Goal: Task Accomplishment & Management: Use online tool/utility

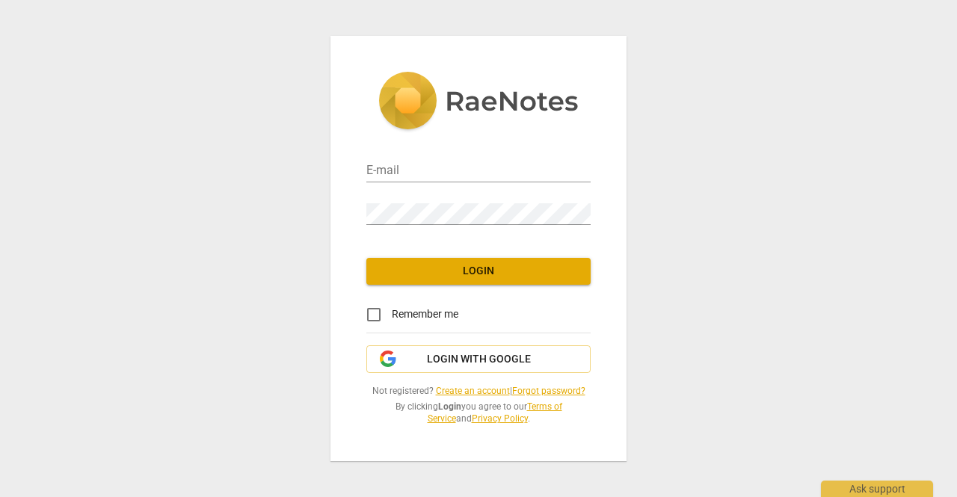
type input "[EMAIL_ADDRESS][DOMAIN_NAME]"
click at [496, 267] on span "Login" at bounding box center [478, 271] width 200 height 15
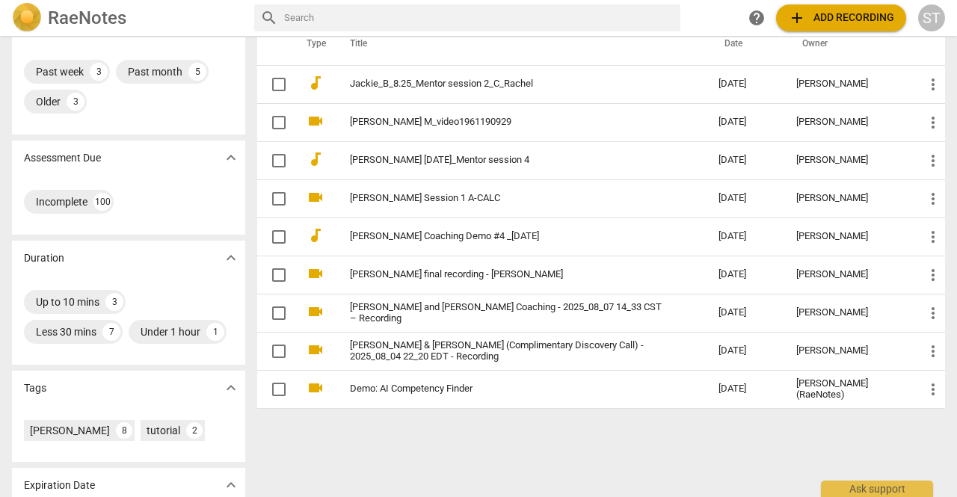
scroll to position [180, 0]
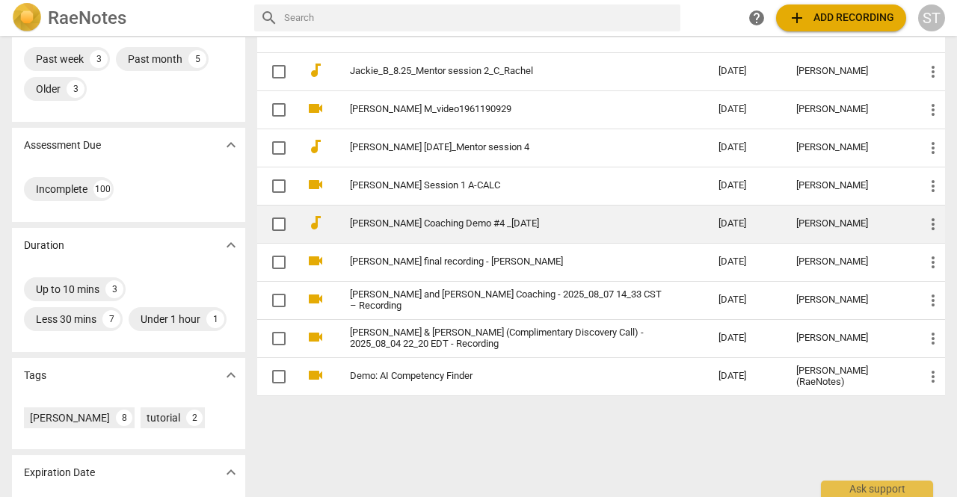
click at [491, 224] on link "[PERSON_NAME] Coaching Demo #4 _[DATE]" at bounding box center [507, 223] width 315 height 11
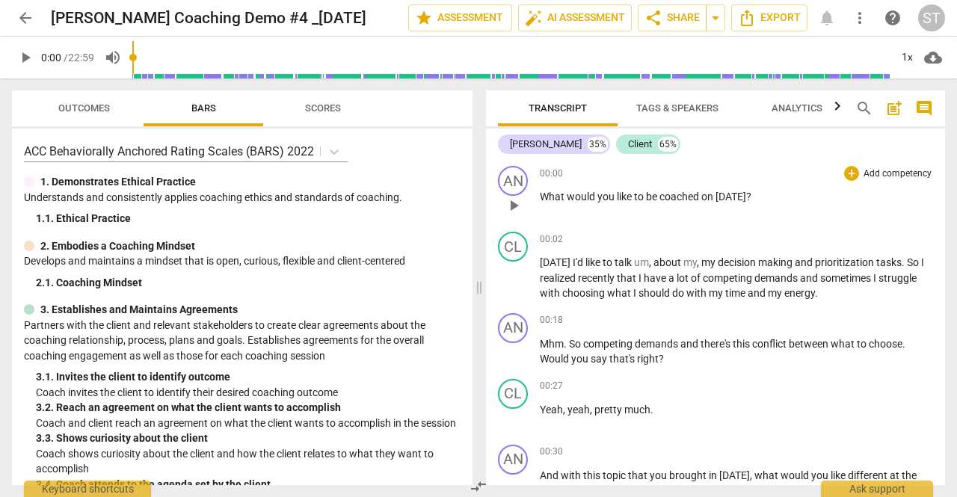
click at [889, 170] on p "Add competency" at bounding box center [897, 173] width 71 height 13
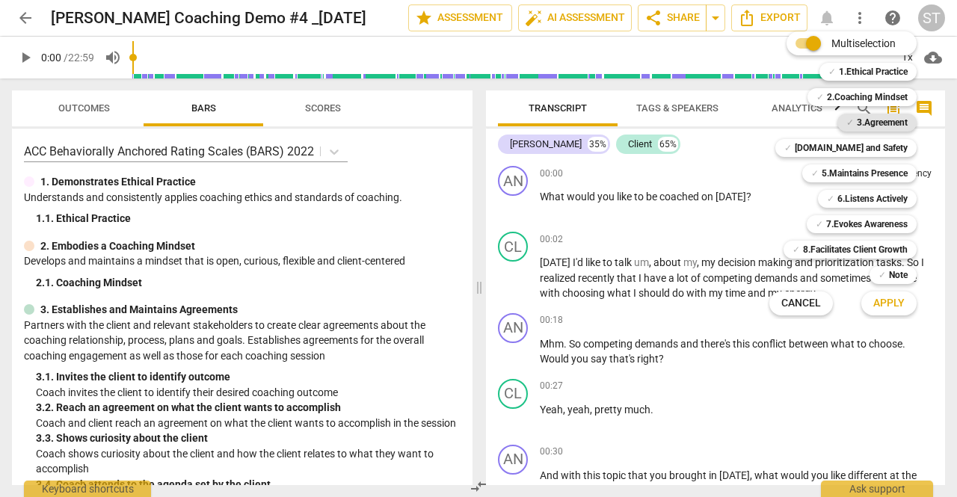
click at [884, 123] on b "3.Agreement" at bounding box center [882, 123] width 51 height 18
click at [879, 299] on span "Apply" at bounding box center [888, 303] width 31 height 15
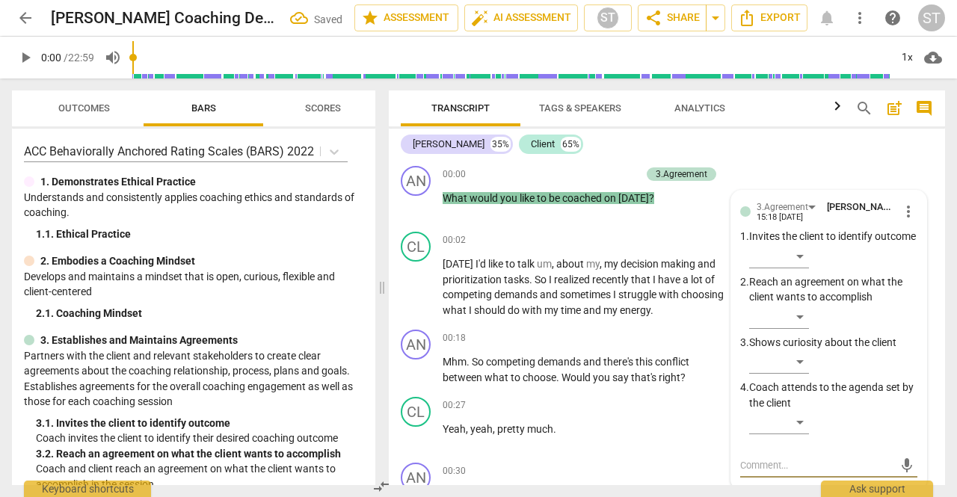
scroll to position [1, 0]
click at [798, 268] on div "​" at bounding box center [779, 256] width 60 height 24
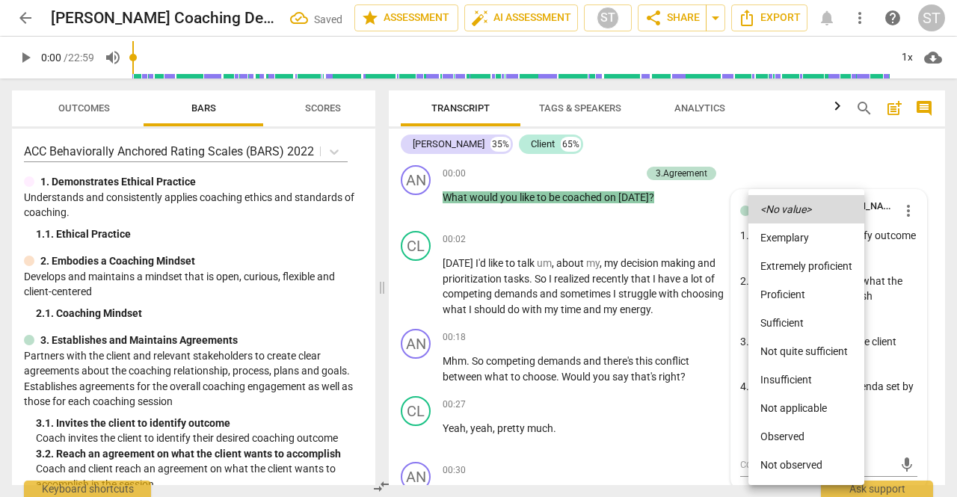
click at [797, 286] on li "Proficient" at bounding box center [806, 294] width 116 height 28
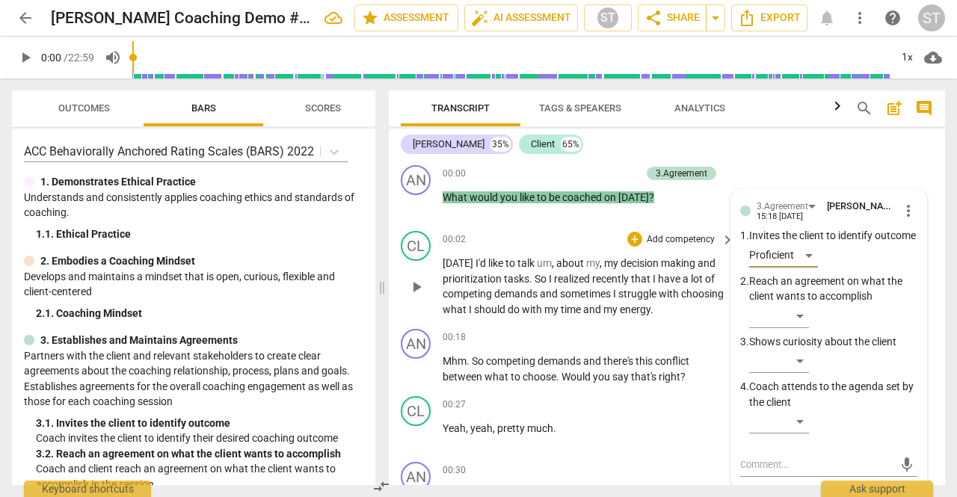
click at [561, 310] on span "my" at bounding box center [552, 309] width 16 height 12
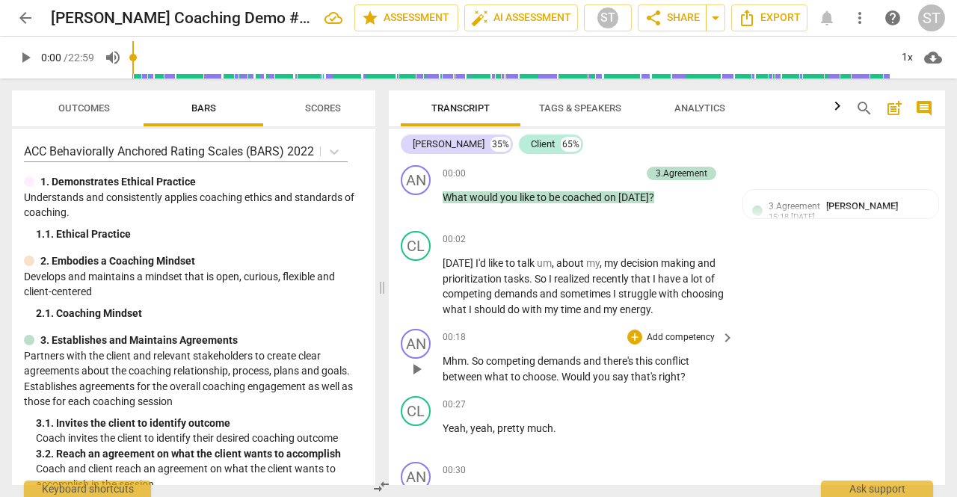
click at [665, 341] on p "Add competency" at bounding box center [680, 337] width 71 height 13
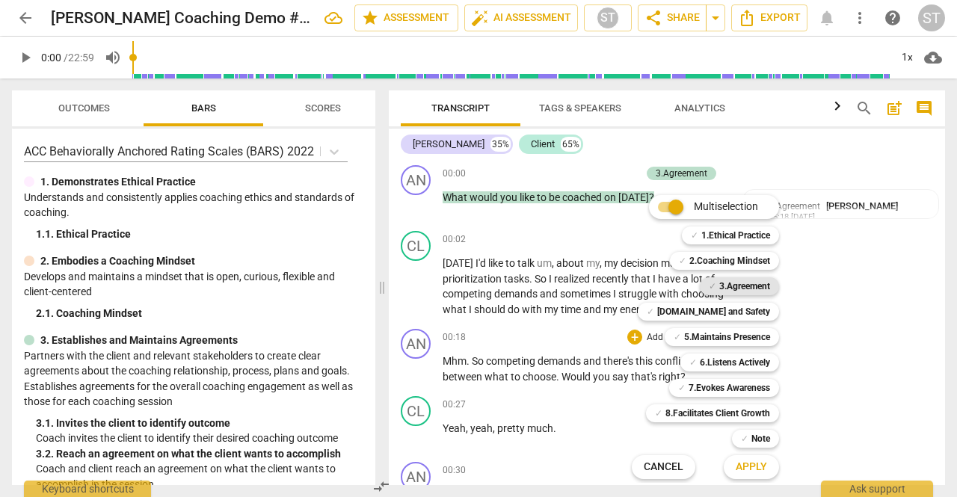
click at [753, 286] on b "3.Agreement" at bounding box center [744, 286] width 51 height 18
click at [741, 362] on b "6.Listens Actively" at bounding box center [735, 363] width 70 height 18
click at [759, 469] on span "Apply" at bounding box center [751, 467] width 31 height 15
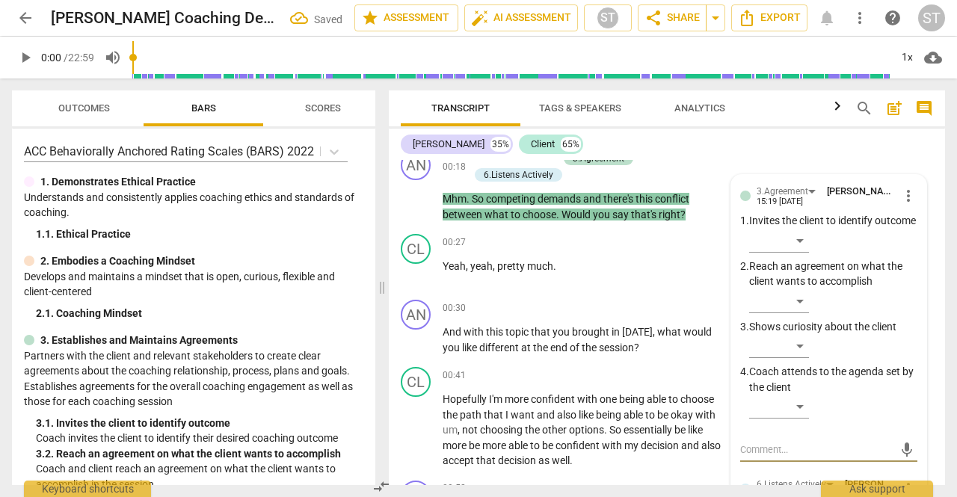
scroll to position [177, 0]
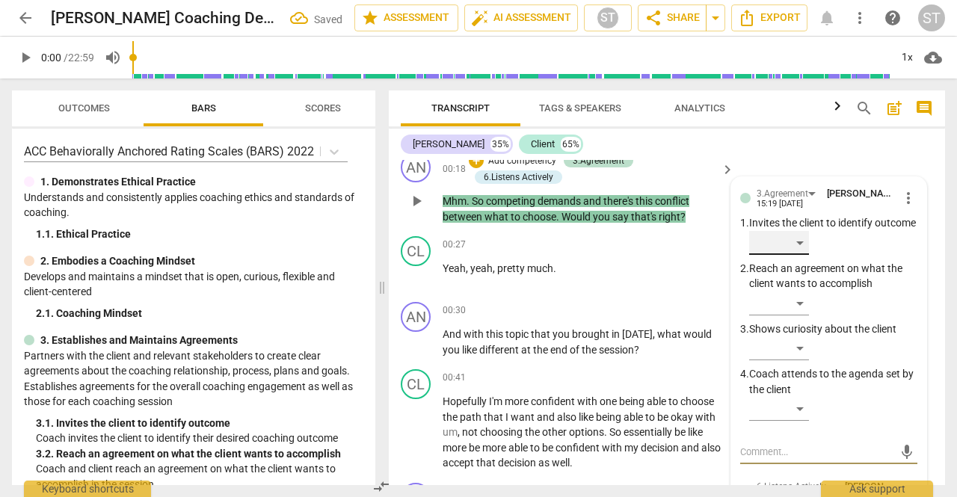
click at [801, 255] on div "​" at bounding box center [779, 243] width 60 height 24
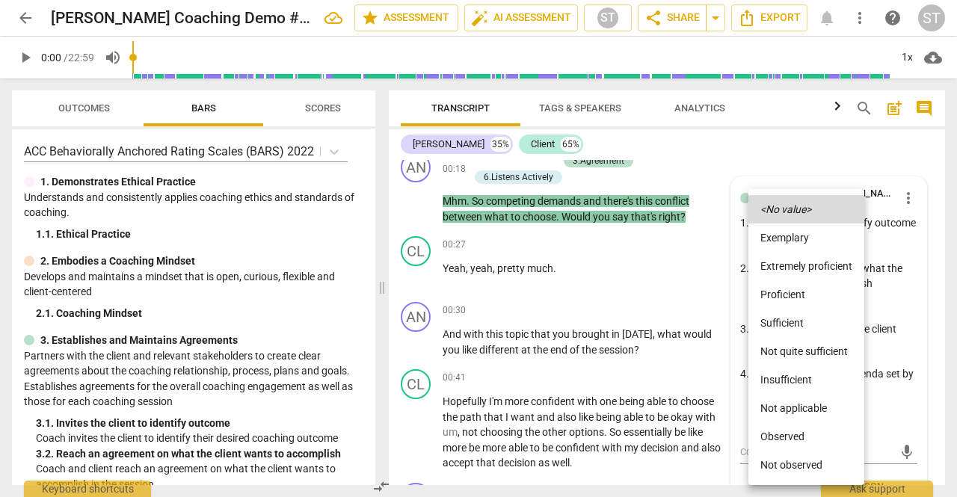
click at [813, 300] on li "Proficient" at bounding box center [806, 294] width 116 height 28
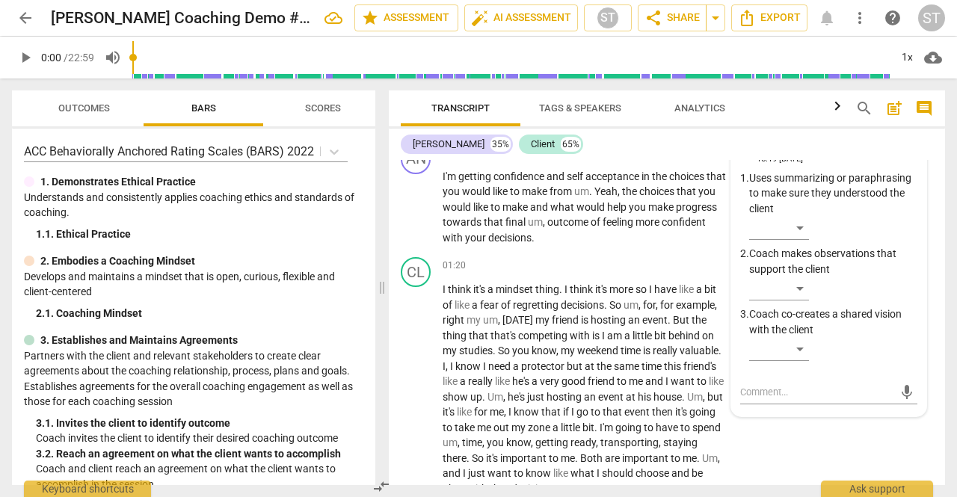
scroll to position [519, 0]
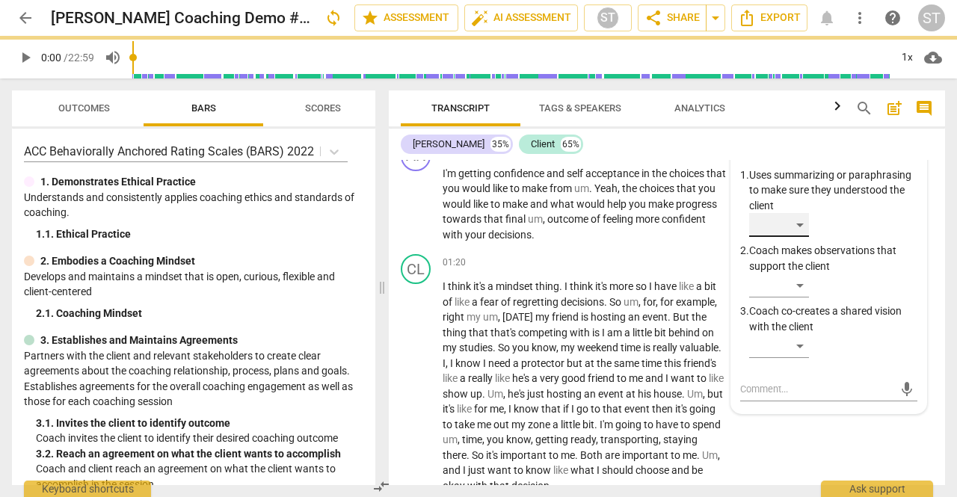
click at [802, 237] on div "​" at bounding box center [779, 225] width 60 height 24
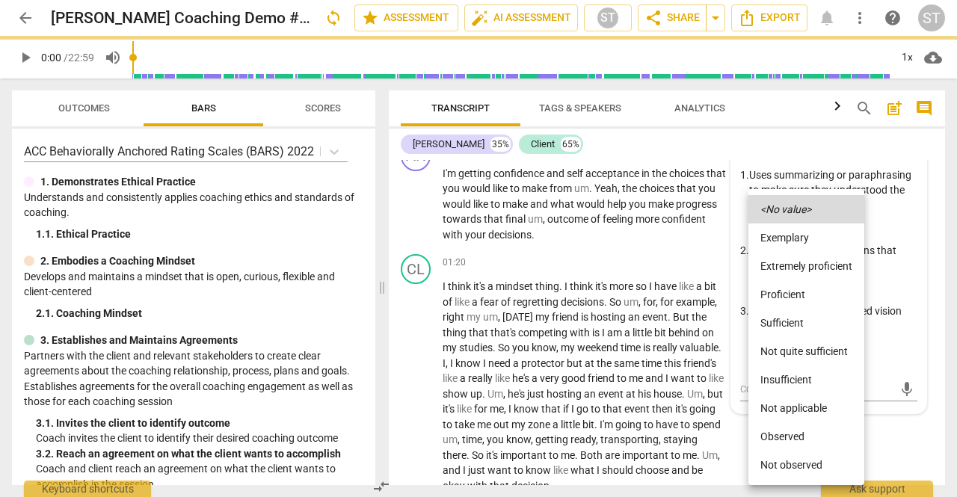
click at [809, 299] on li "Proficient" at bounding box center [806, 294] width 116 height 28
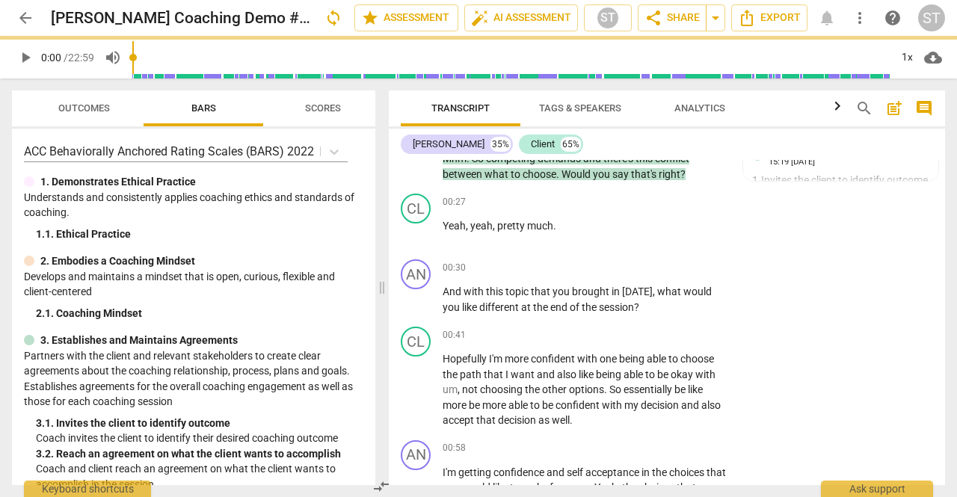
scroll to position [217, 0]
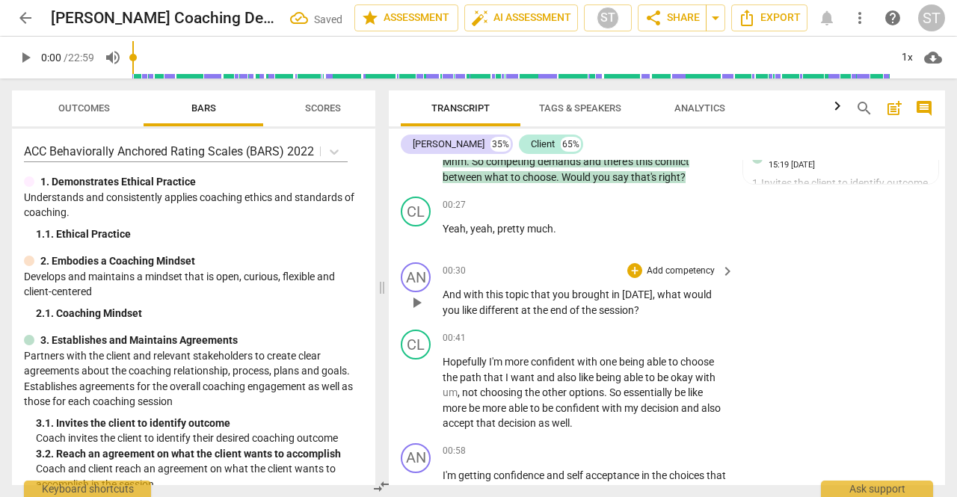
click at [685, 274] on p "Add competency" at bounding box center [680, 271] width 71 height 13
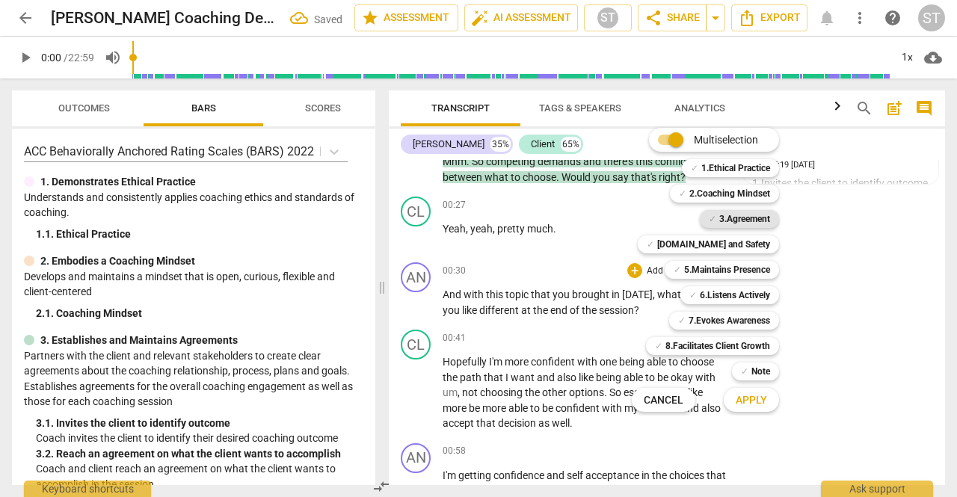
click at [755, 220] on b "3.Agreement" at bounding box center [744, 219] width 51 height 18
click at [761, 404] on span "Apply" at bounding box center [751, 400] width 31 height 15
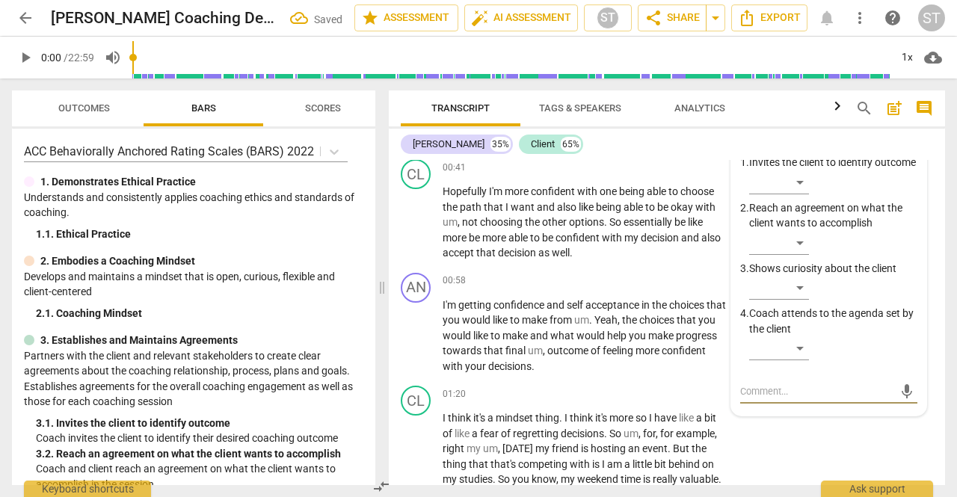
scroll to position [384, 0]
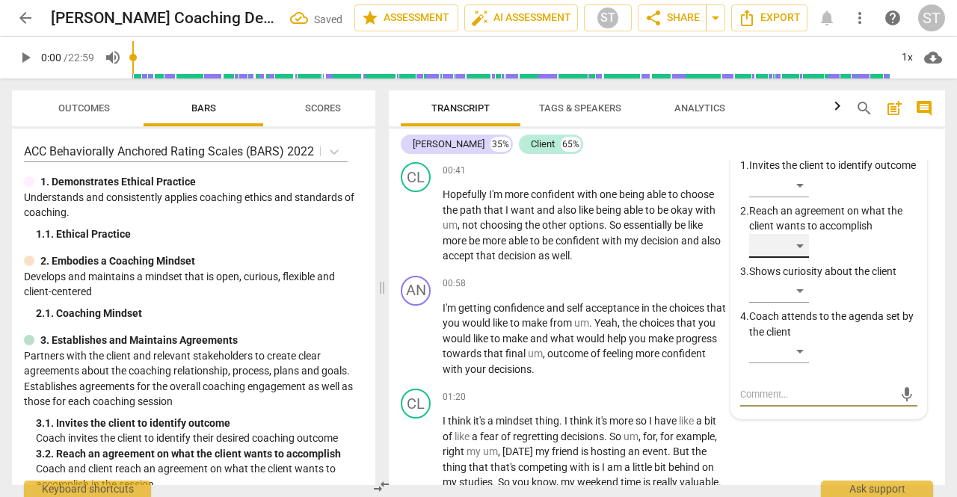
click at [801, 258] on div "​" at bounding box center [779, 246] width 60 height 24
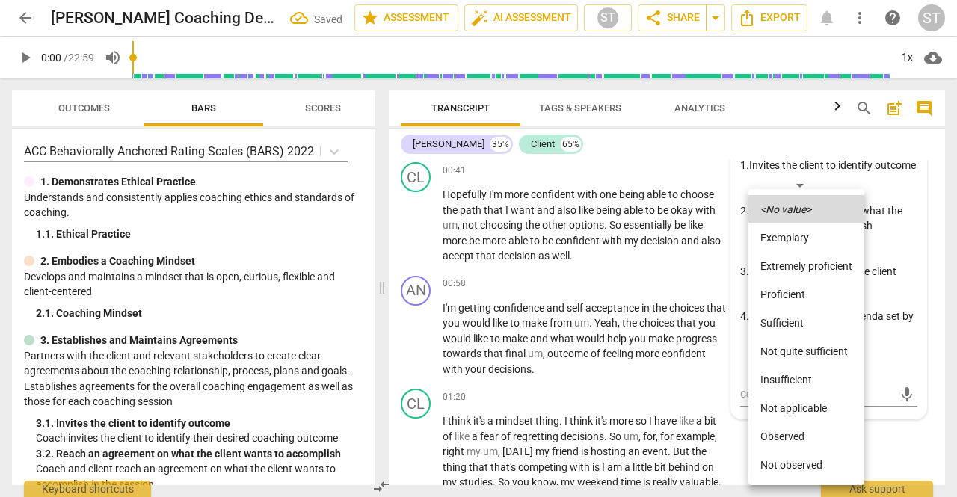
click at [798, 296] on li "Proficient" at bounding box center [806, 294] width 116 height 28
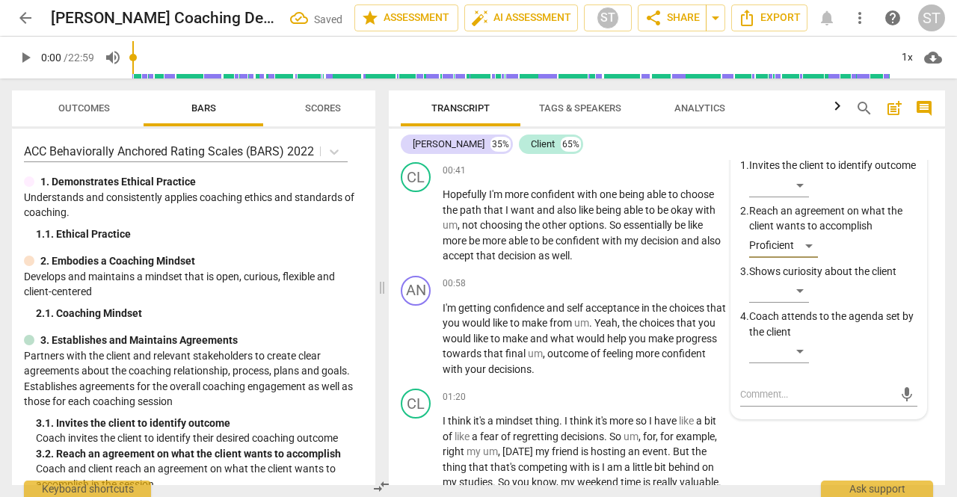
click at [795, 287] on li "Proficient" at bounding box center [791, 279] width 87 height 16
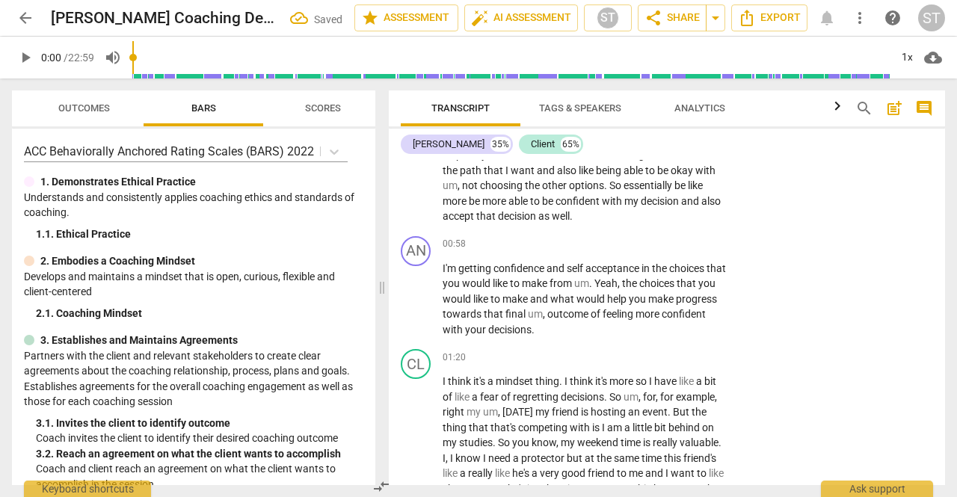
scroll to position [425, 0]
click at [679, 244] on p "Add competency" at bounding box center [680, 243] width 71 height 13
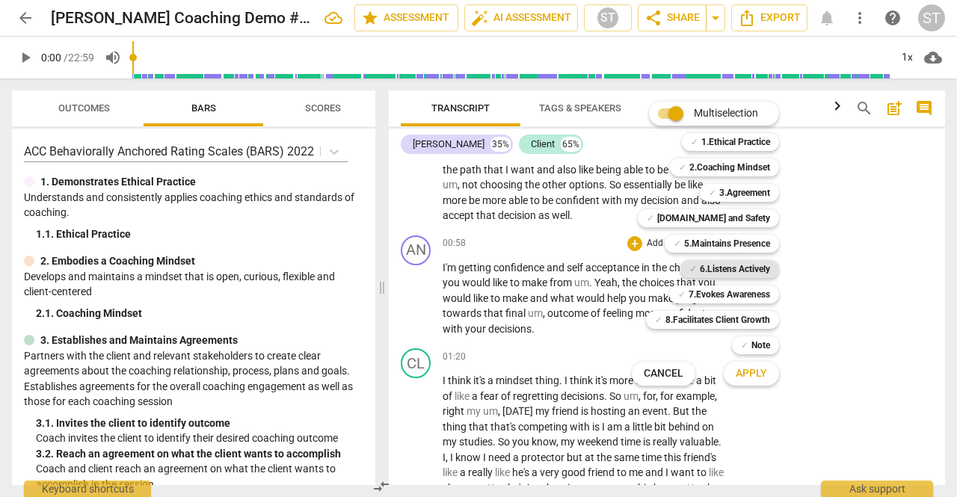
click at [745, 274] on b "6.Listens Actively" at bounding box center [735, 269] width 70 height 18
click at [755, 195] on b "3.Agreement" at bounding box center [744, 193] width 51 height 18
click at [748, 289] on b "7.Evokes Awareness" at bounding box center [728, 295] width 81 height 18
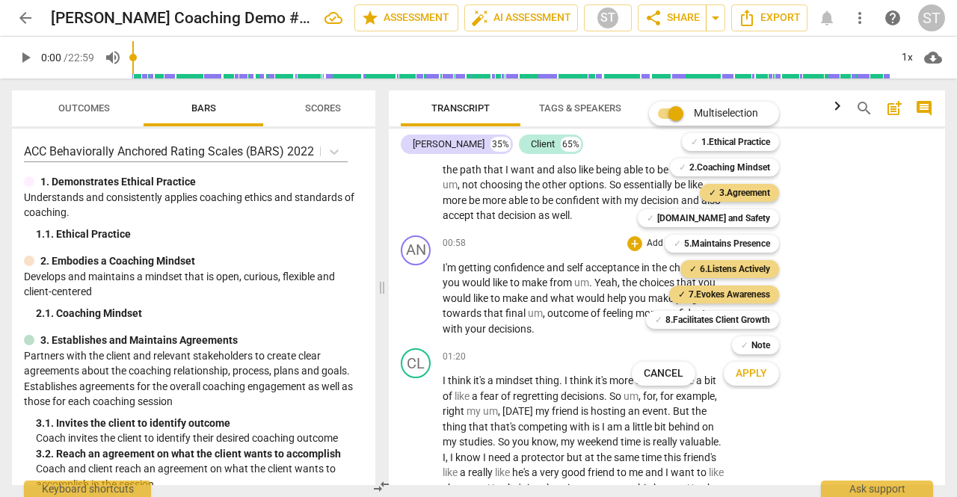
click at [754, 371] on span "Apply" at bounding box center [751, 373] width 31 height 15
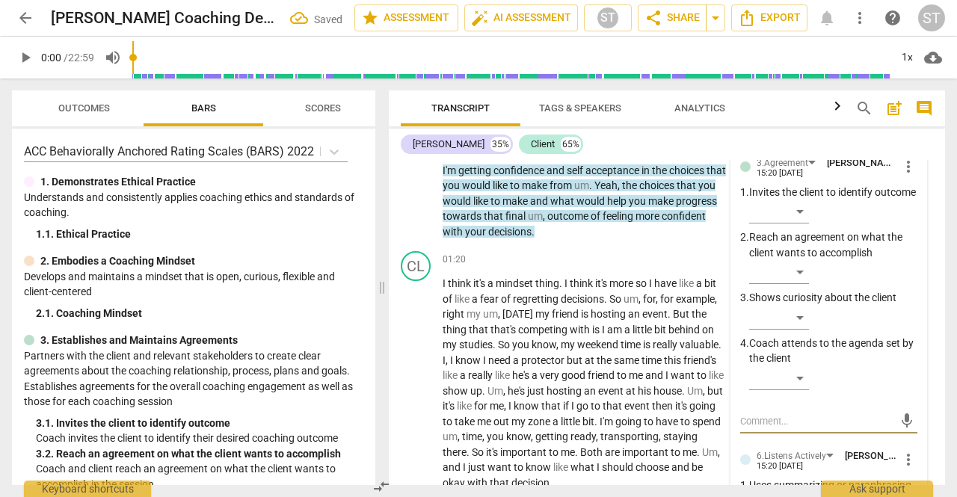
scroll to position [537, 0]
click at [795, 285] on div "​" at bounding box center [779, 273] width 60 height 24
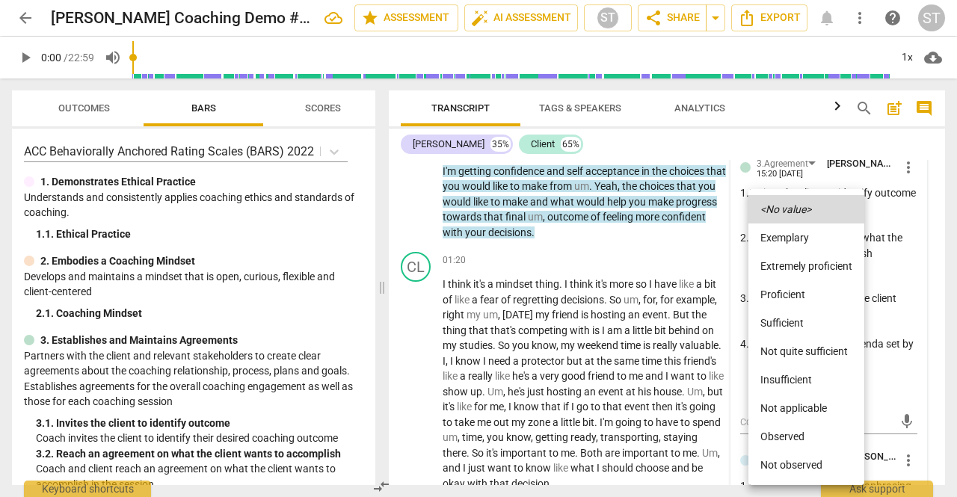
click at [798, 299] on li "Proficient" at bounding box center [806, 294] width 116 height 28
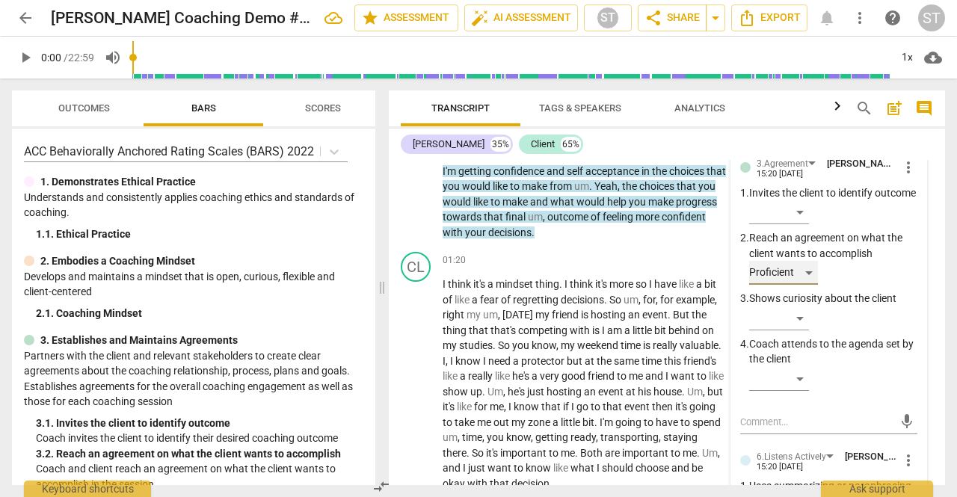
click at [809, 285] on div "Proficient" at bounding box center [783, 273] width 69 height 24
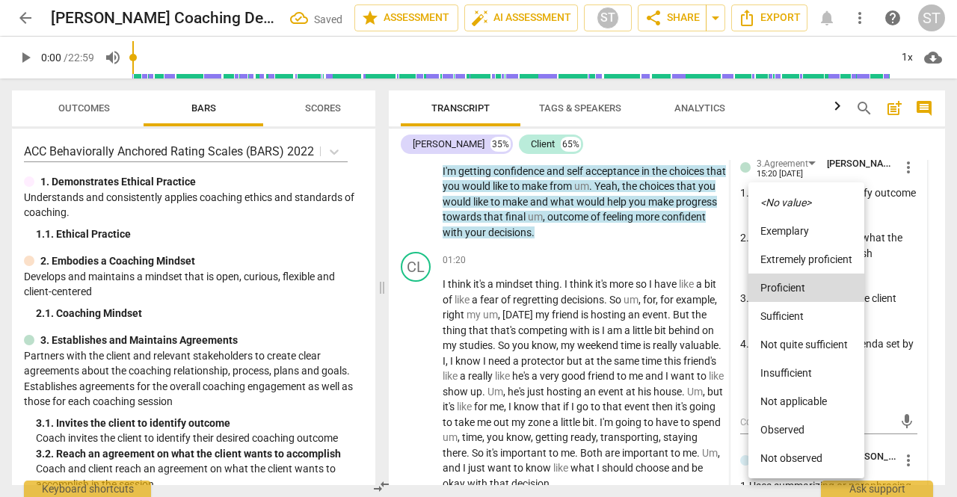
click at [800, 317] on li "Sufficient" at bounding box center [806, 316] width 116 height 28
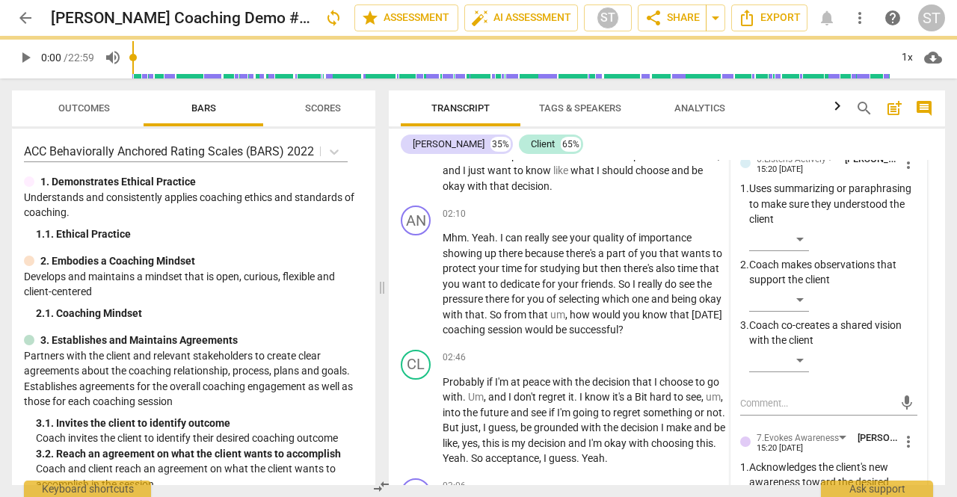
scroll to position [842, 0]
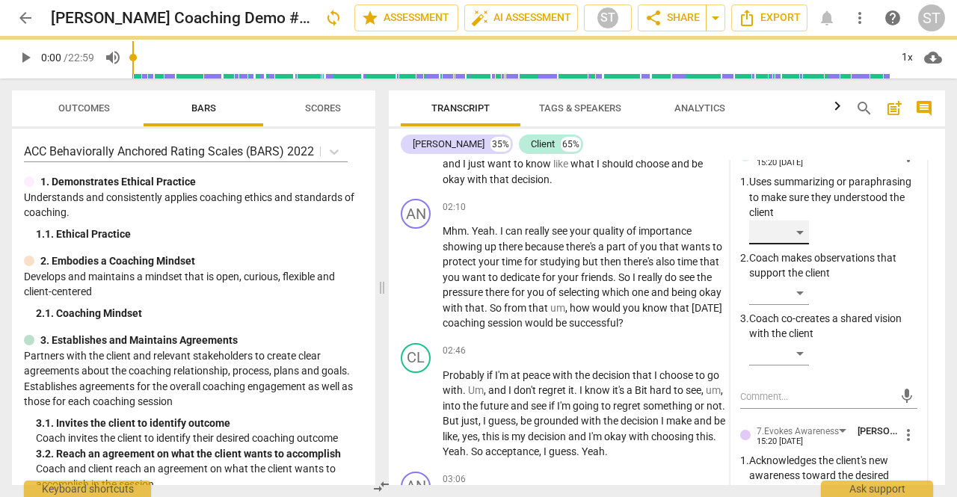
click at [796, 244] on div "​" at bounding box center [779, 233] width 60 height 24
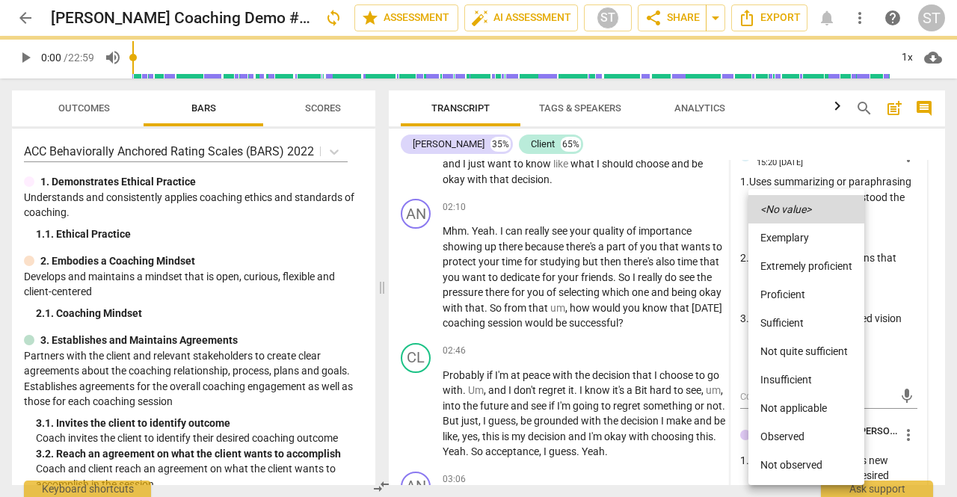
click at [807, 301] on li "Proficient" at bounding box center [806, 294] width 116 height 28
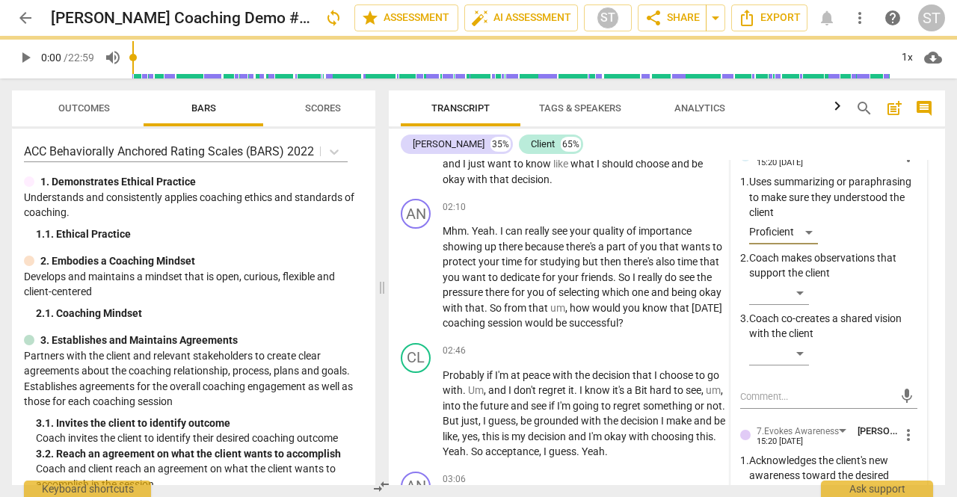
click at [808, 297] on li "Sufficient" at bounding box center [791, 290] width 87 height 16
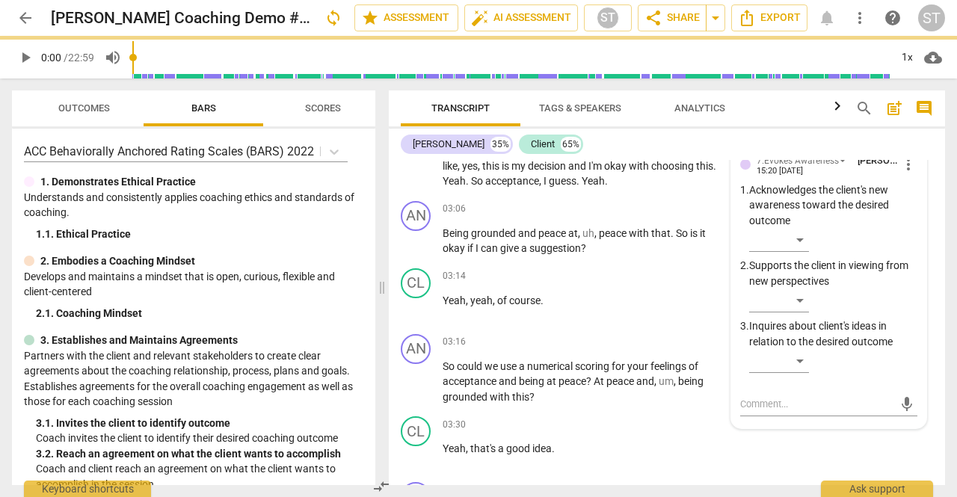
scroll to position [1153, 0]
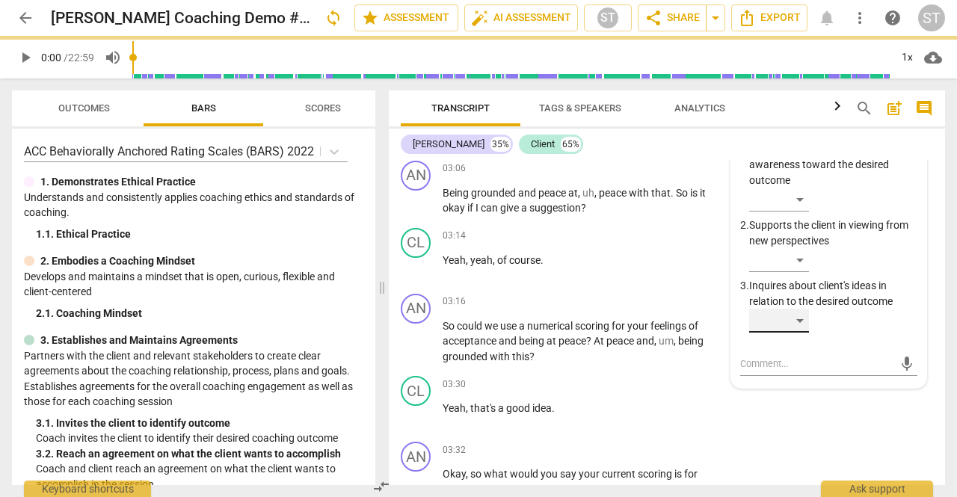
click at [795, 333] on div "​" at bounding box center [779, 321] width 60 height 24
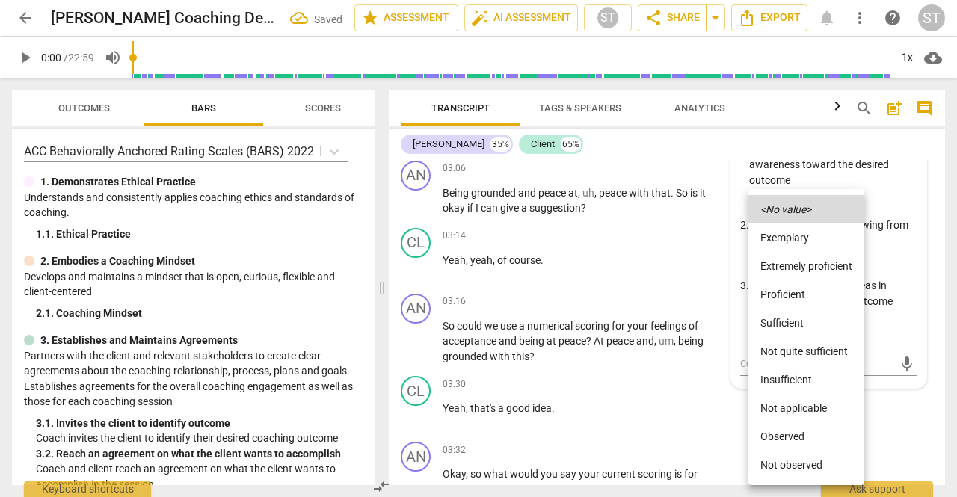
click at [805, 296] on li "Proficient" at bounding box center [806, 294] width 116 height 28
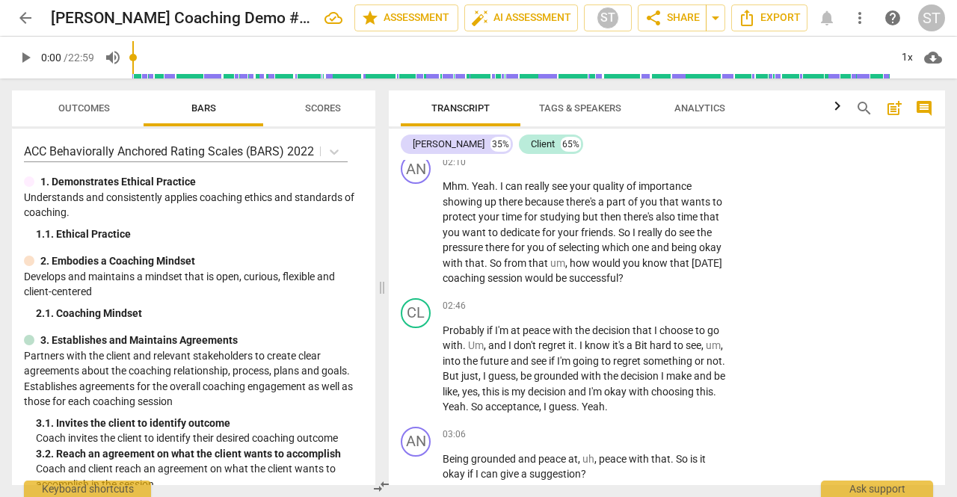
scroll to position [884, 0]
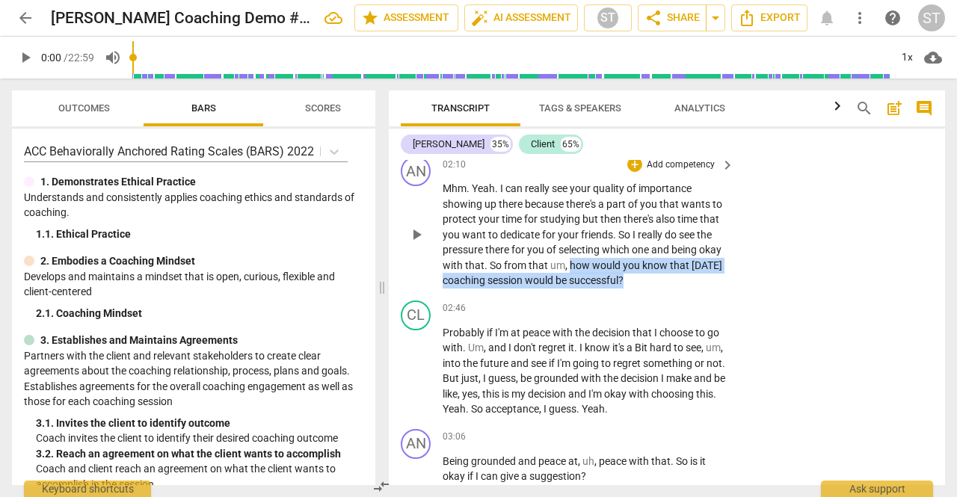
drag, startPoint x: 594, startPoint y: 261, endPoint x: 674, endPoint y: 286, distance: 83.2
click at [674, 286] on p "Mhm . Yeah . I can really see your quality of importance showing up there becau…" at bounding box center [585, 235] width 284 height 108
click at [676, 257] on div "+" at bounding box center [675, 260] width 15 height 15
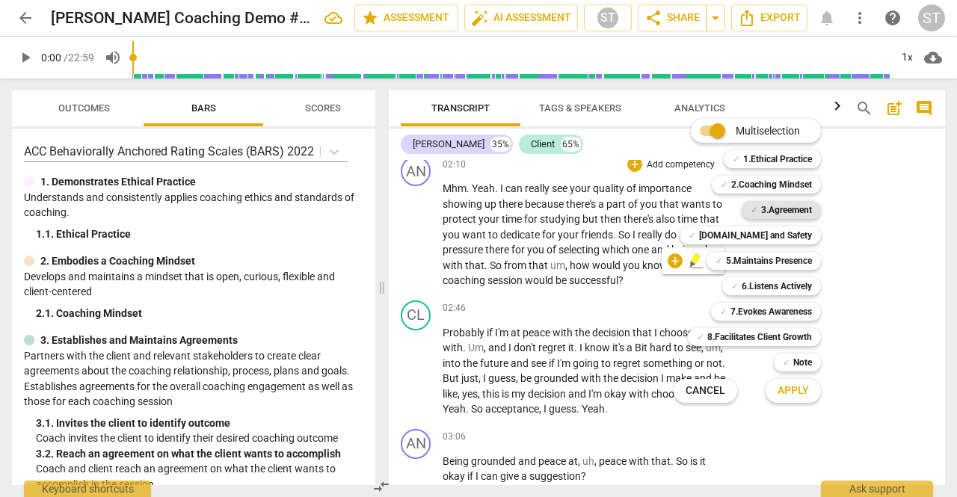
click at [771, 213] on b "3.Agreement" at bounding box center [786, 210] width 51 height 18
click at [795, 395] on span "Apply" at bounding box center [792, 390] width 31 height 15
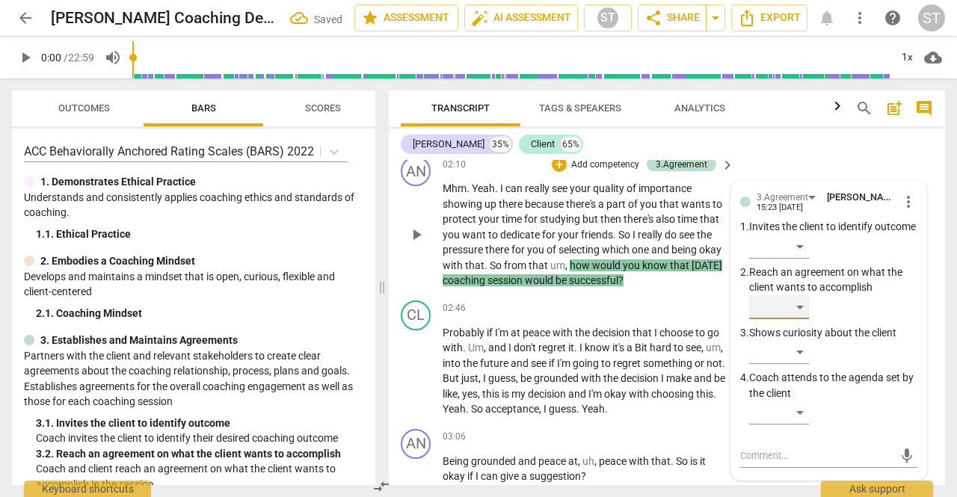
click at [803, 318] on div "​" at bounding box center [779, 307] width 60 height 24
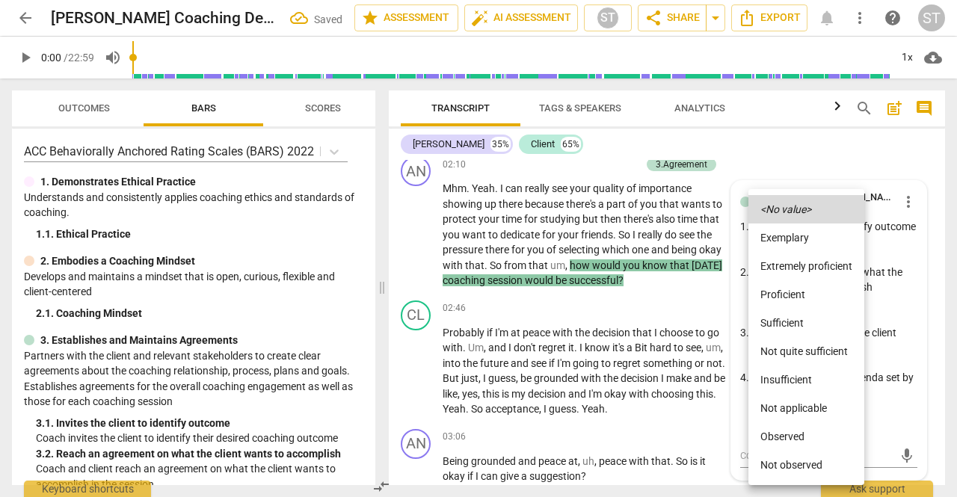
click at [803, 297] on li "Proficient" at bounding box center [806, 294] width 116 height 28
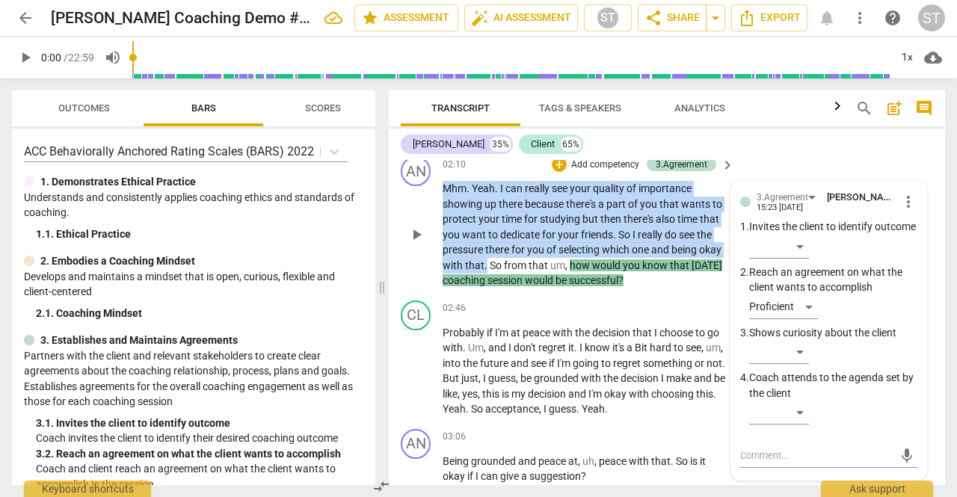
drag, startPoint x: 510, startPoint y: 262, endPoint x: 442, endPoint y: 191, distance: 98.9
click at [442, 191] on div "AN play_arrow pause 02:10 + Add competency 3.Agreement keyboard_arrow_right Mhm…" at bounding box center [667, 222] width 556 height 144
click at [528, 244] on div "+" at bounding box center [526, 245] width 15 height 15
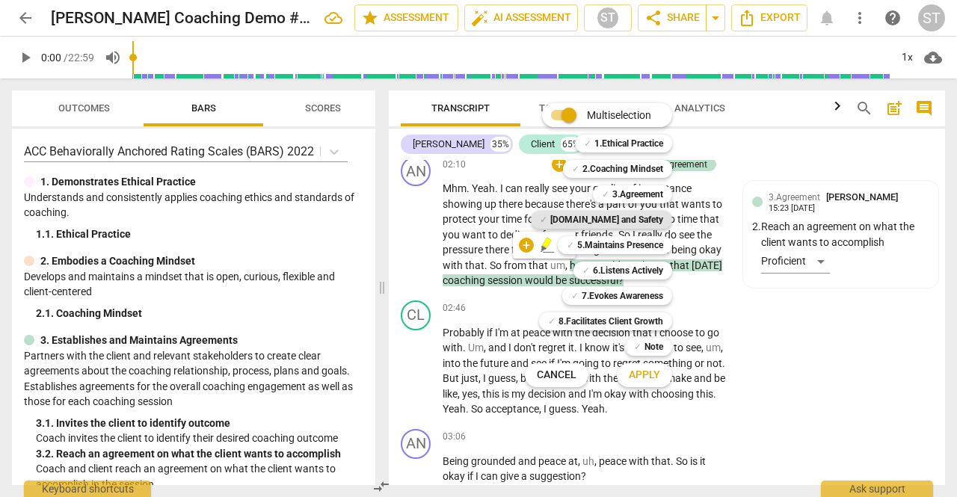
click at [634, 220] on b "[DOMAIN_NAME] and Safety" at bounding box center [606, 220] width 113 height 18
click at [647, 376] on span "Apply" at bounding box center [644, 375] width 31 height 15
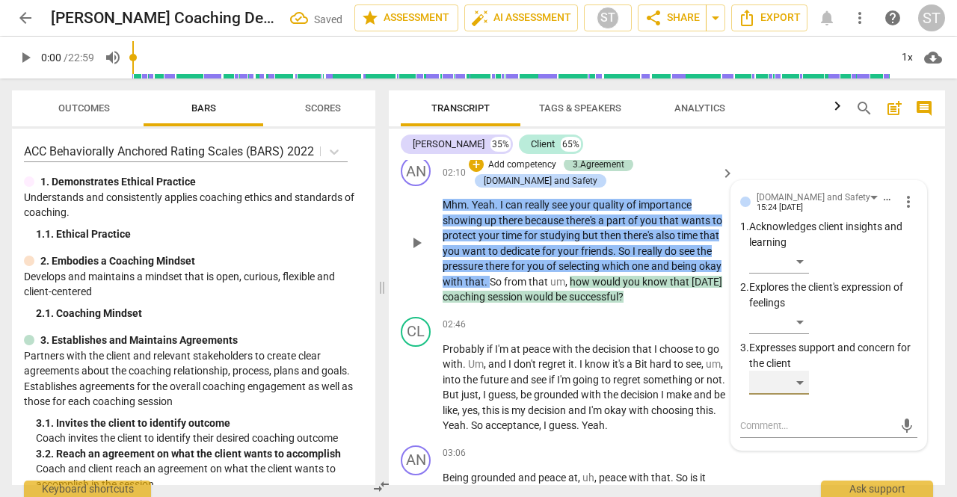
click at [801, 378] on div "​" at bounding box center [779, 383] width 60 height 24
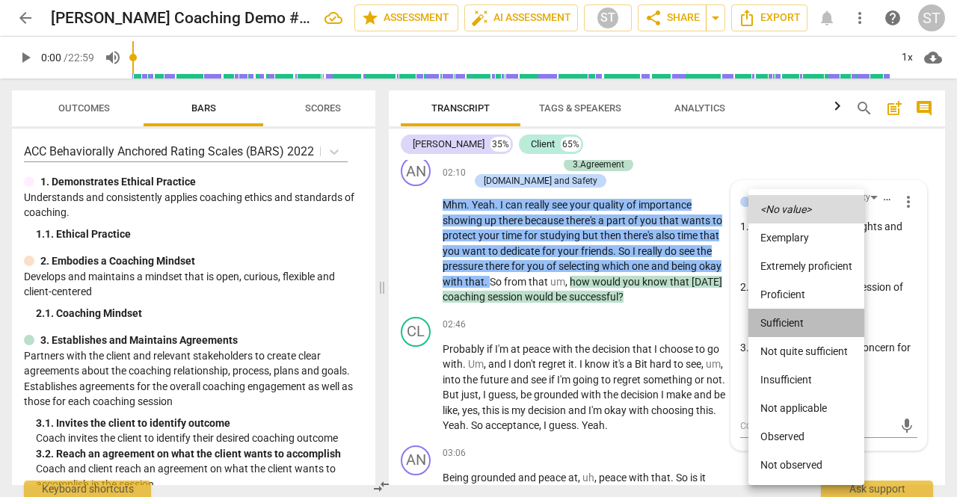
click at [798, 320] on li "Sufficient" at bounding box center [806, 323] width 116 height 28
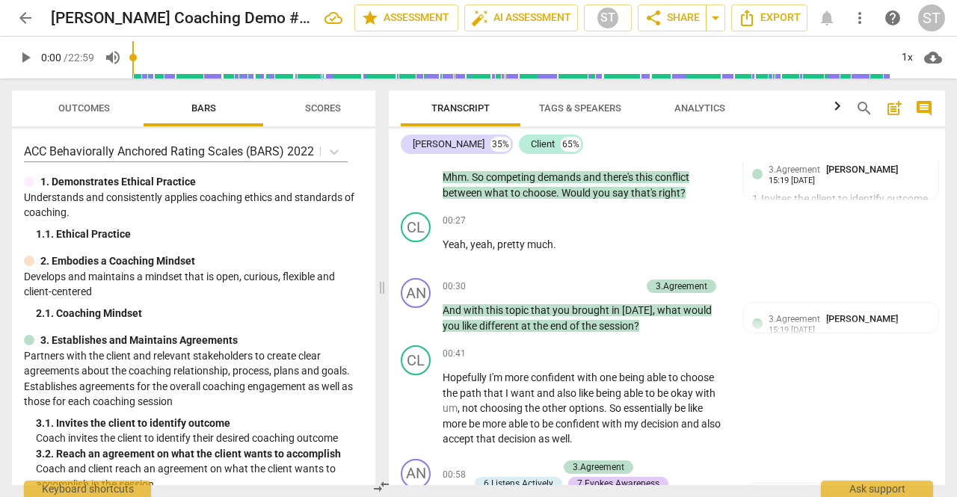
scroll to position [0, 0]
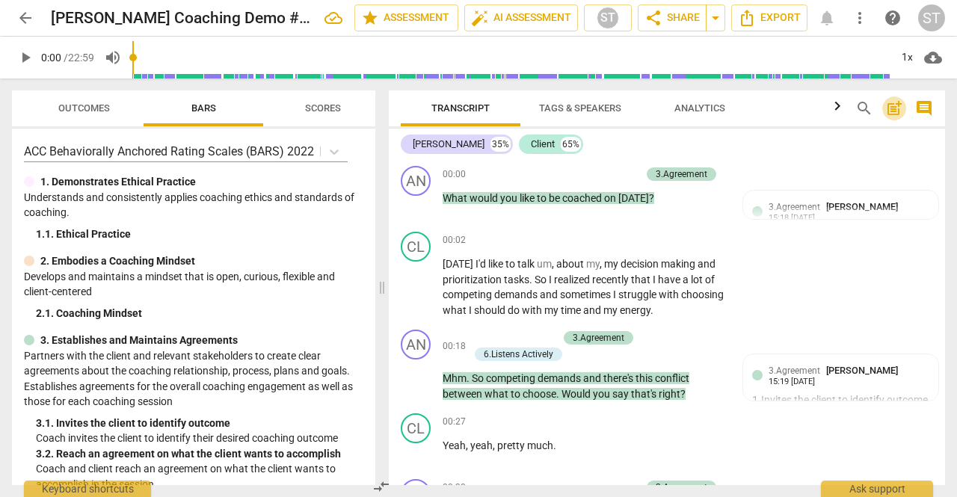
click at [893, 108] on span "post_add" at bounding box center [894, 108] width 18 height 18
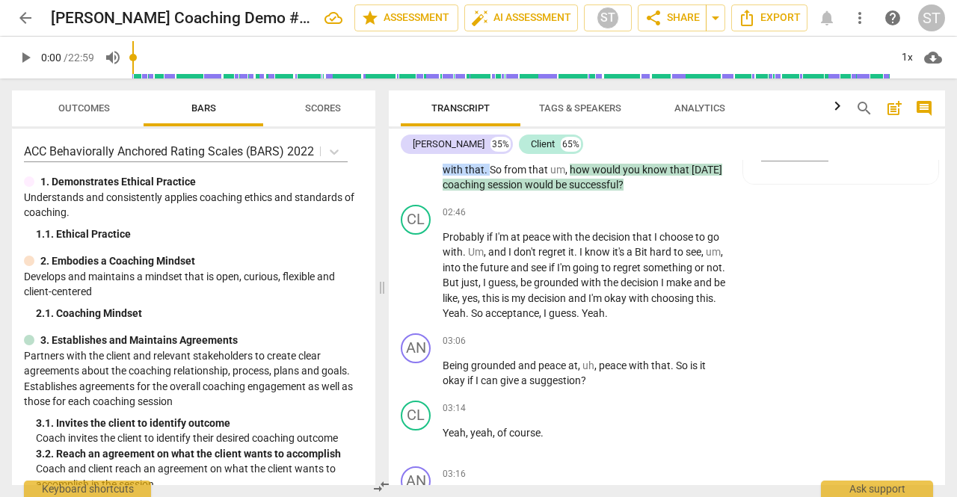
scroll to position [1121, 0]
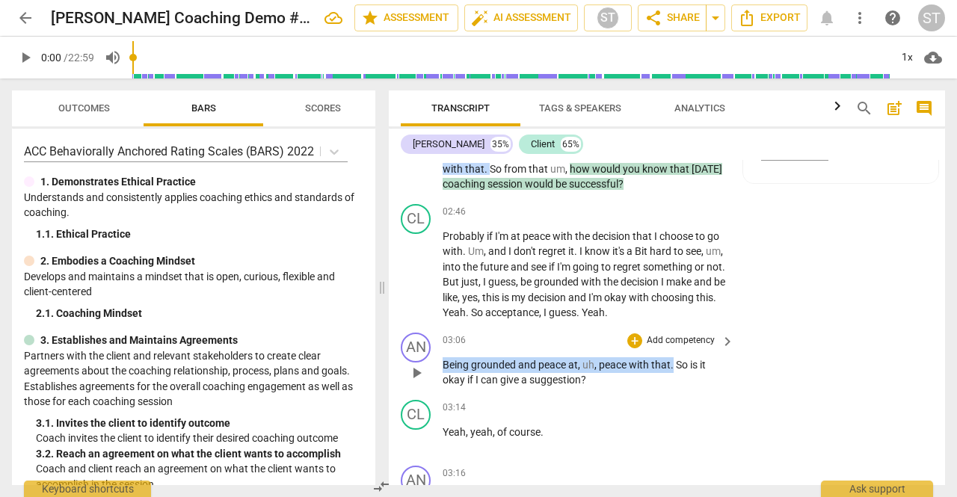
drag, startPoint x: 443, startPoint y: 358, endPoint x: 672, endPoint y: 345, distance: 229.8
click at [672, 345] on div "03:06 + Add competency keyboard_arrow_right Being grounded and peace at , uh , …" at bounding box center [589, 360] width 293 height 55
click at [688, 343] on div "+" at bounding box center [689, 345] width 15 height 15
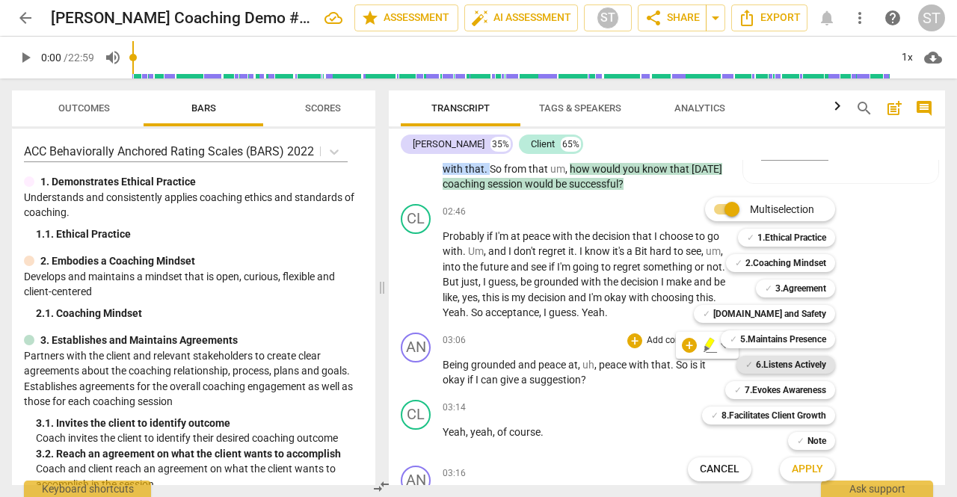
click at [783, 360] on b "6.Listens Actively" at bounding box center [791, 365] width 70 height 18
click at [809, 465] on span "Apply" at bounding box center [807, 469] width 31 height 15
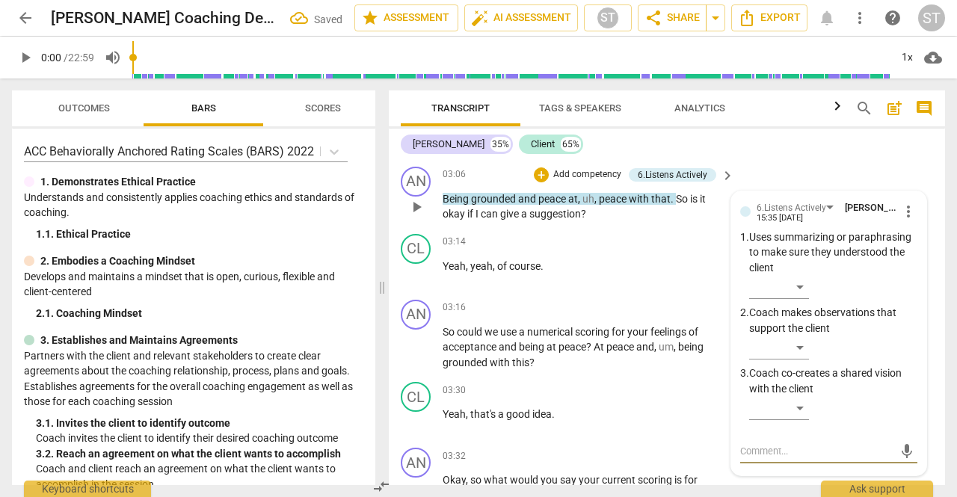
scroll to position [1285, 0]
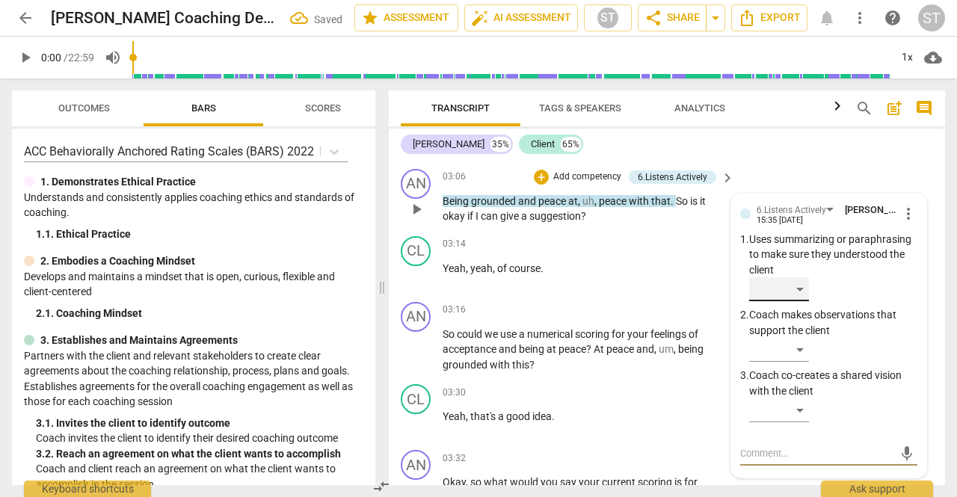
click at [797, 297] on div "​" at bounding box center [779, 289] width 60 height 24
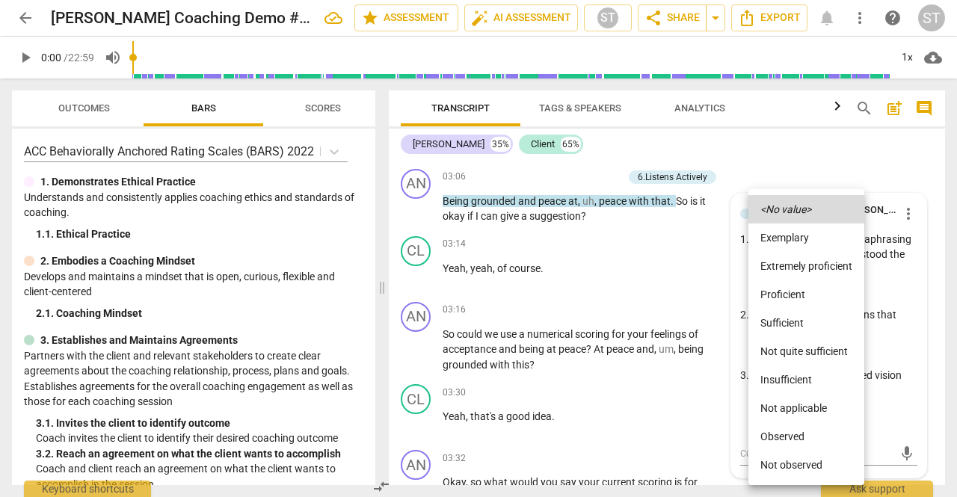
click at [808, 298] on li "Proficient" at bounding box center [806, 294] width 116 height 28
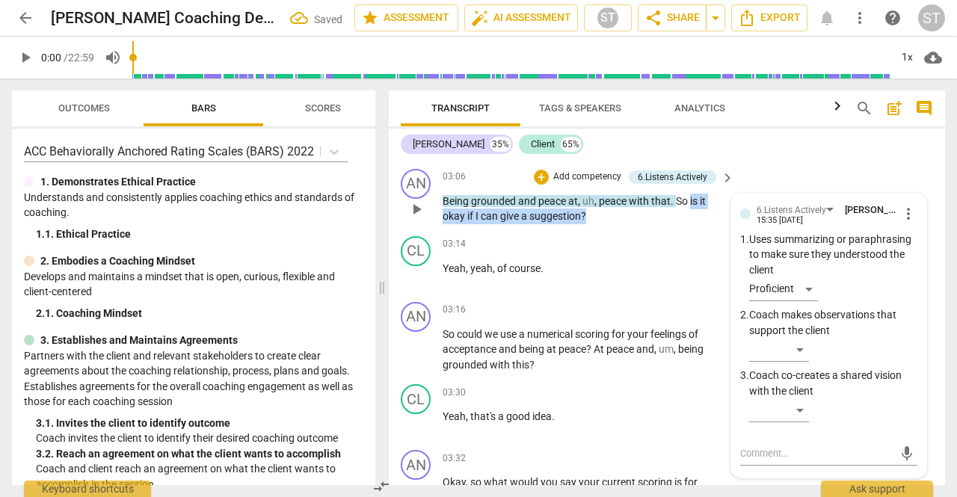
drag, startPoint x: 689, startPoint y: 198, endPoint x: 700, endPoint y: 221, distance: 24.7
click at [700, 221] on p "Being grounded and peace at , uh , peace with that . So is it okay if I can giv…" at bounding box center [585, 209] width 284 height 31
click at [598, 197] on div "+" at bounding box center [601, 196] width 15 height 15
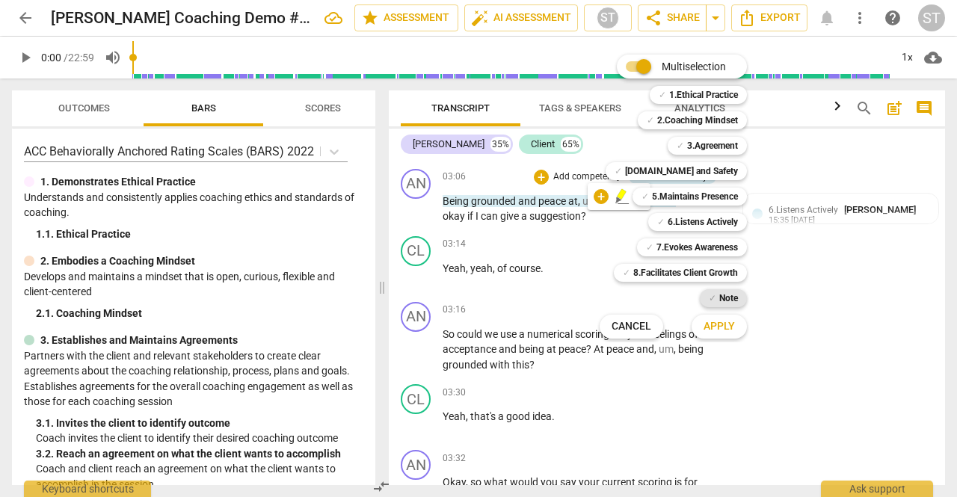
click at [727, 294] on b "Note" at bounding box center [728, 298] width 19 height 18
click at [728, 333] on span "Apply" at bounding box center [718, 326] width 31 height 15
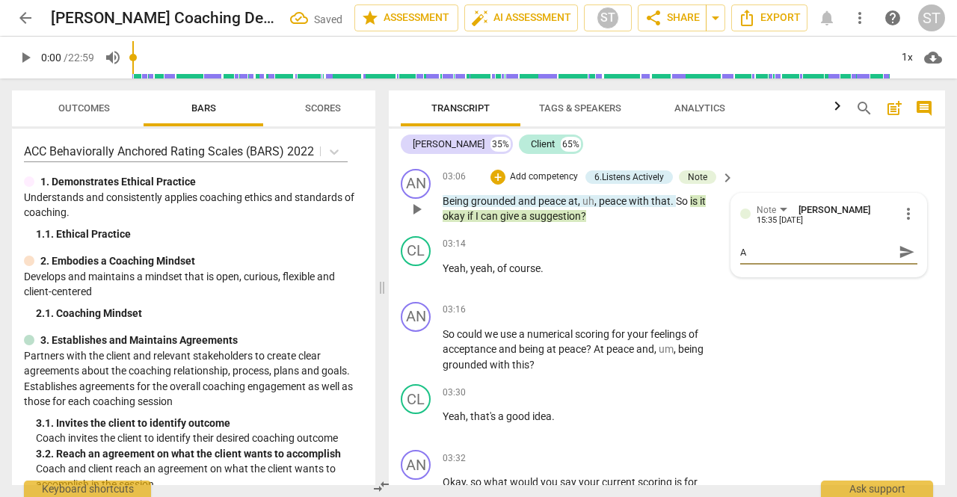
type textarea "A"
type textarea "As"
type textarea "As a"
type textarea "As an"
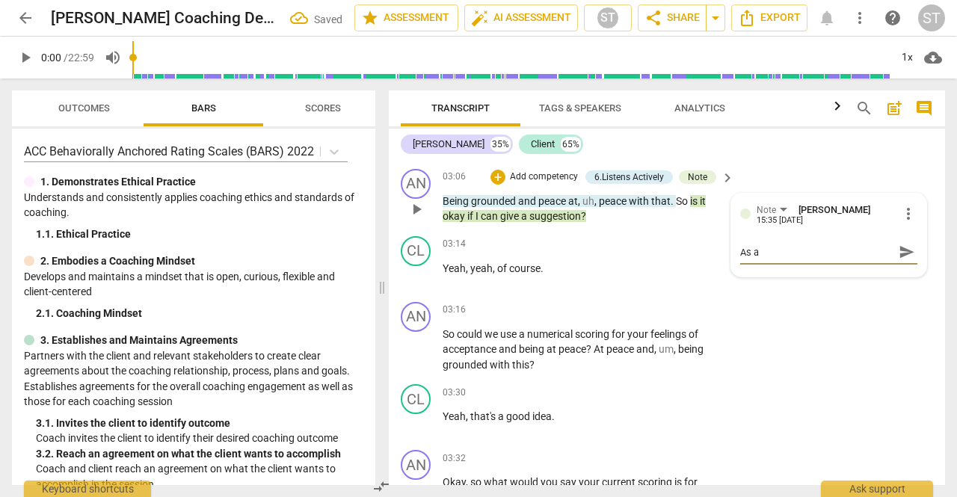
type textarea "As an"
type textarea "As an i"
type textarea "As an in"
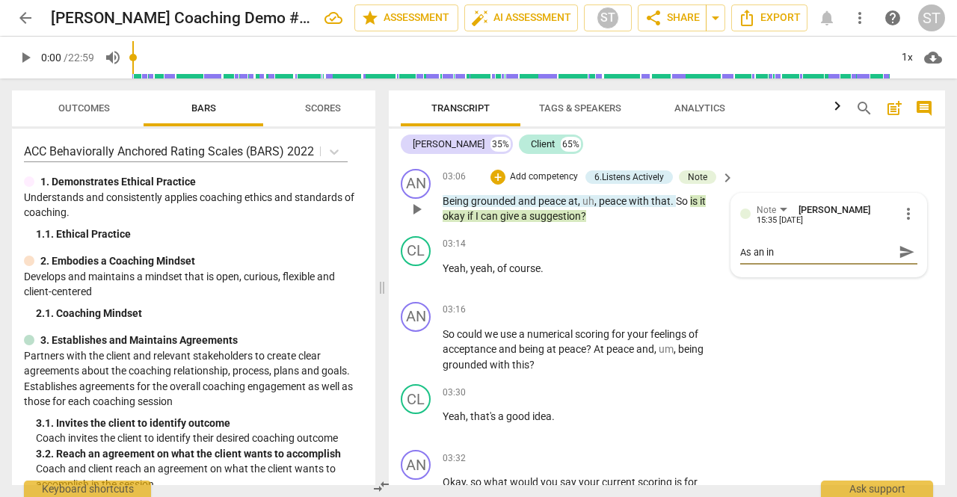
type textarea "As an int"
type textarea "As an intr"
type textarea "As an intro"
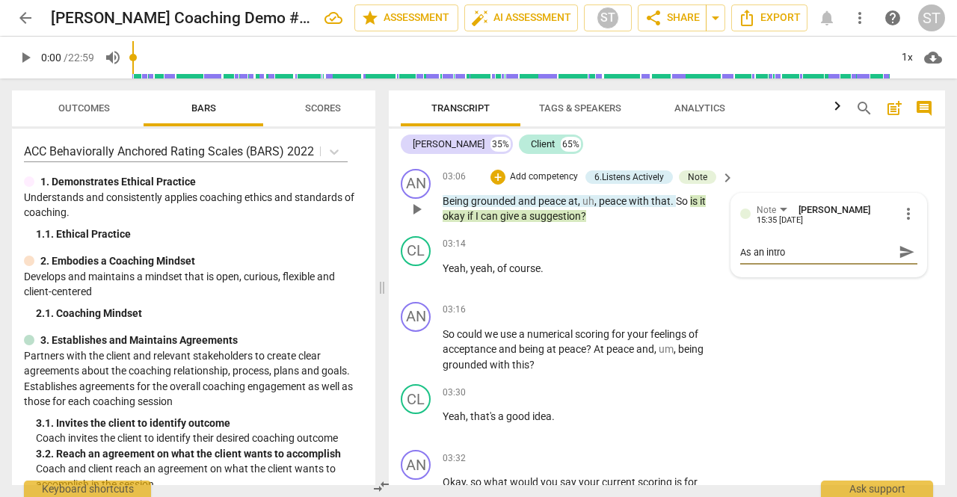
type textarea "As an intro"
type textarea "As an intro t"
type textarea "As an intro to"
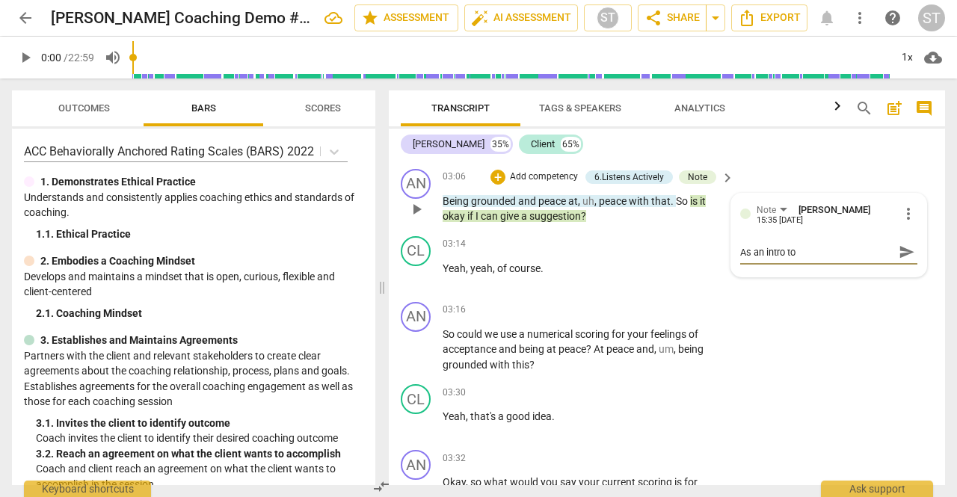
type textarea "As an intro to"
type textarea "As an intro to u"
type textarea "As an intro to us"
type textarea "As an intro to usi"
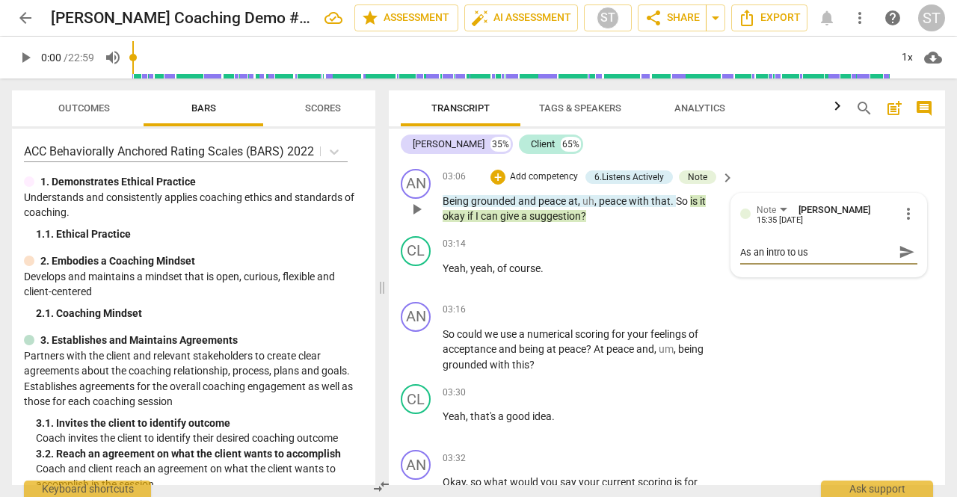
type textarea "As an intro to usi"
type textarea "As an intro to usin"
type textarea "As an intro to using"
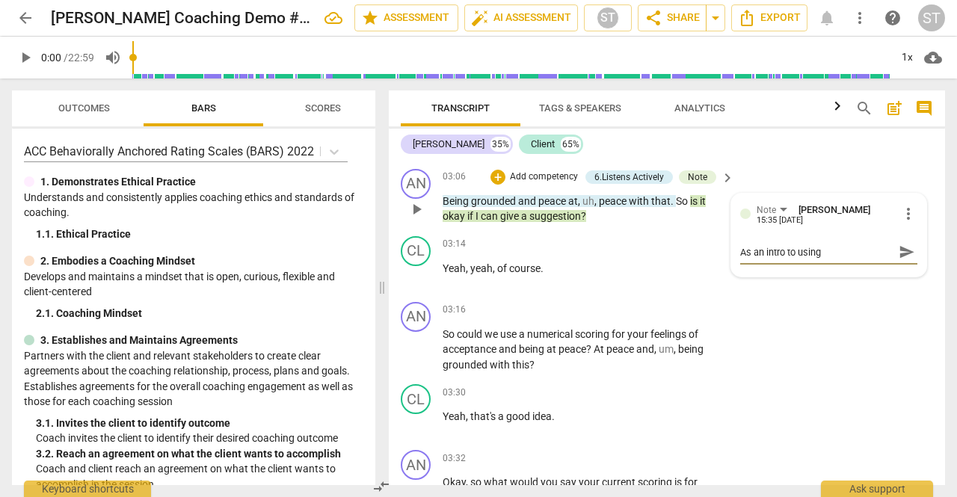
type textarea "As an intro to using"
type textarea "As an intro to using a"
type textarea "As an intro to using a c"
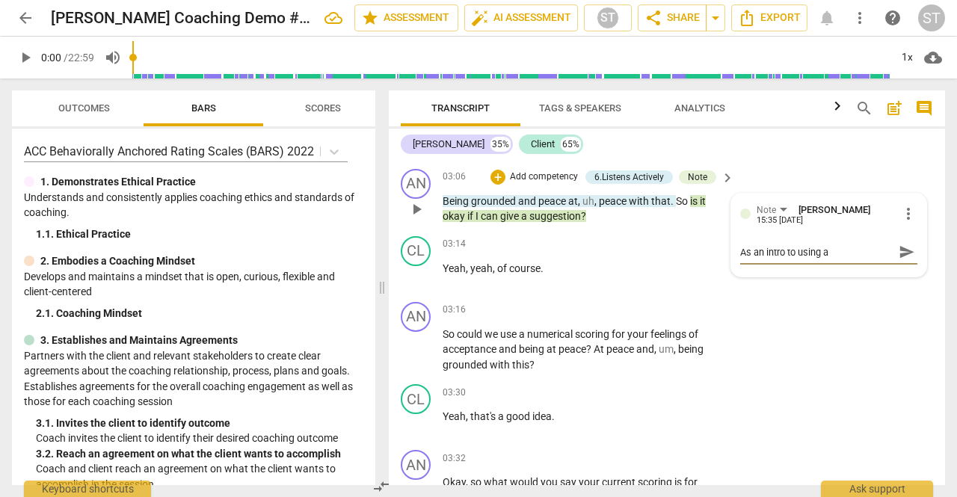
type textarea "As an intro to using a c"
type textarea "As an intro to using a"
type textarea "As an intro to using a s"
type textarea "As an intro to using a sc"
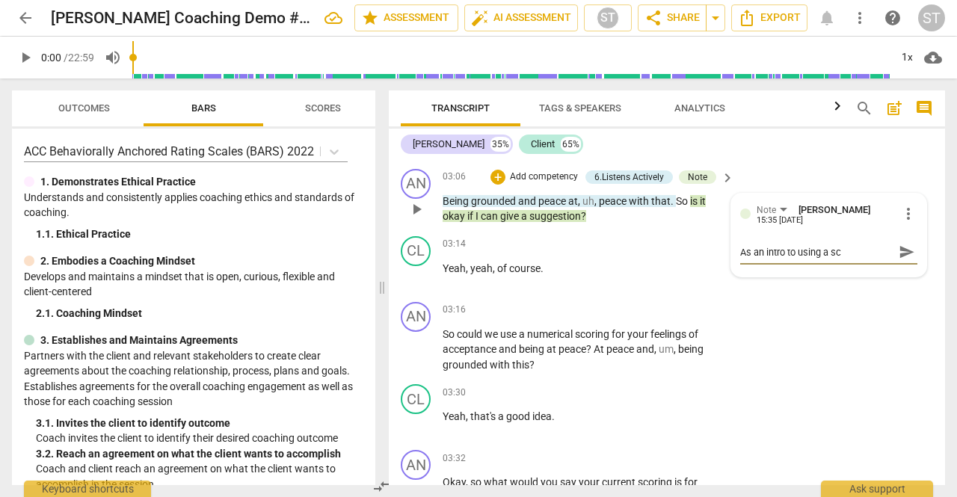
type textarea "As an intro to using a sca"
type textarea "As an intro to using a scal"
type textarea "As an intro to using a scale"
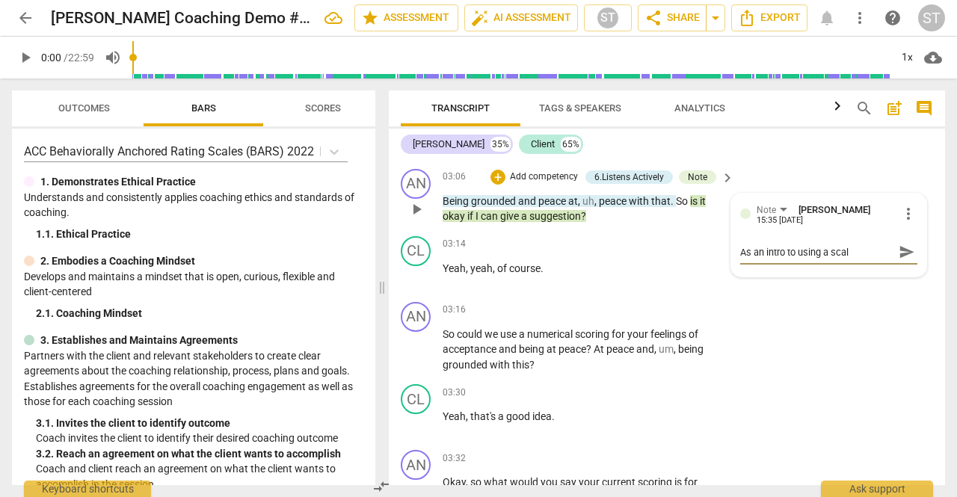
type textarea "As an intro to using a scale"
type textarea "As an intro to using a scale m"
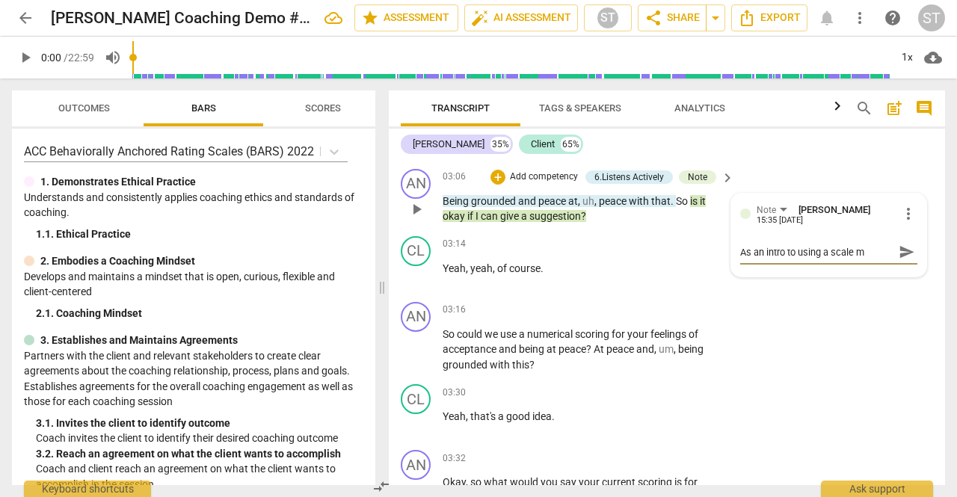
type textarea "As an intro to using a scale me"
type textarea "As an intro to using a scale mea"
type textarea "As an intro to using a scale meas"
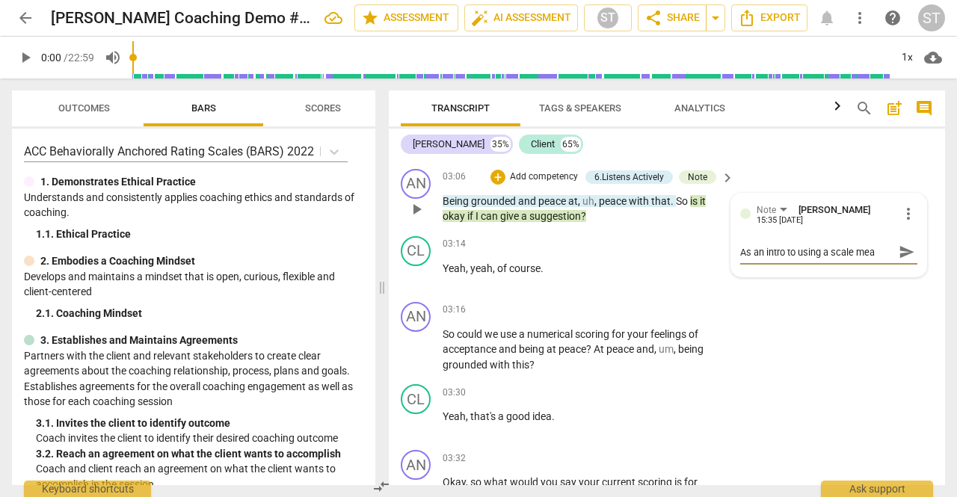
type textarea "As an intro to using a scale meas"
type textarea "As an intro to using a scale measu"
type textarea "As an intro to using a scale measur"
type textarea "As an intro to using a scale measurm"
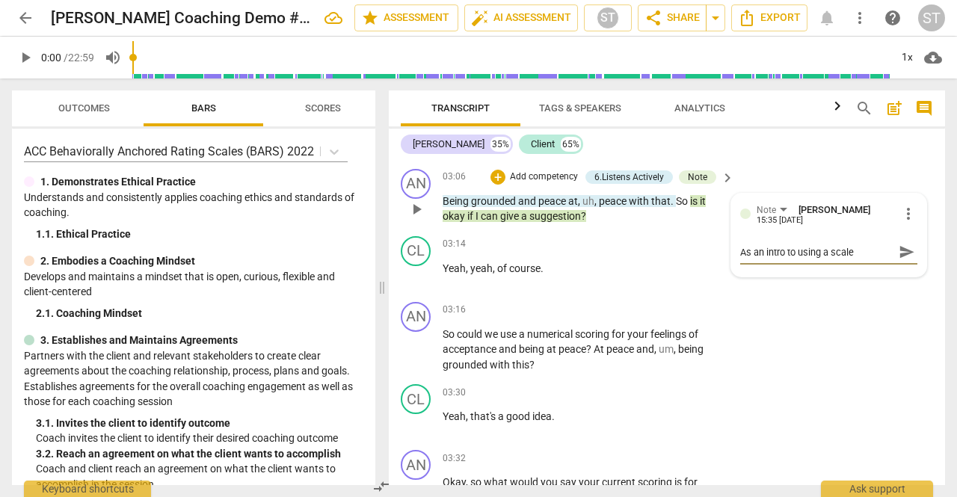
scroll to position [13, 0]
type textarea "As an intro to using a scale measurme"
type textarea "As an intro to using a scale measurmen"
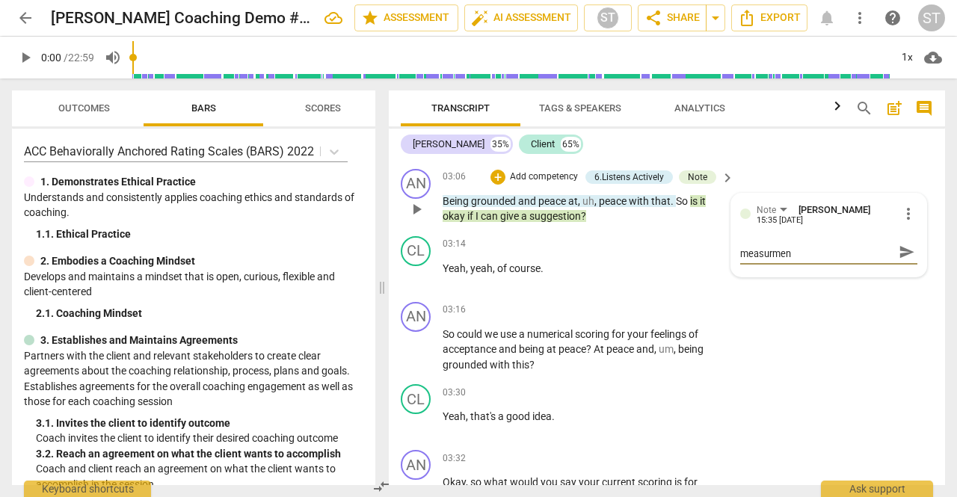
type textarea "As an intro to using a scale measurment"
type textarea "As an intro to using a scale measurment,"
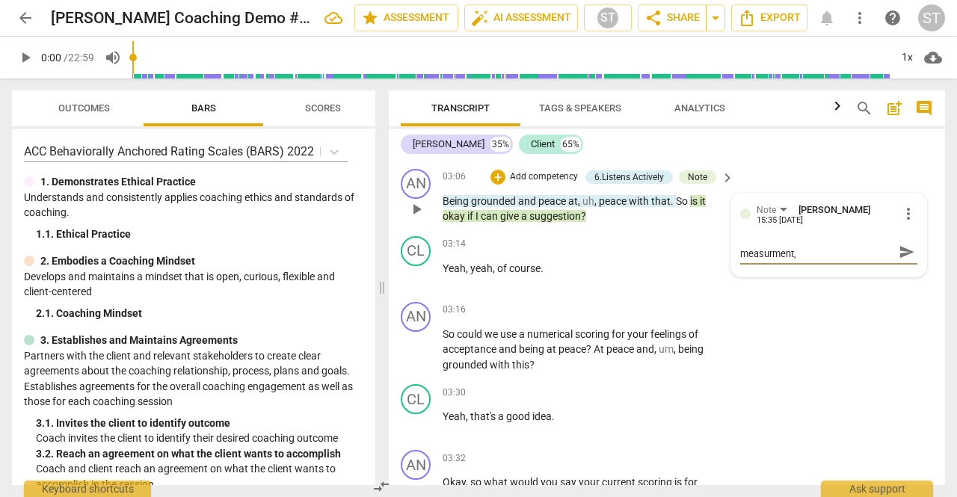
type textarea "As an intro to using a scale measurment,"
type textarea "As an intro to using a scale measurment, t"
type textarea "As an intro to using a scale measurment, th"
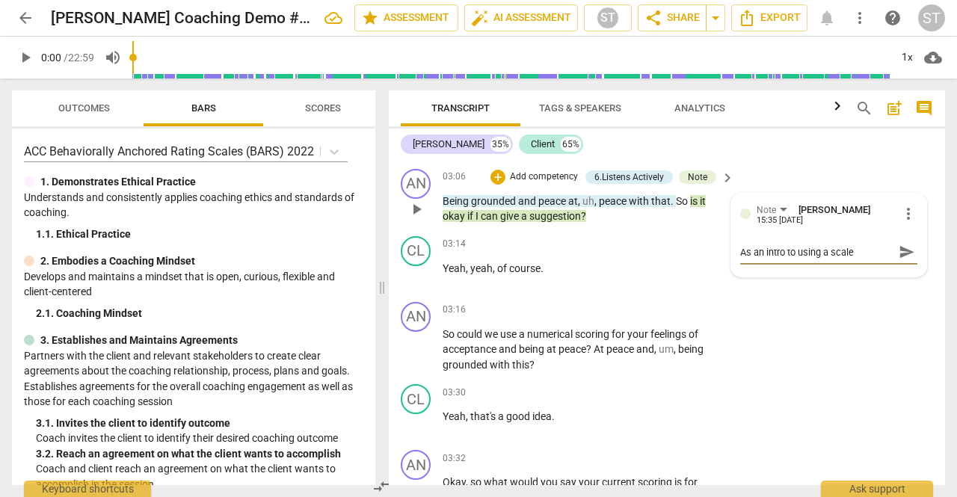
type textarea "As an intro to using a scale measurment, th"
type textarea "As an intro to using a scale measurment, thi"
type textarea "As an intro to using a scale measurment, this"
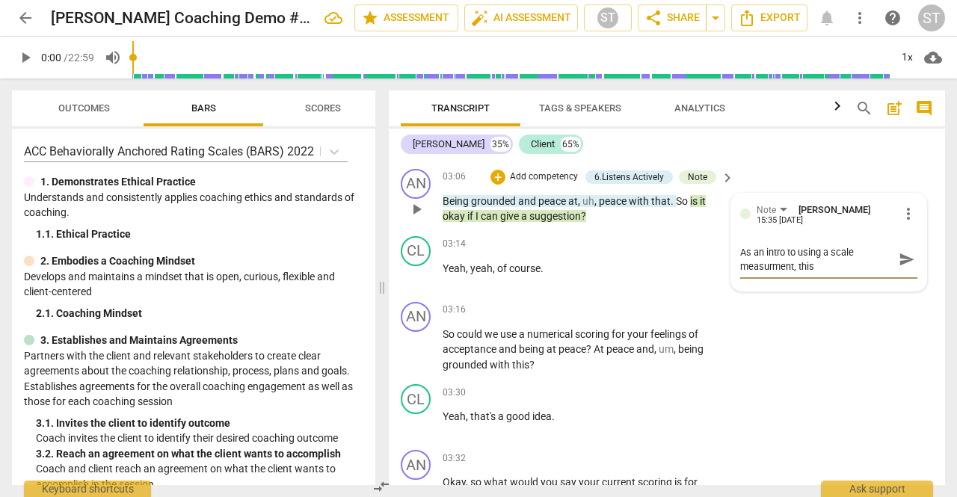
type textarea "As an intro to using a scale measurment, this i"
type textarea "As an intro to using a scale measurment, this is"
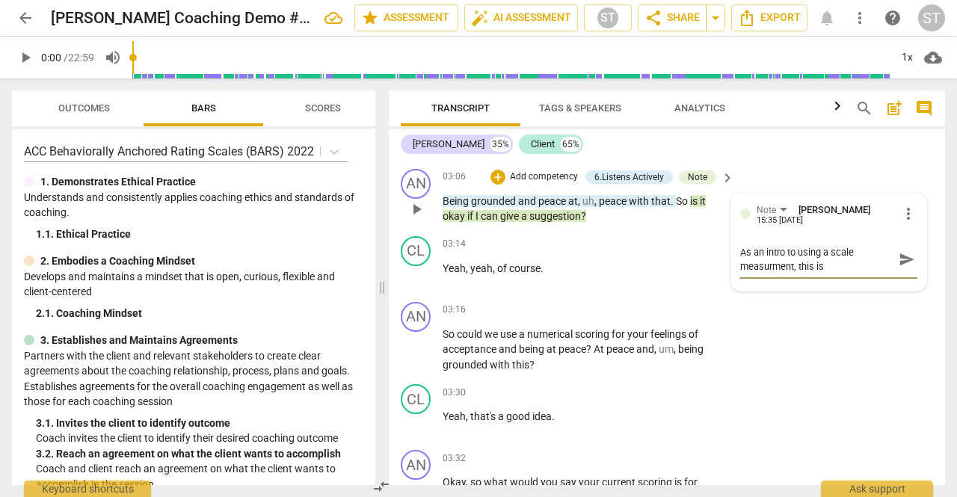
type textarea "As an intro to using a scale measurment, this is"
type textarea "As an intro to using a scale measurment, this is n"
type textarea "As an intro to using a scale measurment, this is no"
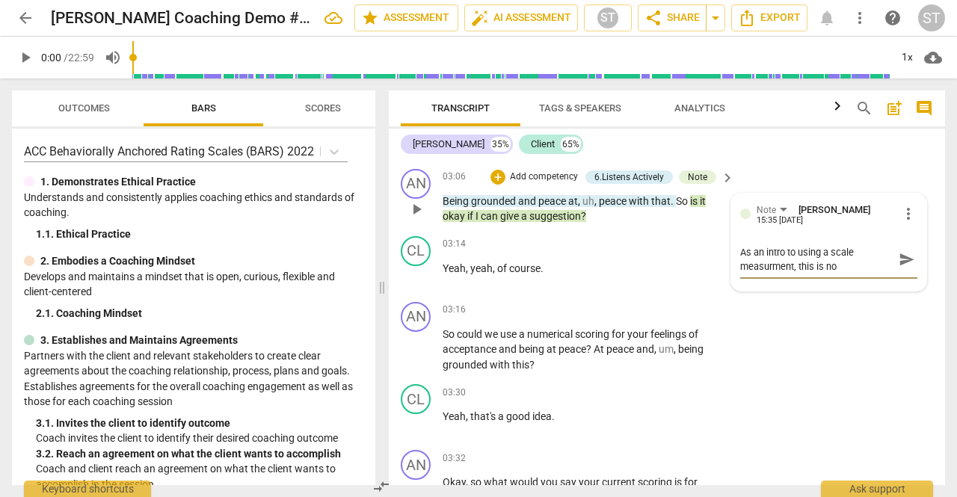
type textarea "As an intro to using a scale measurment, this is not"
type textarea "As an intro to using a scale measurment, this is not n"
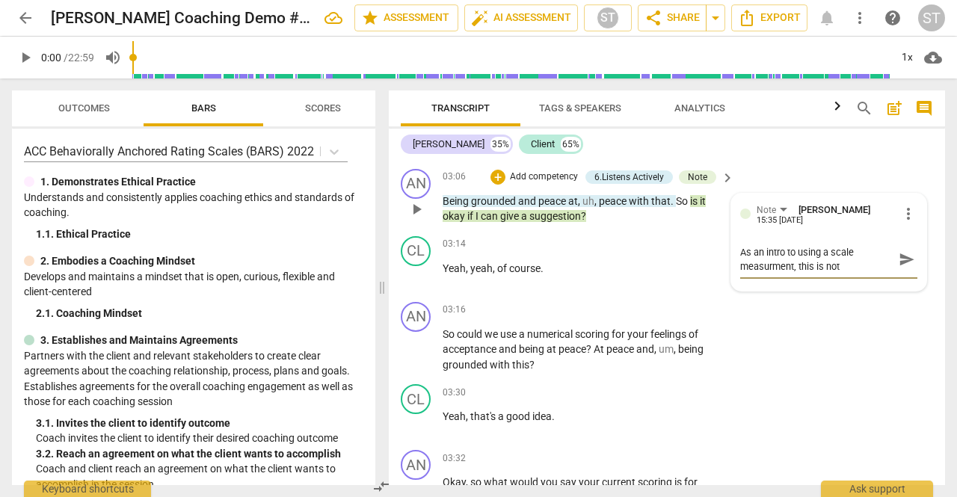
type textarea "As an intro to using a scale measurment, this is not n"
type textarea "As an intro to using a scale measurment, this is not ne"
type textarea "As an intro to using a scale measurment, this is not nec"
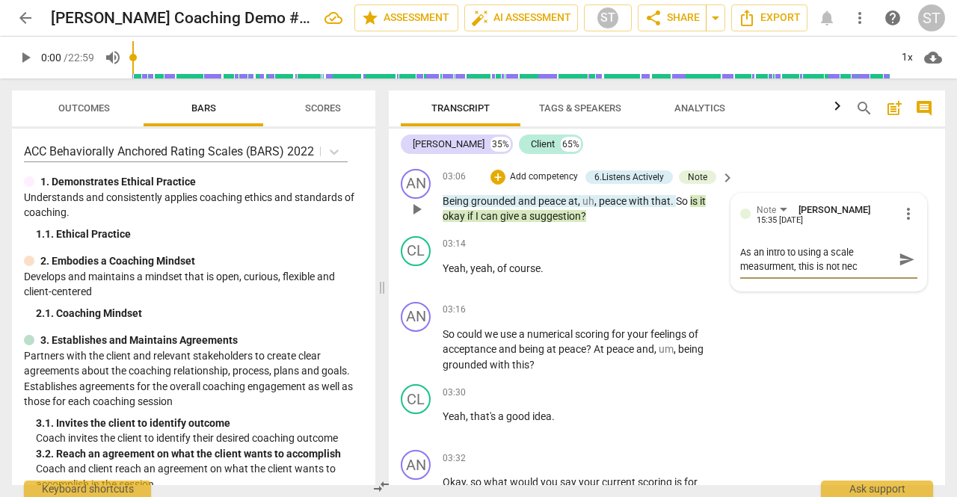
type textarea "As an intro to using a scale measurment, this is not nece"
type textarea "As an intro to using a scale measurment, this is not neces"
type textarea "As an intro to using a scale measurment, this is not necesa"
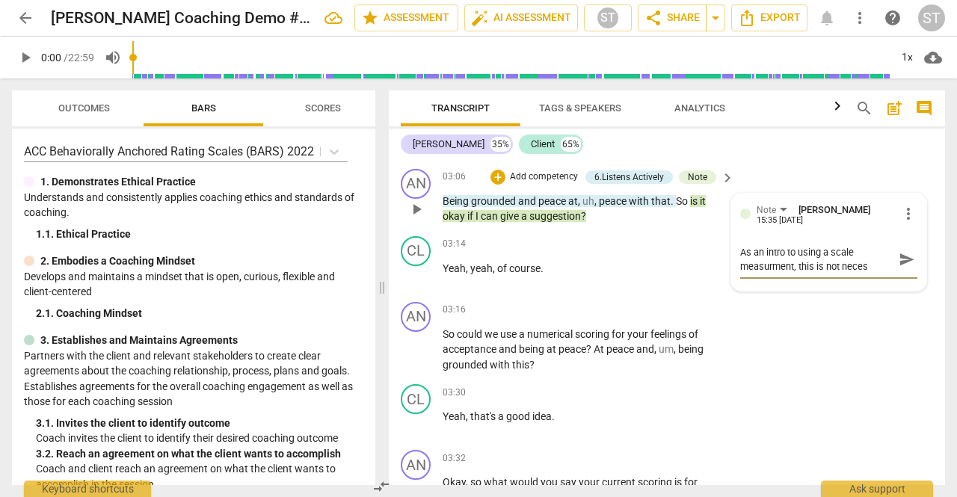
type textarea "As an intro to using a scale measurment, this is not necesa"
type textarea "As an intro to using a scale measurment, this is not necesar"
type textarea "As an intro to using a scale measurment, this is not necesary"
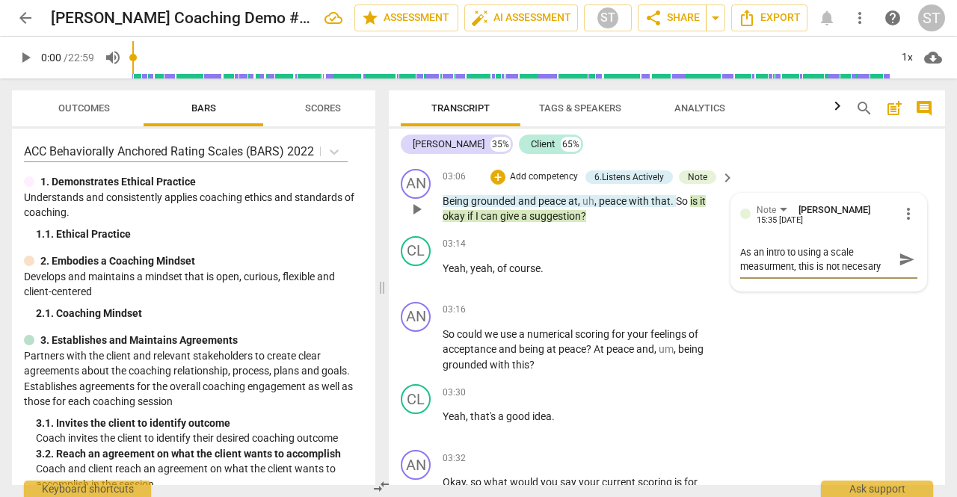
type textarea "As an intro to using a scale measurment, this is not necesary"
type textarea "As an intro to using a scale measurment, this is not necesary t"
type textarea "As an intro to using a scale measurment, this is not necesary to"
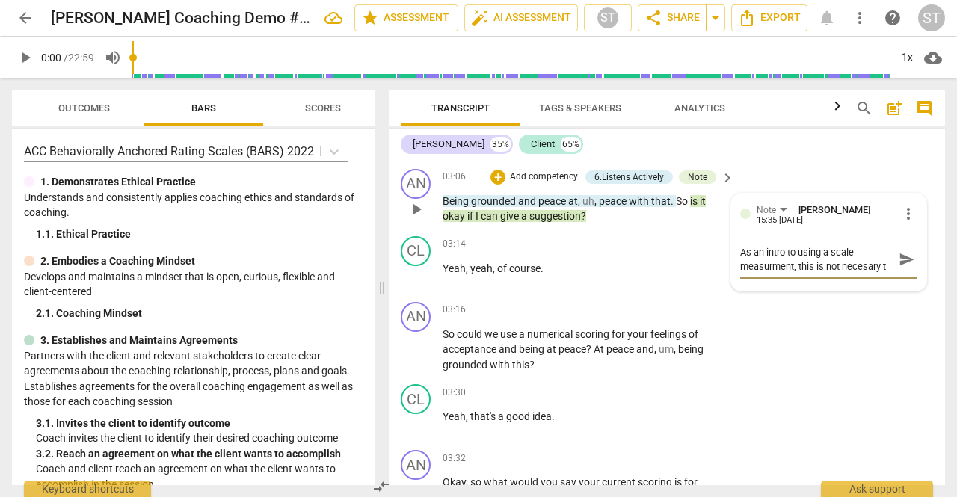
type textarea "As an intro to using a scale measurment, this is not necesary to"
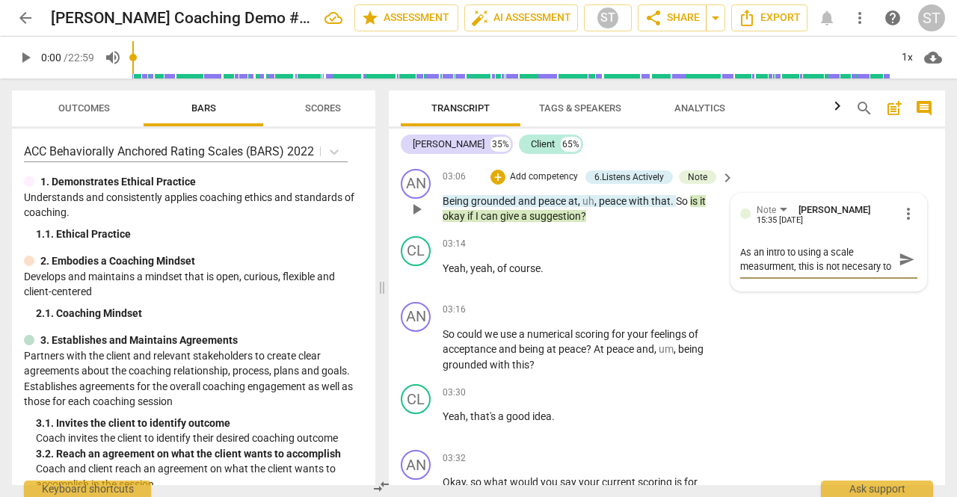
type textarea "As an intro to using a scale measurment, this is not necesary to"
type textarea "As an intro to using a scale measurment, this is not necesary t"
type textarea "As an intro to using a scale measurment, this is not necesary"
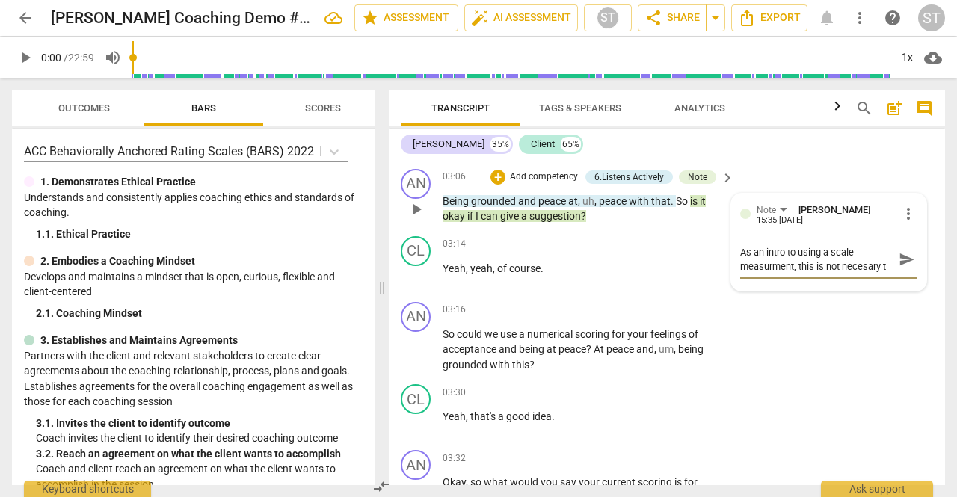
type textarea "As an intro to using a scale measurment, this is not necesary"
type textarea "As an intro to using a scale measurment, this is not necesary."
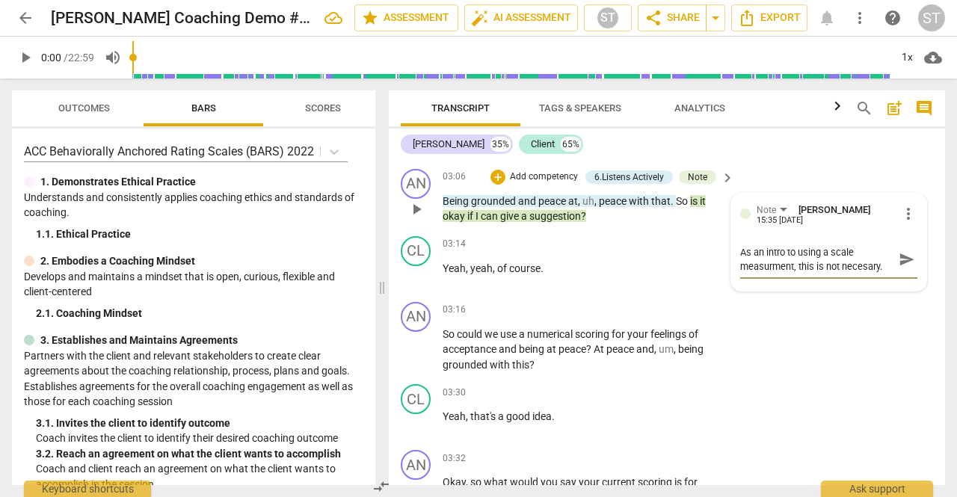
type textarea "As an intro to using a scale measurment, this is not necesary."
type textarea "As an intro to using a scale measurment, this is not necesary. M"
type textarea "As an intro to using a scale measurment, this is not necesary. Me"
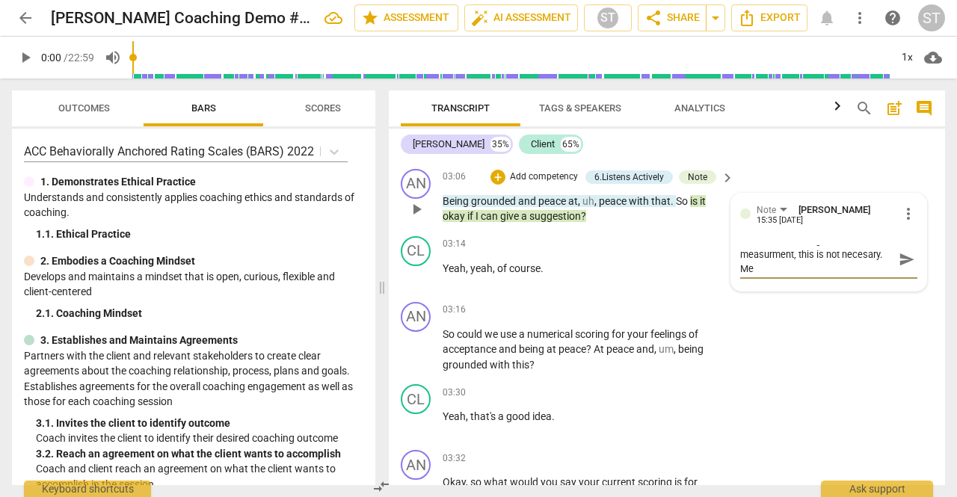
type textarea "As an intro to using a scale measurment, this is not necesary. Mer"
type textarea "As an intro to using a scale measurment, this is not necesary. Mere"
type textarea "As an intro to using a scale measurment, this is not necesary. [GEOGRAPHIC_DATA]"
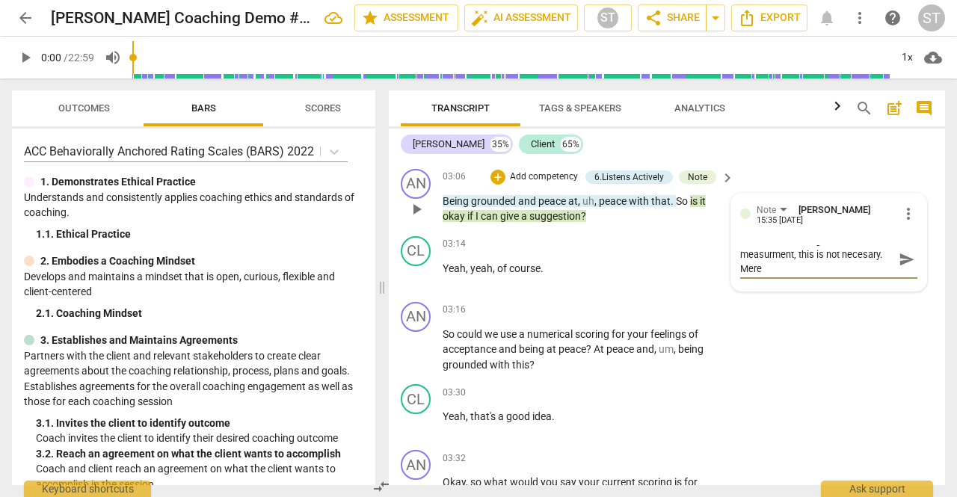
type textarea "As an intro to using a scale measurment, this is not necesary. [GEOGRAPHIC_DATA]"
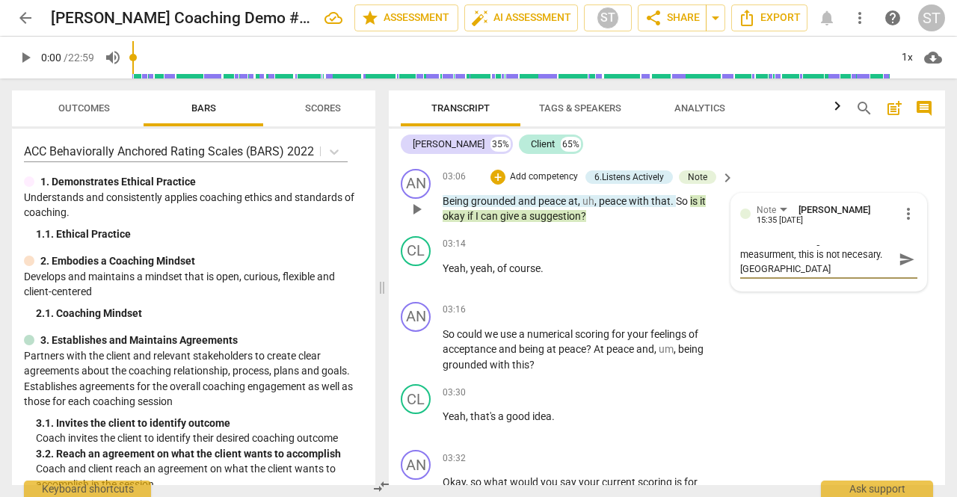
type textarea "As an intro to using a scale measurment, this is not necesary. Merely b"
type textarea "As an intro to using a scale measurment, this is not necesary. Merely be"
type textarea "As an intro to using a scale measurment, this is not necesary. Merely beg"
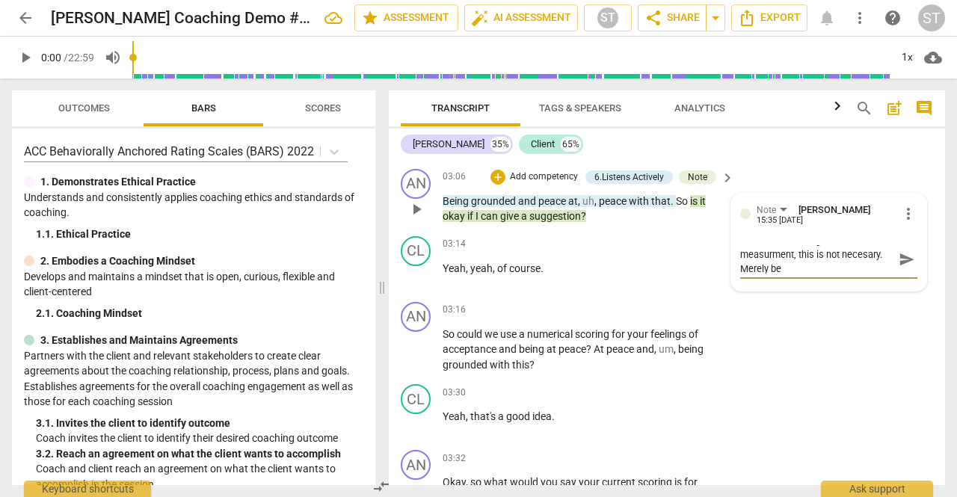
type textarea "As an intro to using a scale measurment, this is not necesary. Merely beg"
type textarea "As an intro to using a scale measurment, this is not necesary. Merely begi"
type textarea "As an intro to using a scale measurment, this is not necesary. Merely begin"
type textarea "As an intro to using a scale measurment, this is not necesary. Merely beging"
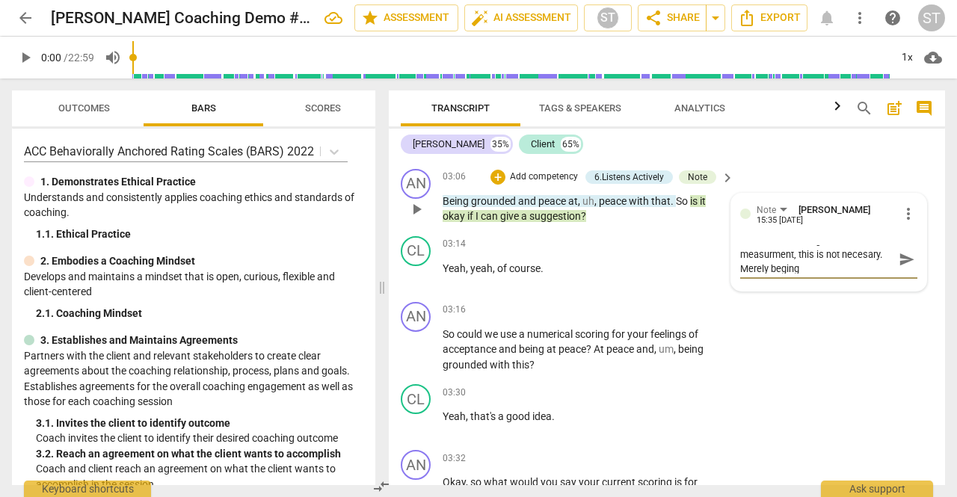
type textarea "As an intro to using a scale measurment, this is not necesary. Merely beging"
type textarea "As an intro to using a scale measurment, this is not necesary. Merely beging w"
type textarea "As an intro to using a scale measurment, this is not necesary. Merely beging wi"
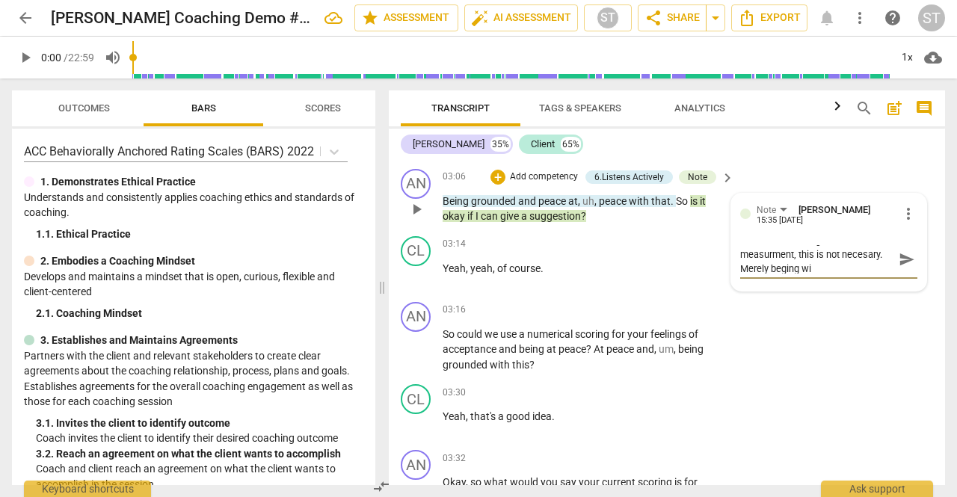
type textarea "As an intro to using a scale measurment, this is not necesary. Merely beging wit"
type textarea "As an intro to using a scale measurment, this is not necesary. Merely beging wi…"
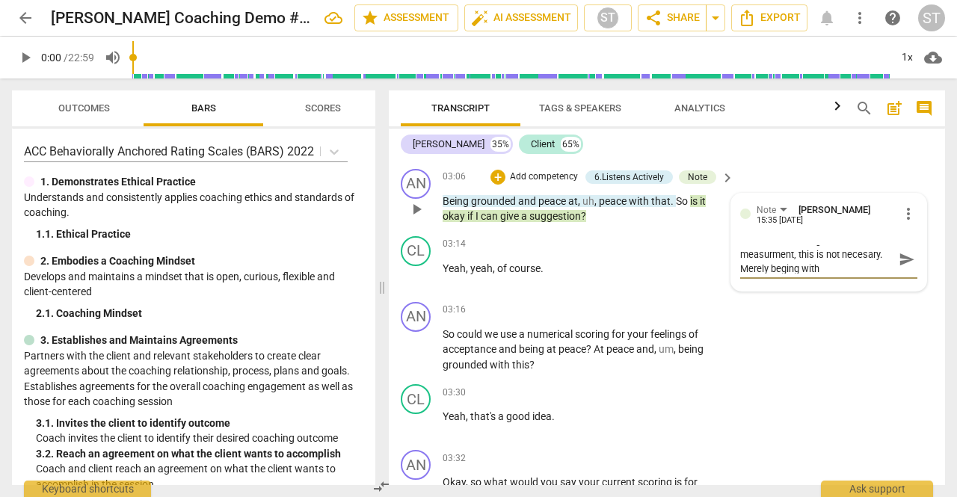
type textarea "As an intro to using a scale measurment, this is not necesary. Merely beging wi…"
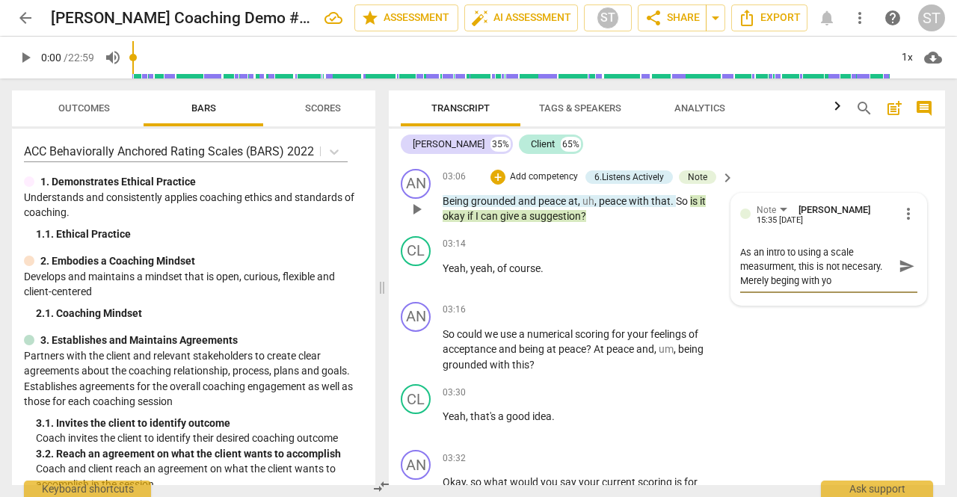
type textarea "As an intro to using a scale measurment, this is not necesary. Merely beging wi…"
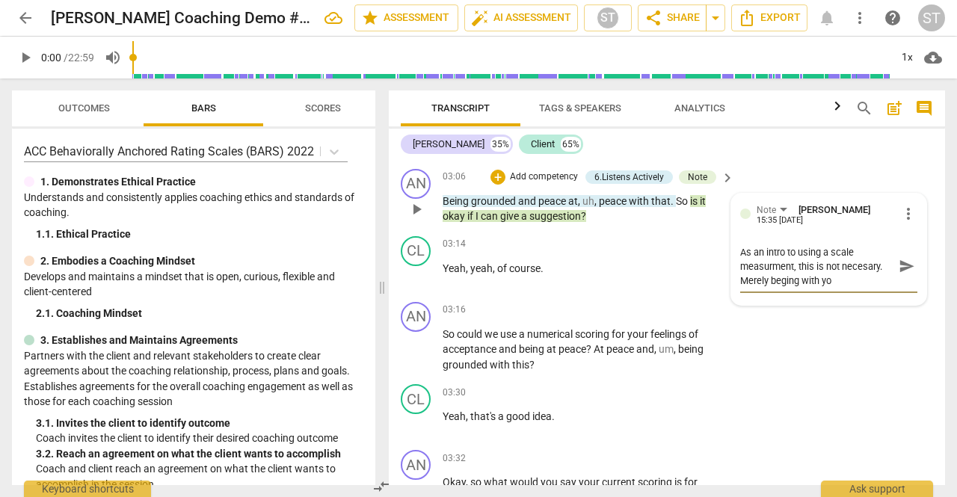
type textarea "As an intro to using a scale measurment, this is not necesary. Merely beging wi…"
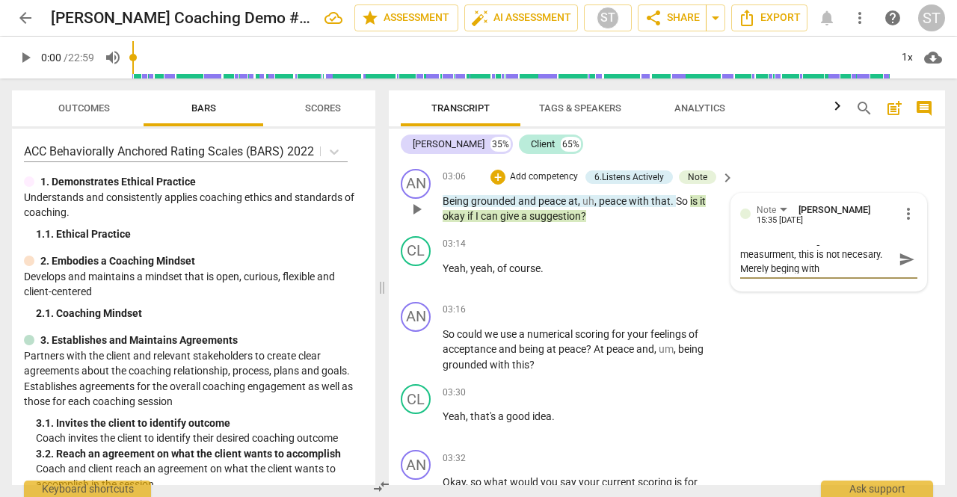
type textarea "As an intro to using a scale measurment, this is not necesary. Merely beging wi…"
type textarea "As an intro to using a scale measurment, this is not necesary. Merely beging wit"
type textarea "As an intro to using a scale measurment, this is not necesary. Merely beging wi"
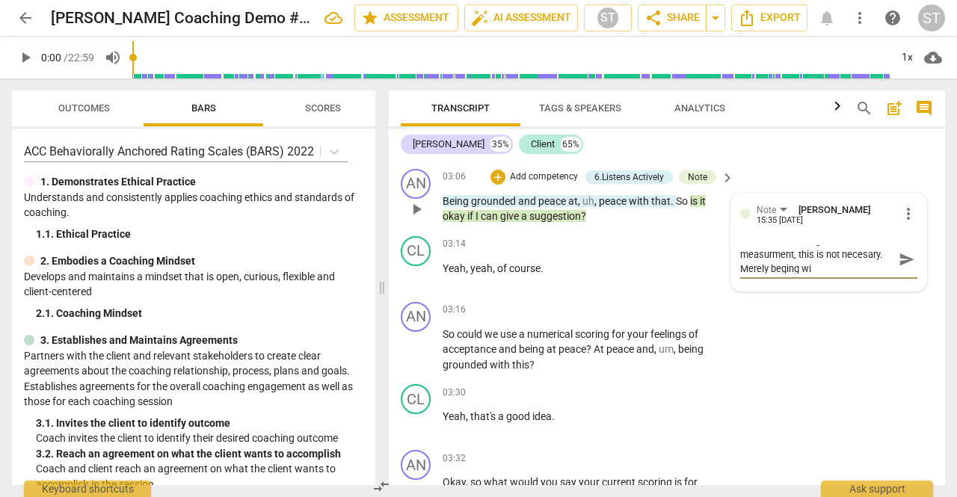
type textarea "As an intro to using a scale measurment, this is not necesary. Merely beging w"
type textarea "As an intro to using a scale measurment, this is not necesary. Merely beging"
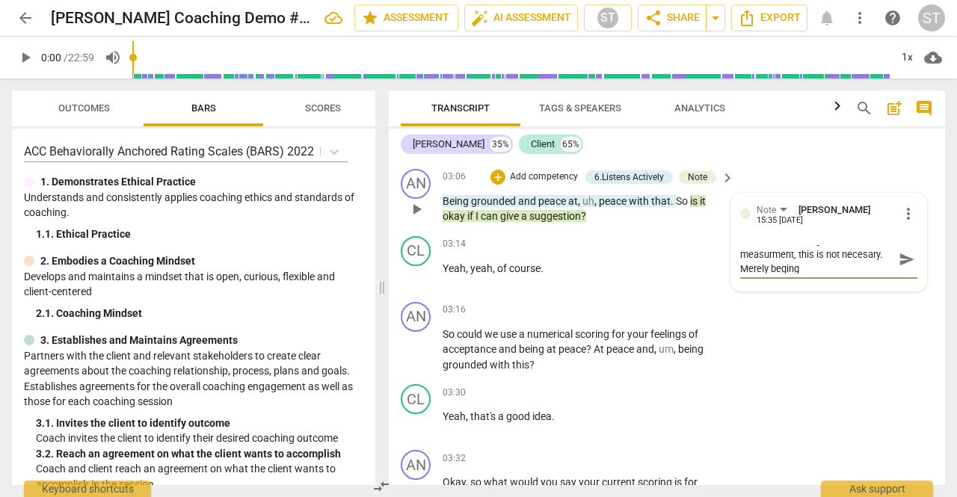
type textarea "As an intro to using a scale measurment, this is not necesary. Merely beging"
type textarea "As an intro to using a scale measurment, this is not necesary. Merely begin"
type textarea "As an intro to using a scale measurment, this is not necesary. Merely begi"
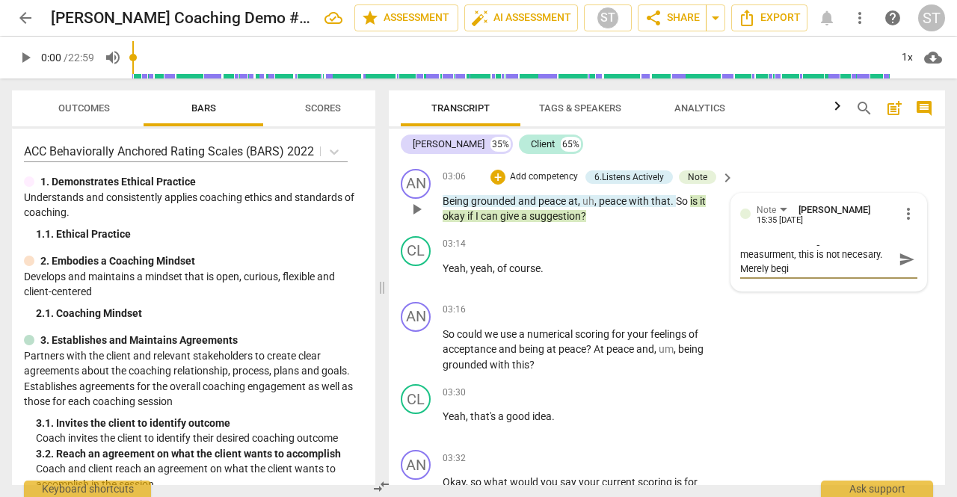
type textarea "As an intro to using a scale measurment, this is not necesary. Merely beg"
type textarea "As an intro to using a scale measurment, this is not necesary. Merely be"
type textarea "As an intro to using a scale measurment, this is not necesary. Merely b"
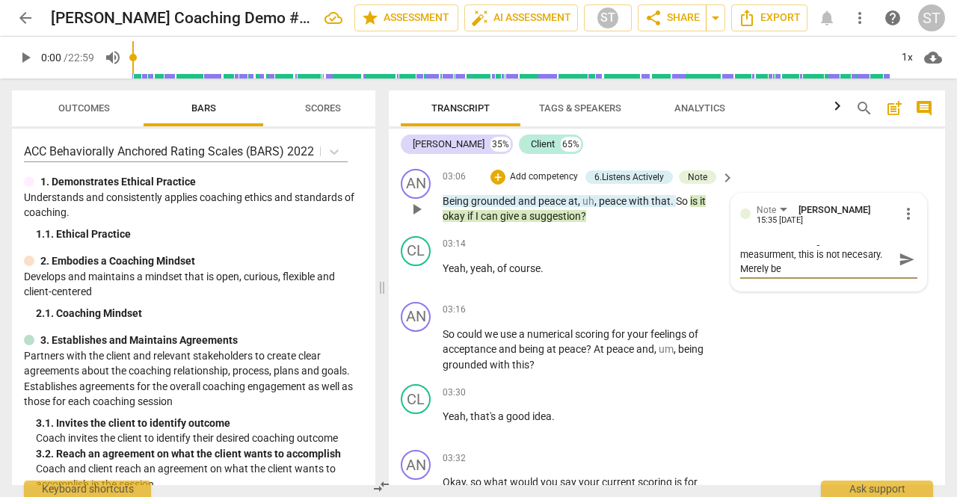
type textarea "As an intro to using a scale measurment, this is not necesary. Merely b"
type textarea "As an intro to using a scale measurment, this is not necesary. [GEOGRAPHIC_DATA]"
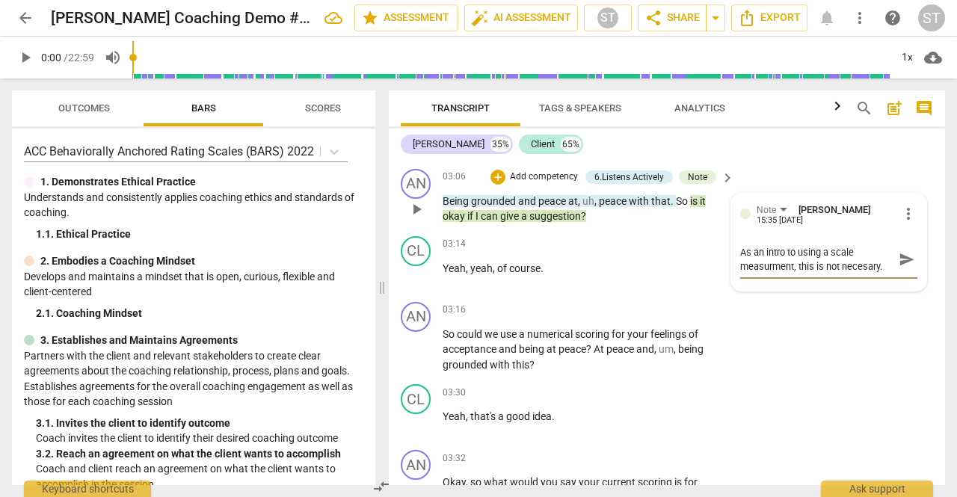
scroll to position [0, 0]
click at [899, 265] on span "send" at bounding box center [907, 266] width 16 height 16
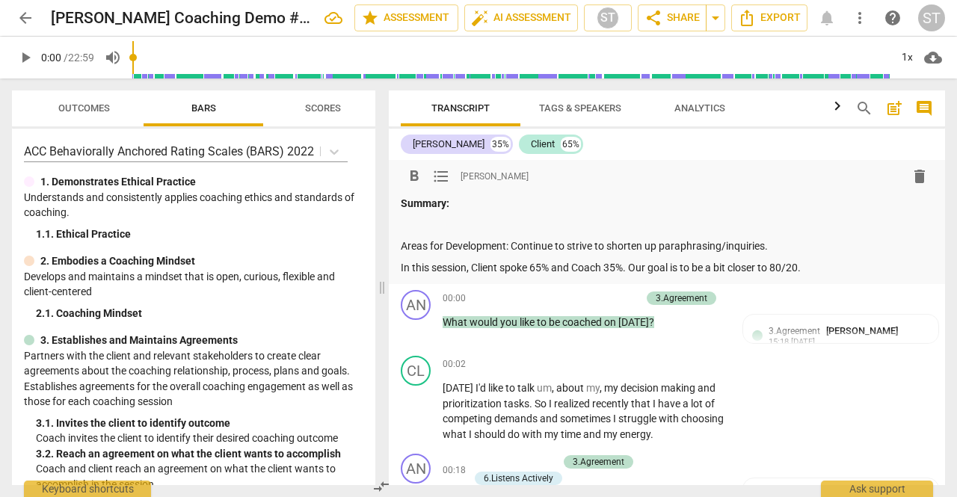
click at [785, 245] on p "Areas for Development: Continue to strive to shorten up paraphrasing/inquiries." at bounding box center [667, 246] width 532 height 16
click at [756, 457] on div "AN play_arrow pause 00:18 + Add competency 3.Agreement 6.Listens Actively keybo…" at bounding box center [667, 490] width 556 height 84
click at [785, 246] on p "Areas for Development: Continue to strive to shorten up paraphrasing/inquiries." at bounding box center [667, 246] width 532 height 16
click at [514, 248] on p "Areas for Development: Continue to strive to shorten up paraphrasing/inquiries." at bounding box center [667, 246] width 532 height 16
drag, startPoint x: 899, startPoint y: 265, endPoint x: 701, endPoint y: 185, distance: 212.9
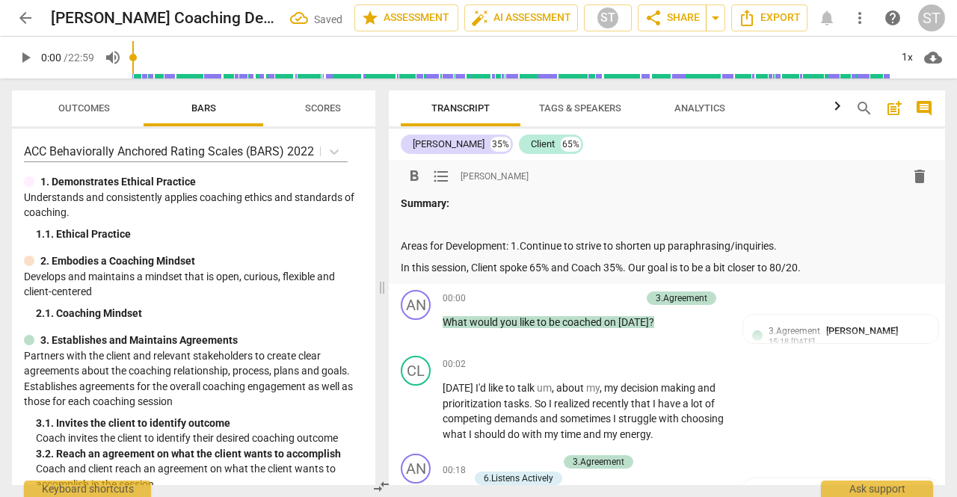
click at [701, 185] on div "format_bold format_list_bulleted [PERSON_NAME] delete" at bounding box center [667, 176] width 532 height 27
click at [806, 243] on p "Areas for Development: 1.Continue to strive to shorten up paraphrasing/inquirie…" at bounding box center [667, 246] width 532 height 16
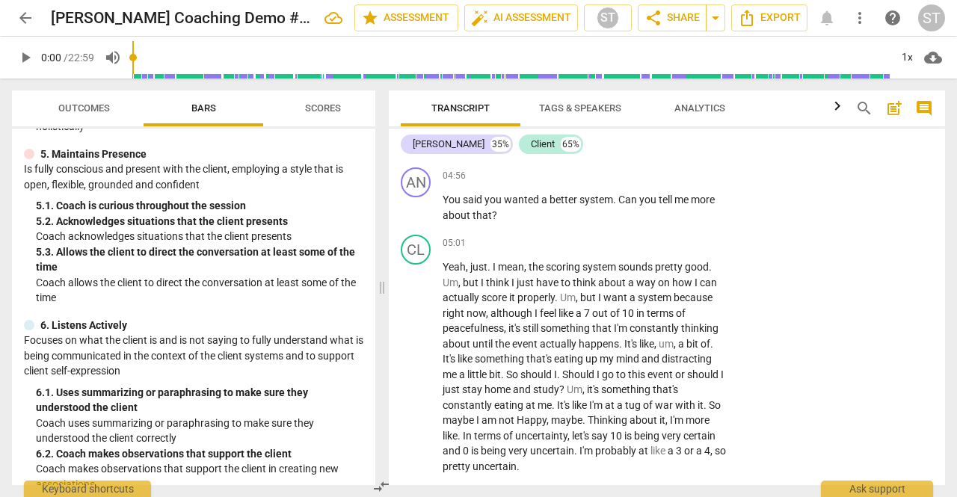
scroll to position [2124, 0]
click at [673, 182] on p "Add competency" at bounding box center [680, 175] width 71 height 13
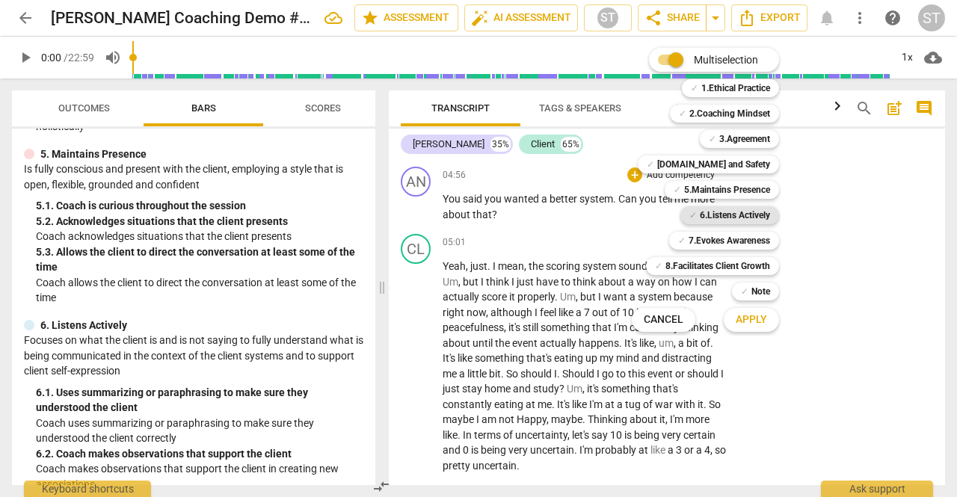
click at [736, 219] on b "6.Listens Actively" at bounding box center [735, 215] width 70 height 18
click at [742, 239] on b "7.Evokes Awareness" at bounding box center [728, 241] width 81 height 18
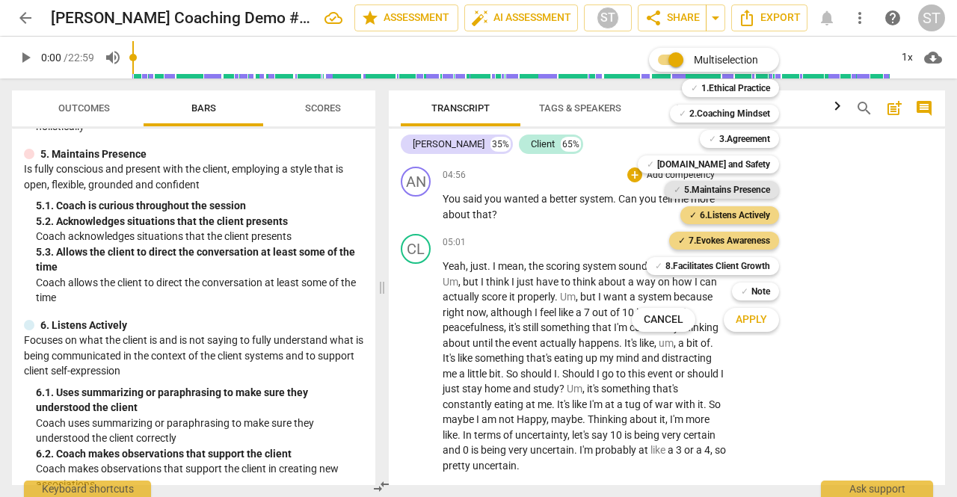
click at [754, 189] on b "5.Maintains Presence" at bounding box center [727, 190] width 86 height 18
click at [758, 321] on span "Apply" at bounding box center [751, 319] width 31 height 15
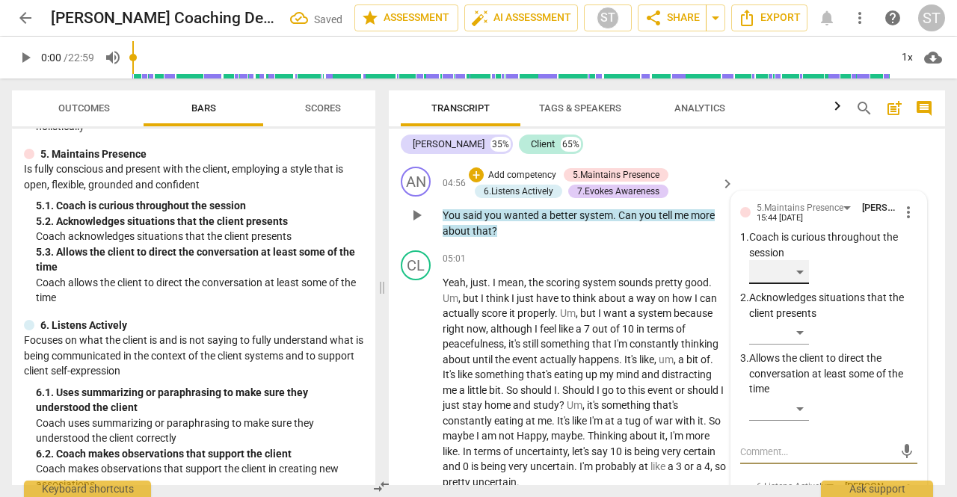
click at [792, 284] on div "​" at bounding box center [779, 272] width 60 height 24
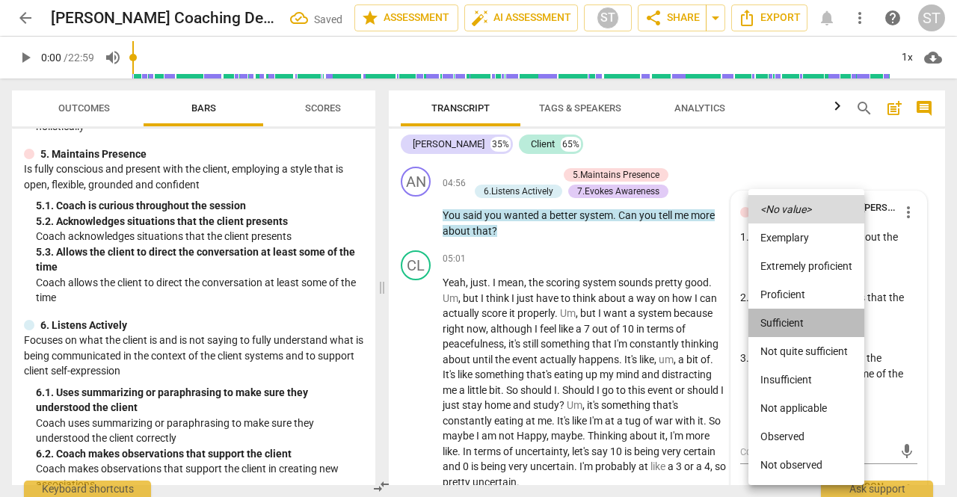
click at [792, 316] on li "Sufficient" at bounding box center [806, 323] width 116 height 28
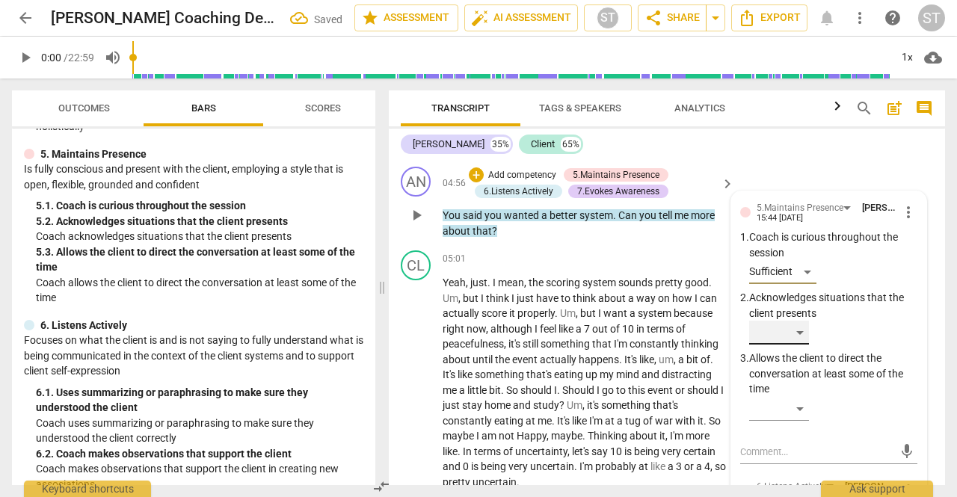
click at [798, 345] on div "​" at bounding box center [779, 333] width 60 height 24
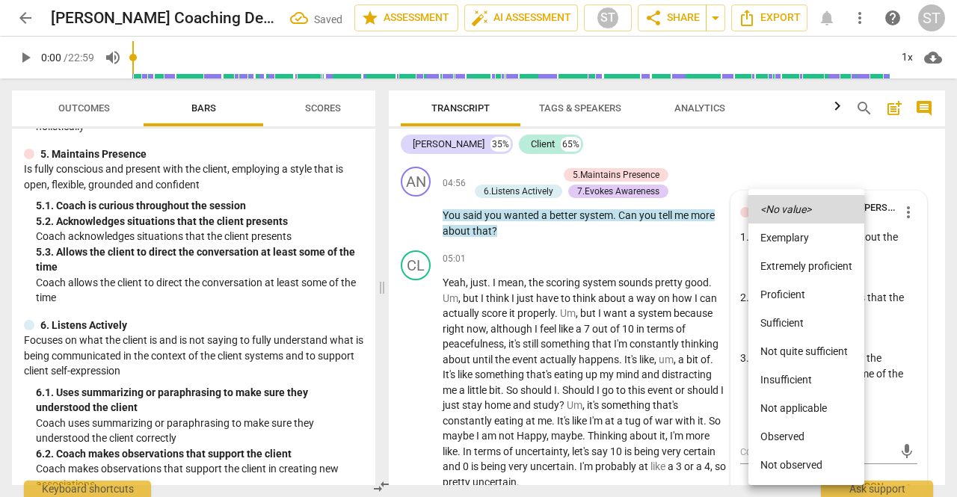
click at [821, 300] on li "Proficient" at bounding box center [806, 294] width 116 height 28
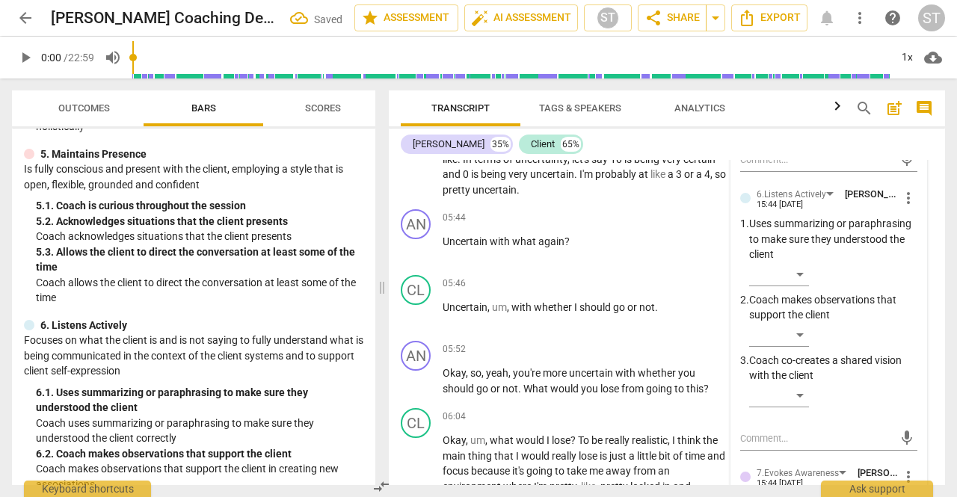
scroll to position [2413, 0]
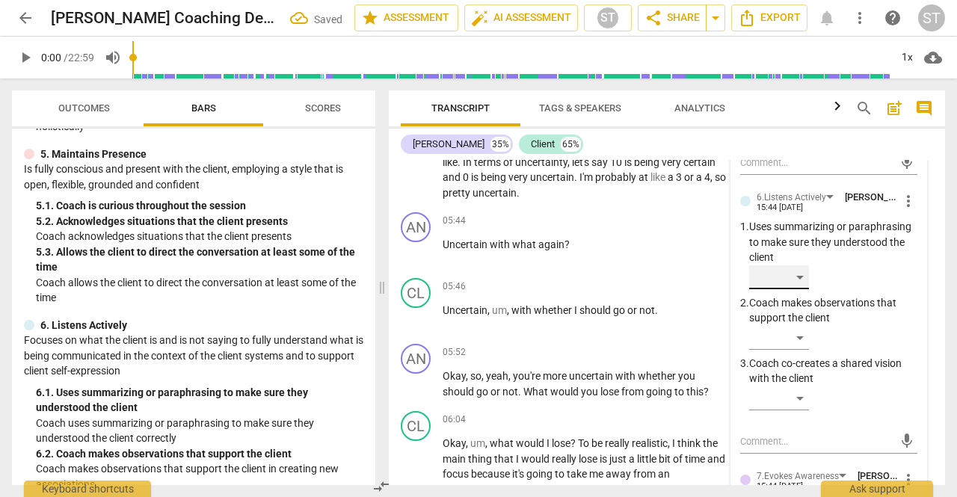
click at [804, 289] on div "​" at bounding box center [779, 277] width 60 height 24
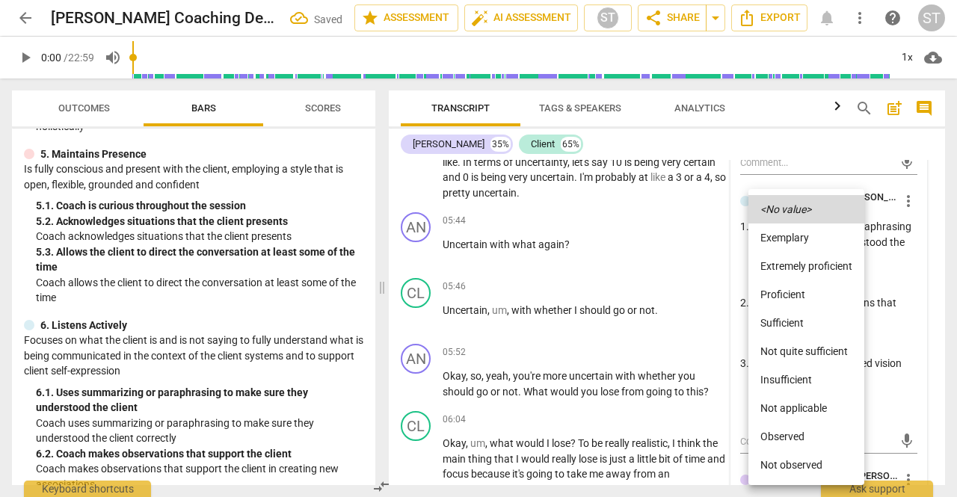
click at [804, 300] on li "Proficient" at bounding box center [806, 294] width 116 height 28
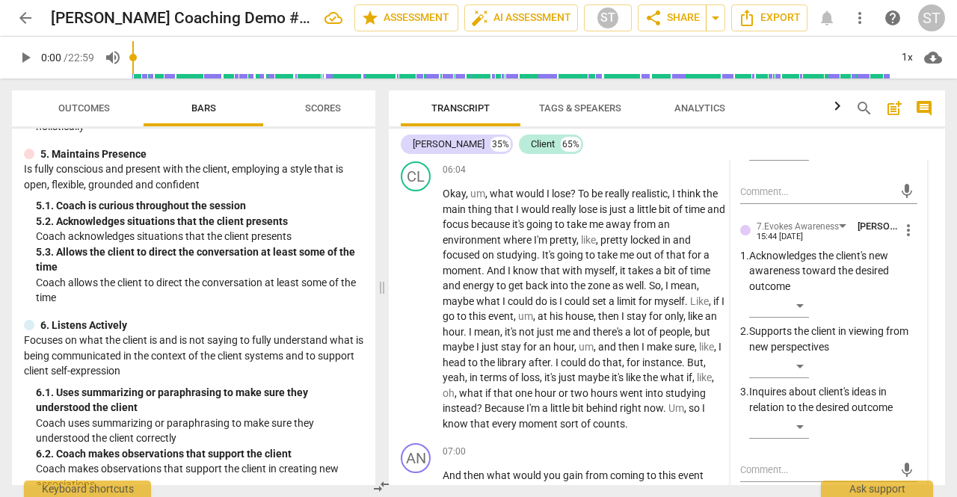
scroll to position [2689, 0]
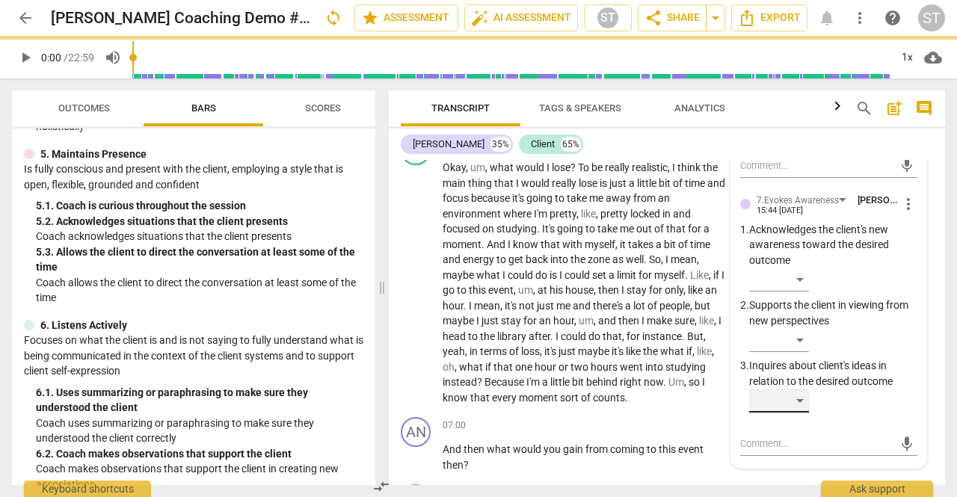
click at [800, 413] on div "​" at bounding box center [779, 401] width 60 height 24
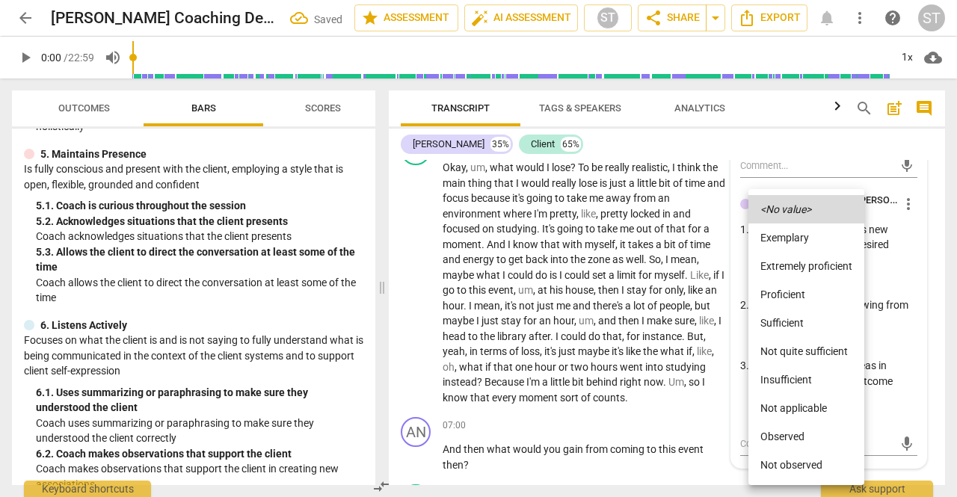
click at [816, 300] on li "Proficient" at bounding box center [806, 294] width 116 height 28
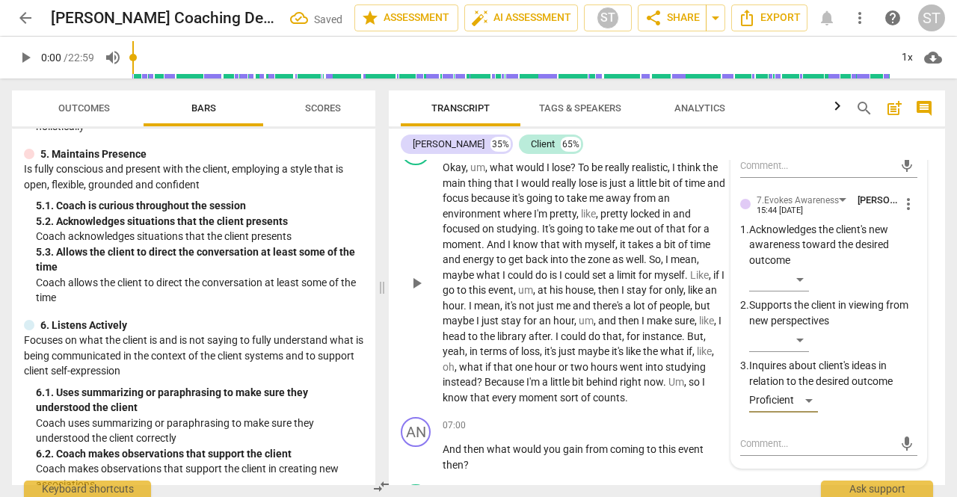
click at [636, 235] on span "me" at bounding box center [628, 229] width 16 height 12
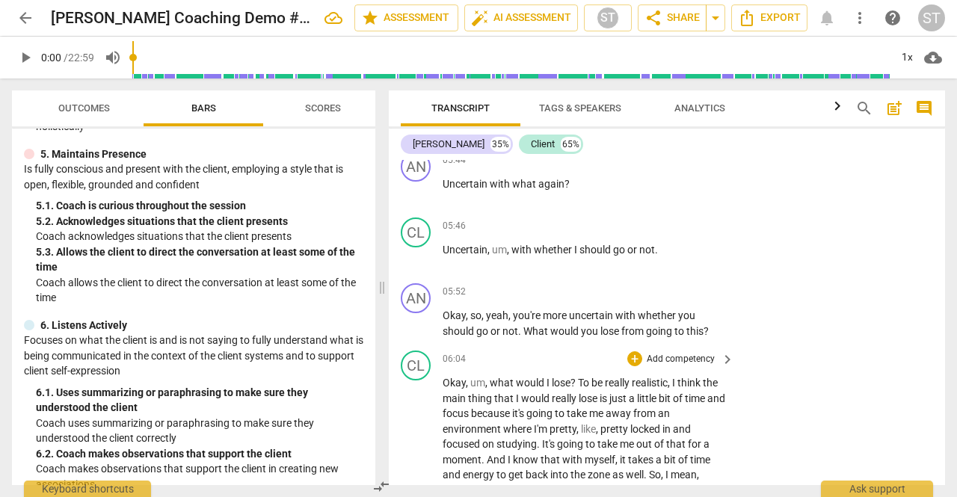
scroll to position [2474, 0]
click at [679, 321] on span "you" at bounding box center [686, 315] width 17 height 12
click at [691, 298] on p "Add competency" at bounding box center [680, 291] width 71 height 13
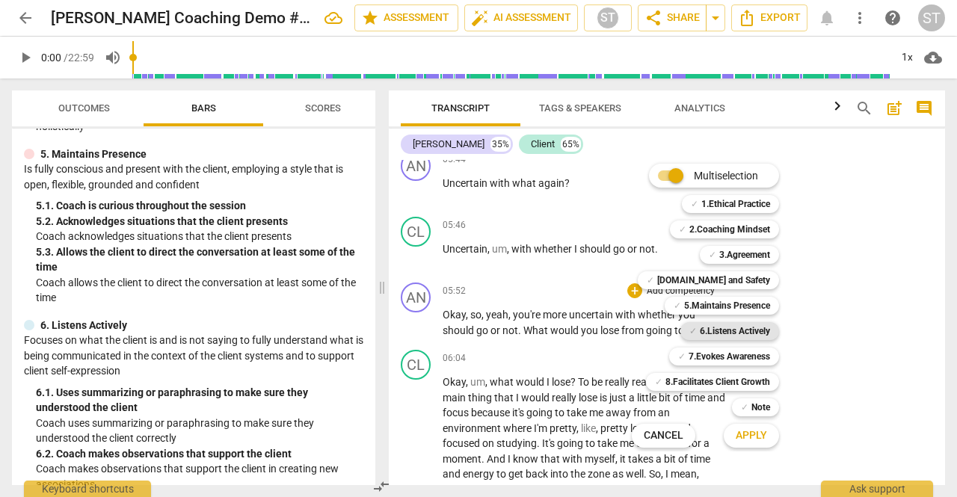
click at [759, 335] on b "6.Listens Actively" at bounding box center [735, 331] width 70 height 18
click at [750, 308] on b "5.Maintains Presence" at bounding box center [727, 306] width 86 height 18
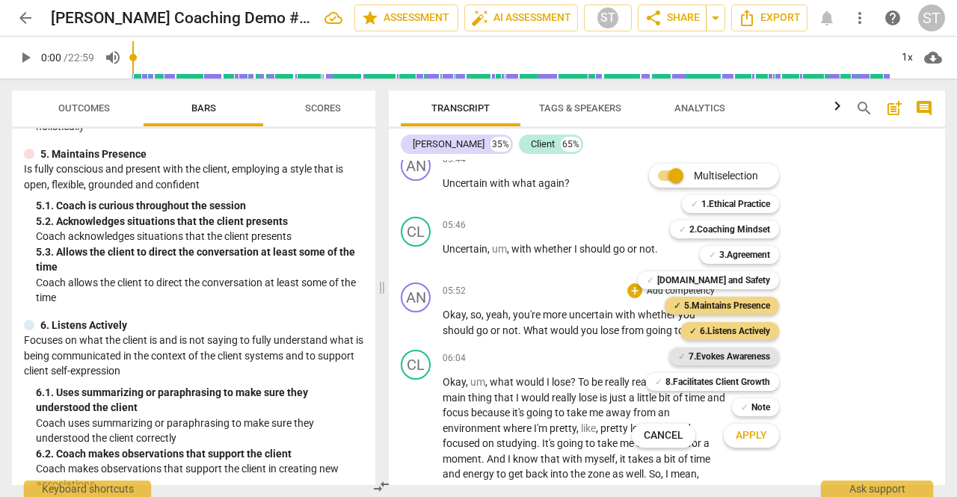
click at [750, 357] on b "7.Evokes Awareness" at bounding box center [728, 357] width 81 height 18
click at [758, 446] on button "Apply" at bounding box center [751, 435] width 55 height 27
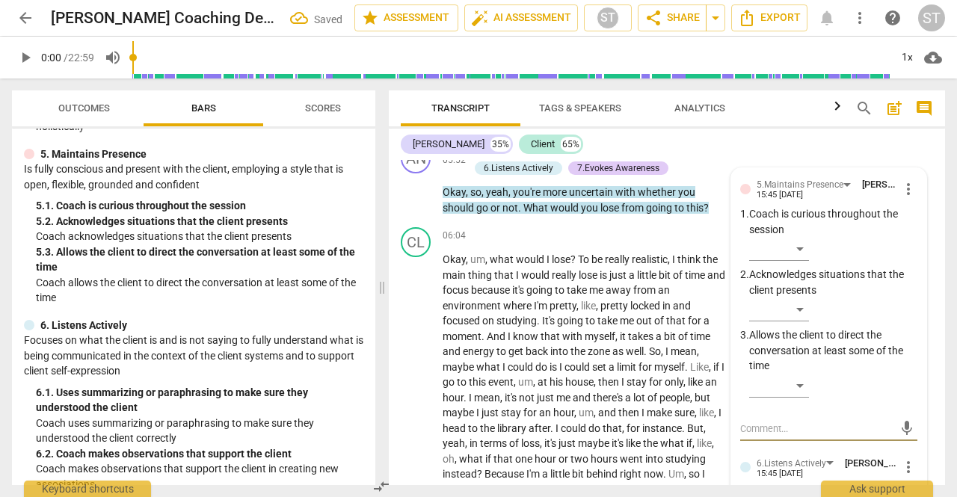
scroll to position [2607, 0]
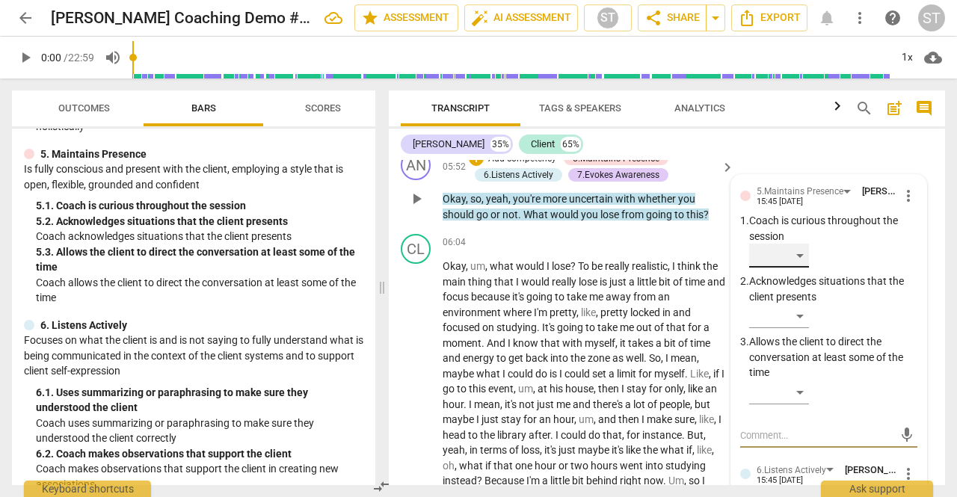
click at [799, 268] on div "​" at bounding box center [779, 256] width 60 height 24
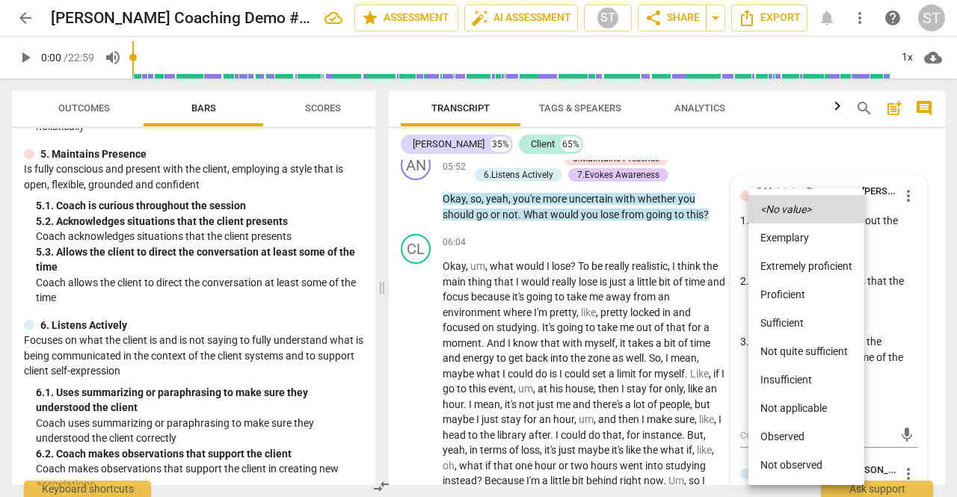
click at [802, 299] on li "Proficient" at bounding box center [806, 294] width 116 height 28
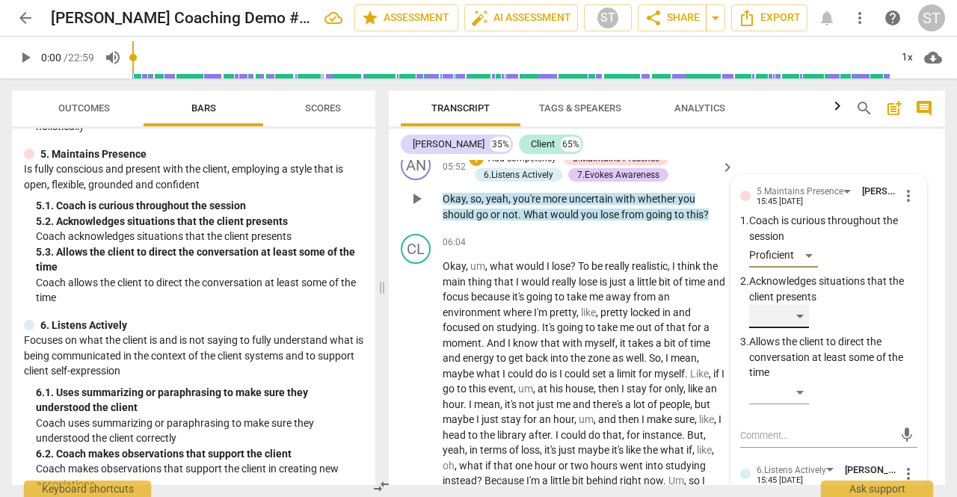
click at [801, 328] on div "​" at bounding box center [779, 316] width 60 height 24
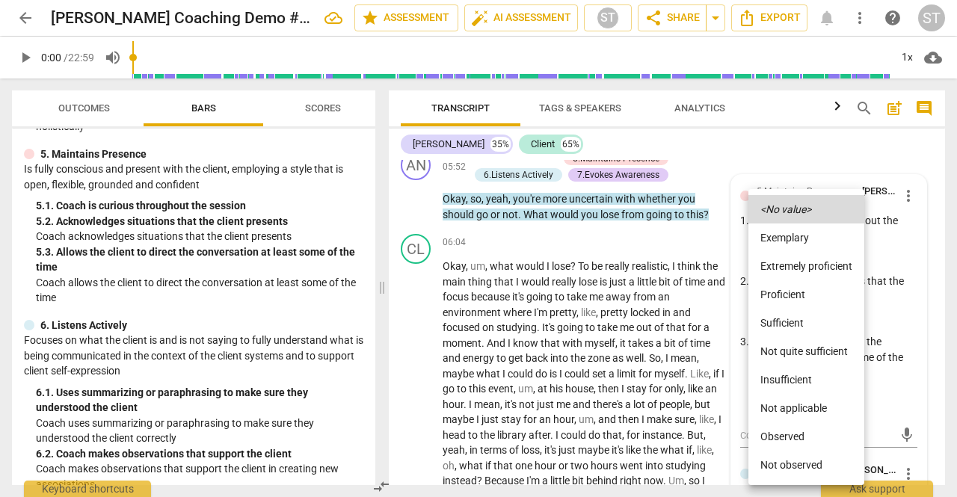
click at [813, 298] on li "Proficient" at bounding box center [806, 294] width 116 height 28
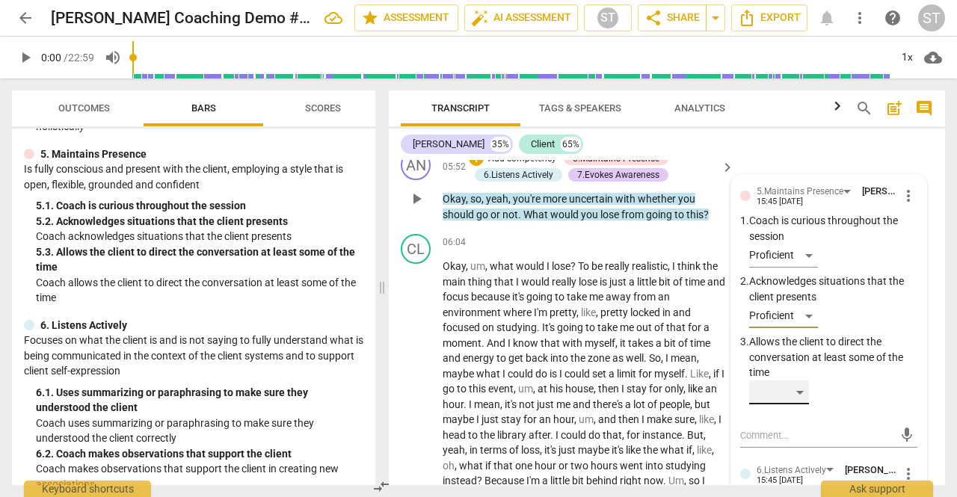
click at [801, 404] on div "​" at bounding box center [779, 392] width 60 height 24
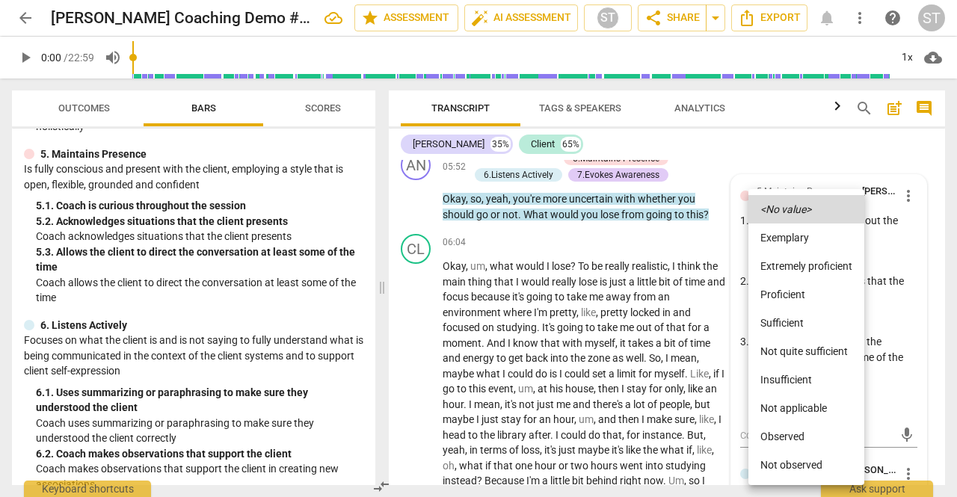
click at [809, 325] on li "Sufficient" at bounding box center [806, 323] width 116 height 28
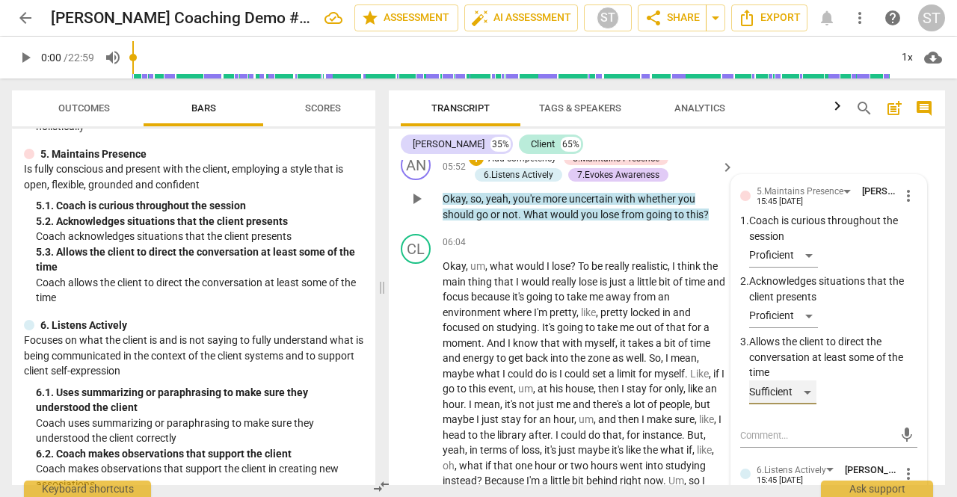
click at [806, 404] on div "Sufficient" at bounding box center [782, 392] width 67 height 24
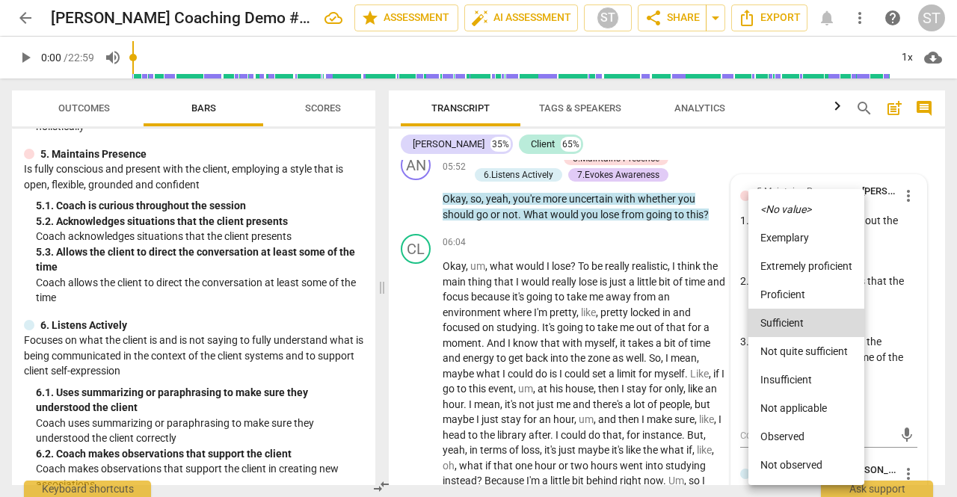
click at [806, 298] on li "Proficient" at bounding box center [806, 294] width 116 height 28
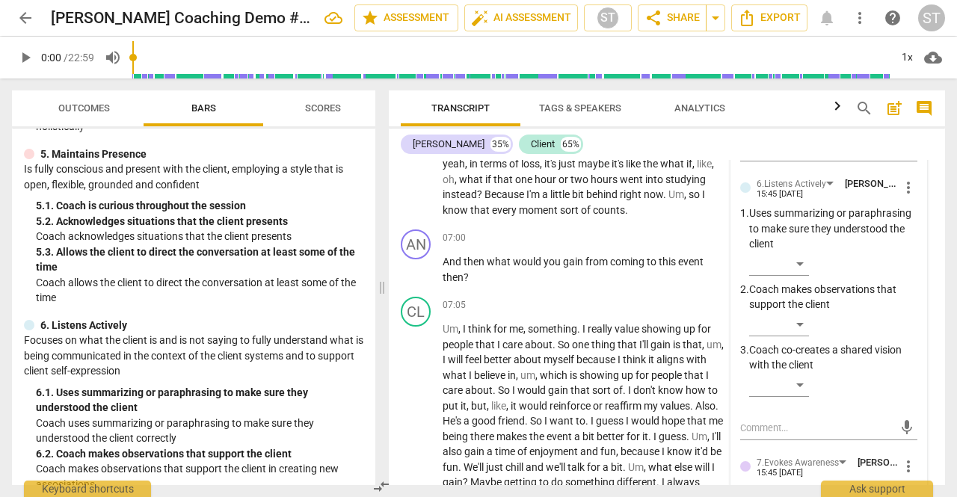
scroll to position [2893, 0]
click at [798, 276] on div "​" at bounding box center [779, 264] width 60 height 24
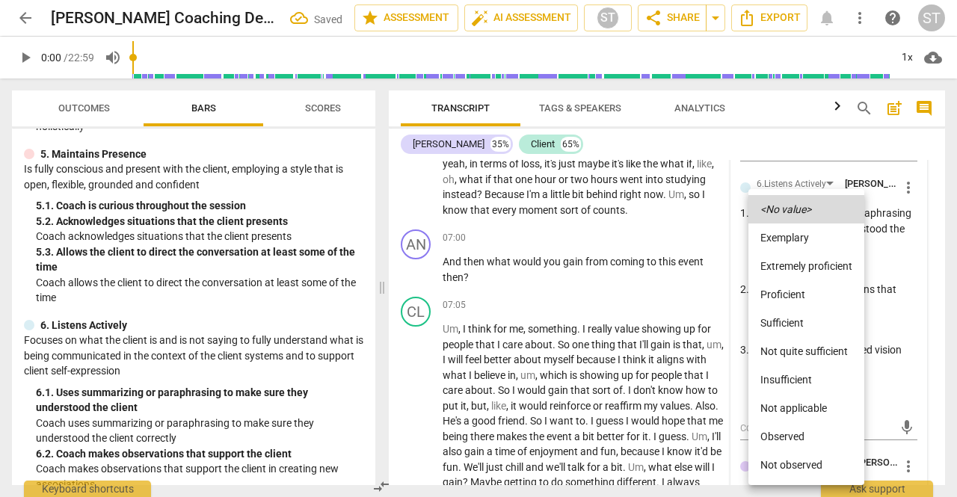
click at [807, 302] on li "Proficient" at bounding box center [806, 294] width 116 height 28
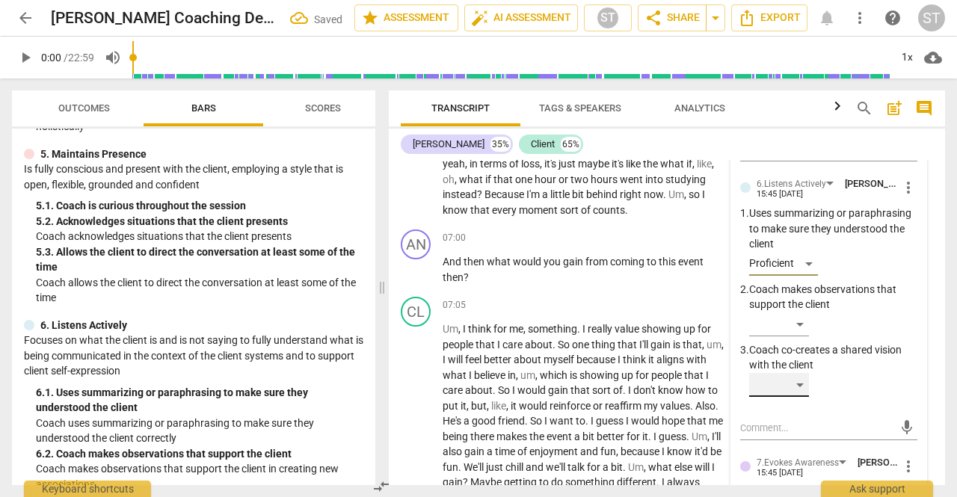
click at [803, 397] on div "​" at bounding box center [779, 385] width 60 height 24
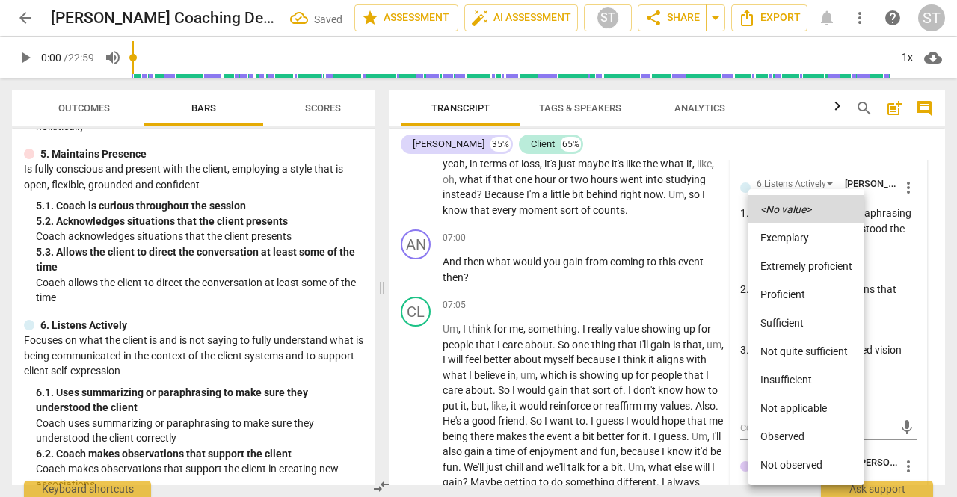
click at [813, 300] on li "Proficient" at bounding box center [806, 294] width 116 height 28
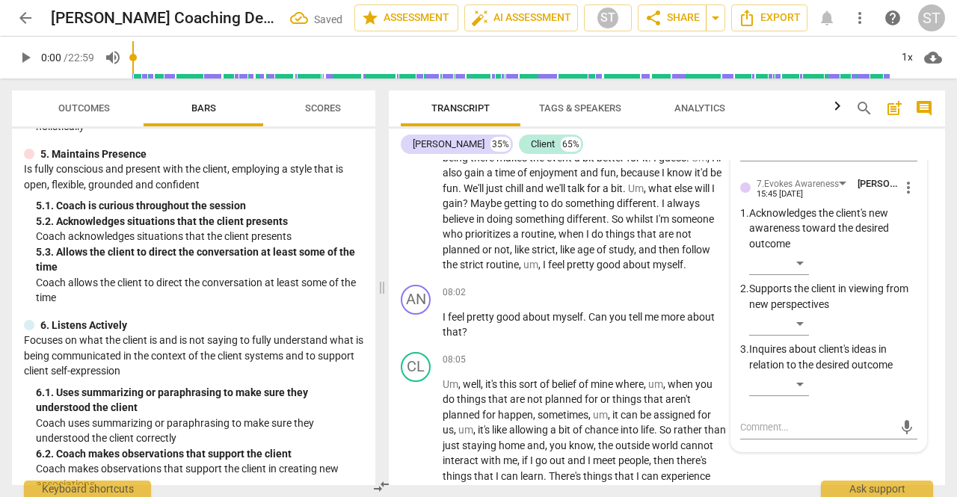
scroll to position [3182, 0]
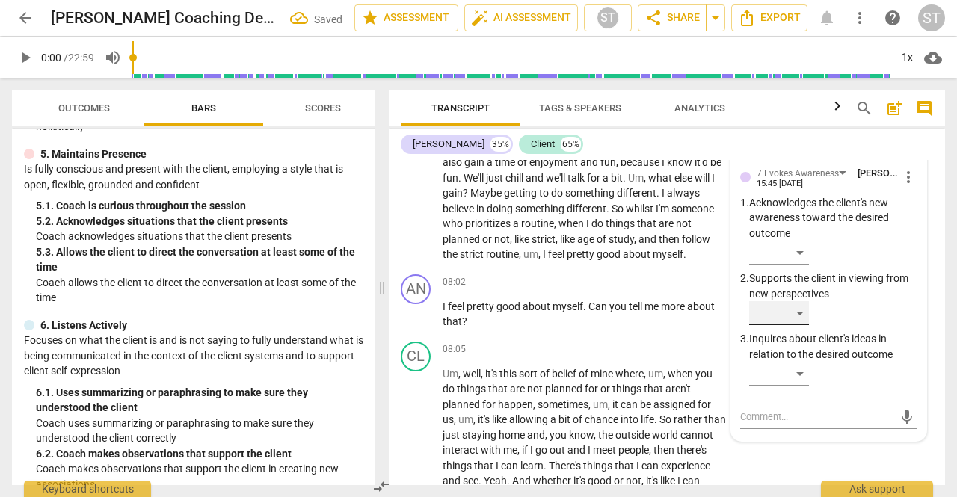
click at [798, 325] on div "​" at bounding box center [779, 313] width 60 height 24
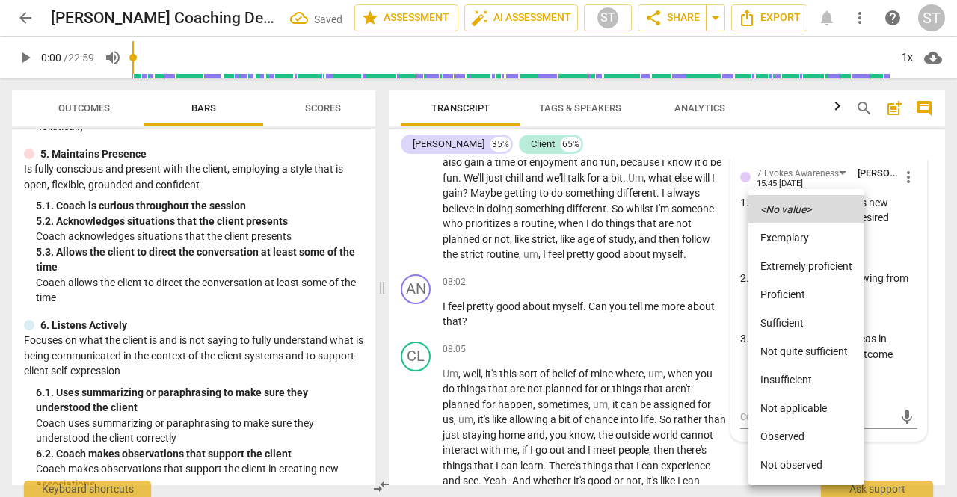
click at [802, 304] on li "Proficient" at bounding box center [806, 294] width 116 height 28
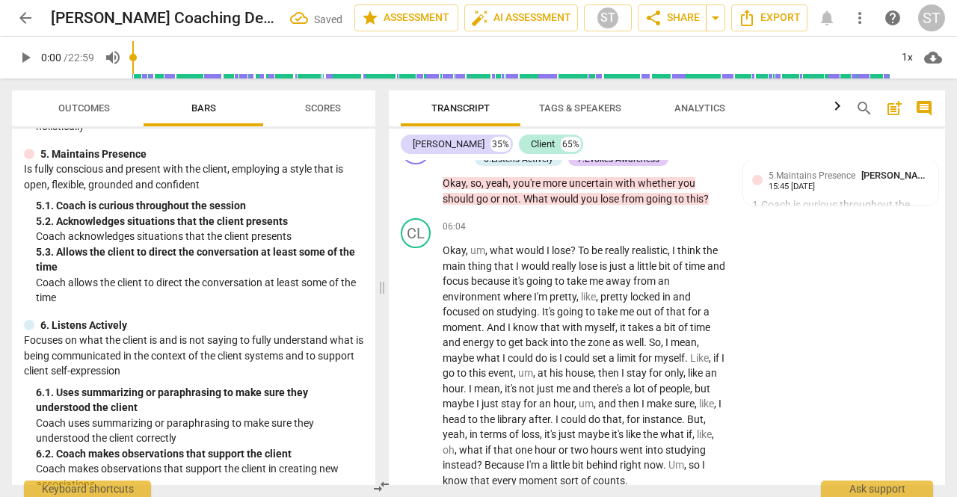
scroll to position [2621, 0]
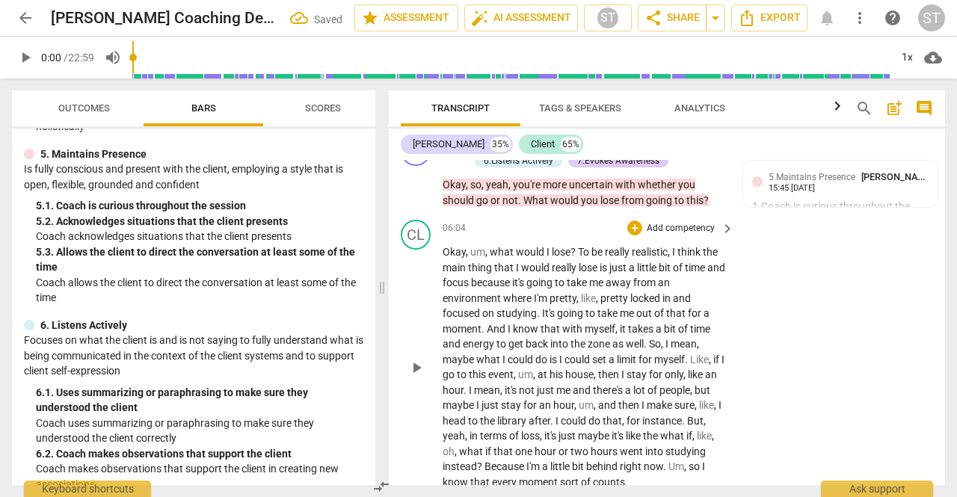
click at [672, 258] on span "," at bounding box center [670, 252] width 4 height 12
click at [621, 380] on span "then" at bounding box center [609, 375] width 23 height 12
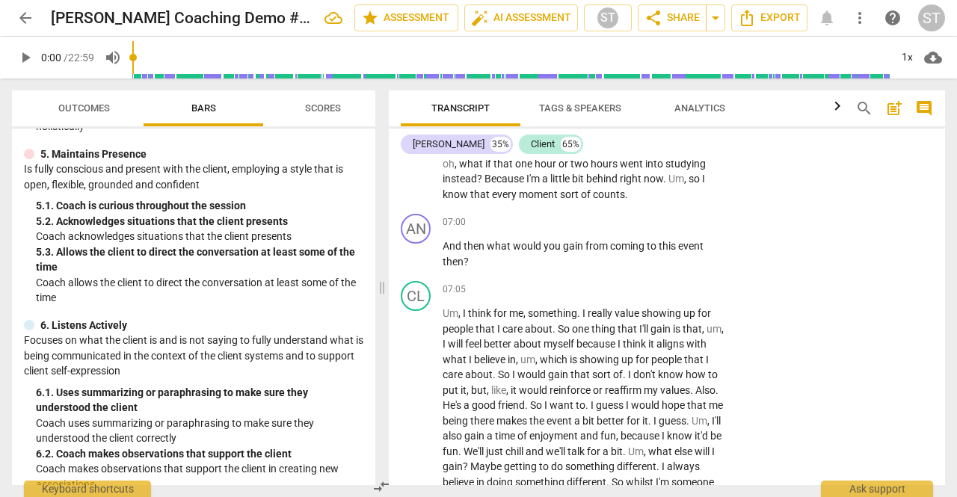
scroll to position [2903, 0]
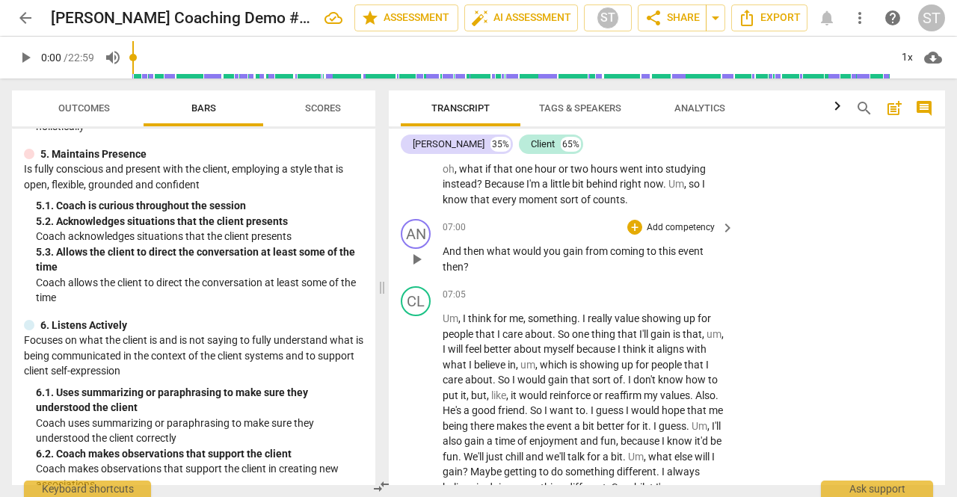
click at [683, 257] on span "event" at bounding box center [690, 251] width 25 height 12
click at [676, 235] on p "Add competency" at bounding box center [680, 227] width 71 height 13
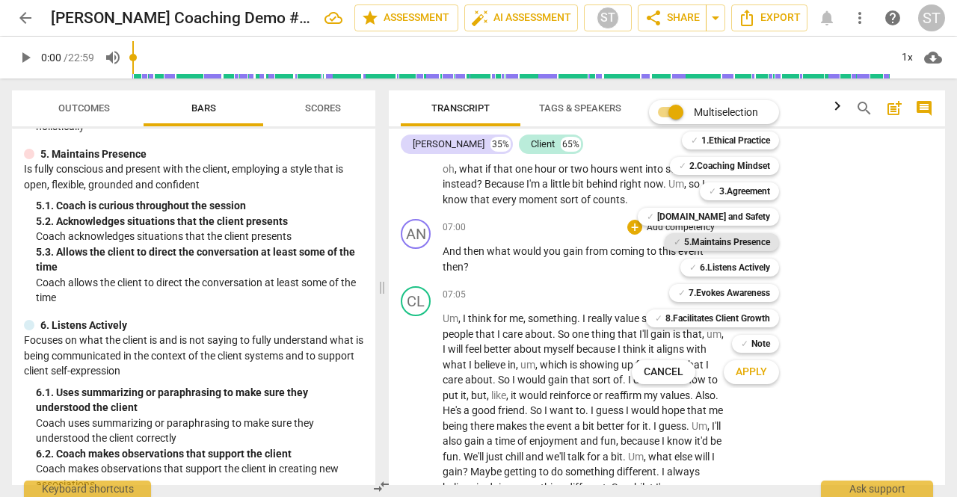
click at [763, 241] on b "5.Maintains Presence" at bounding box center [727, 242] width 86 height 18
click at [761, 271] on b "6.Listens Actively" at bounding box center [735, 268] width 70 height 18
click at [758, 293] on b "7.Evokes Awareness" at bounding box center [728, 293] width 81 height 18
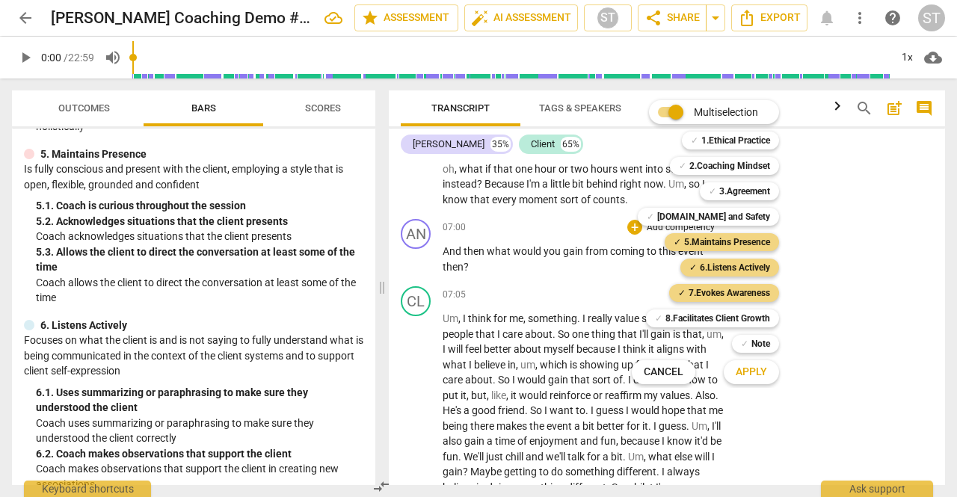
click at [762, 375] on span "Apply" at bounding box center [751, 372] width 31 height 15
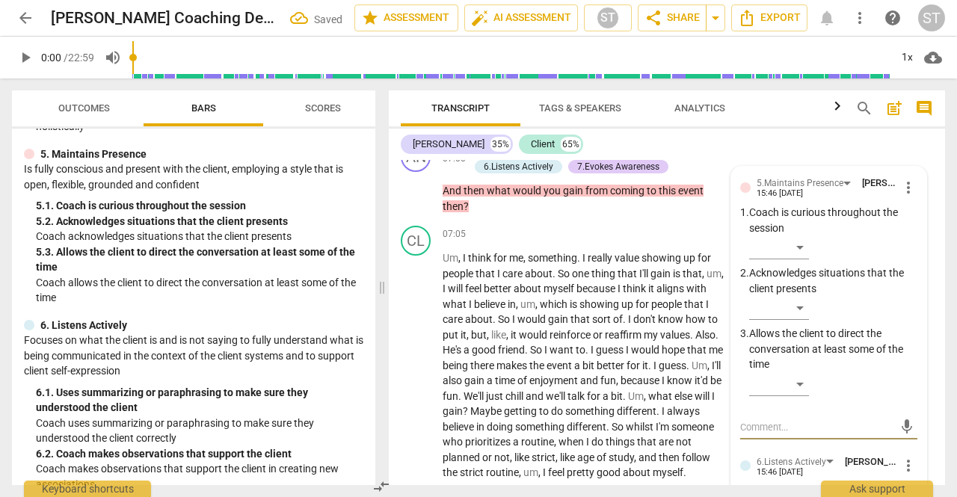
scroll to position [2977, 0]
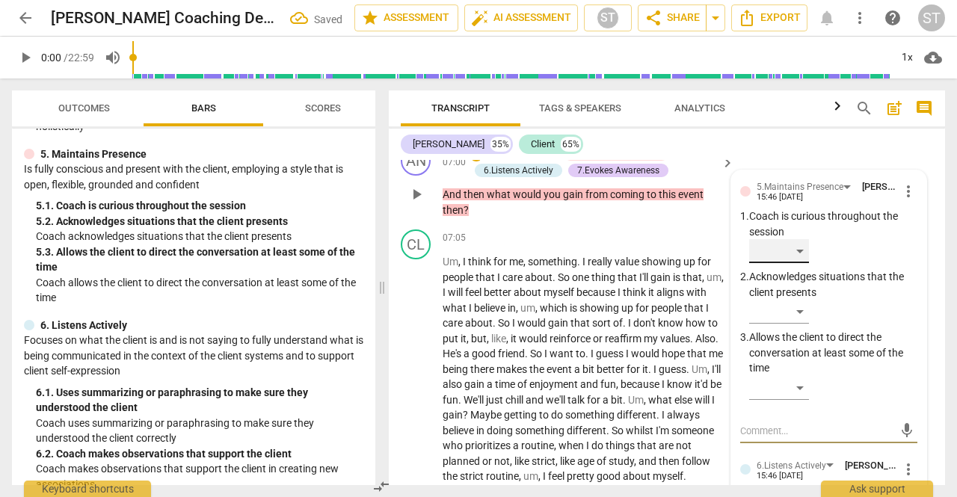
click at [794, 263] on div "​" at bounding box center [779, 251] width 60 height 24
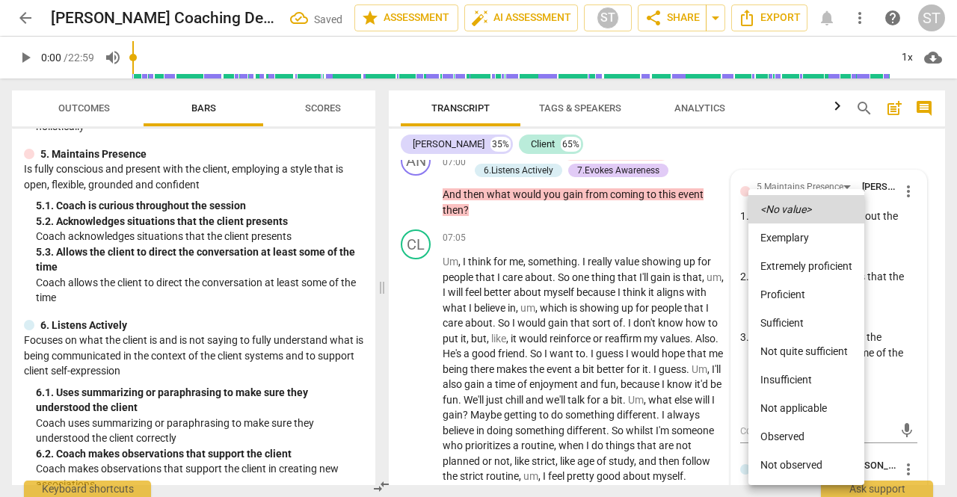
click at [797, 300] on li "Proficient" at bounding box center [806, 294] width 116 height 28
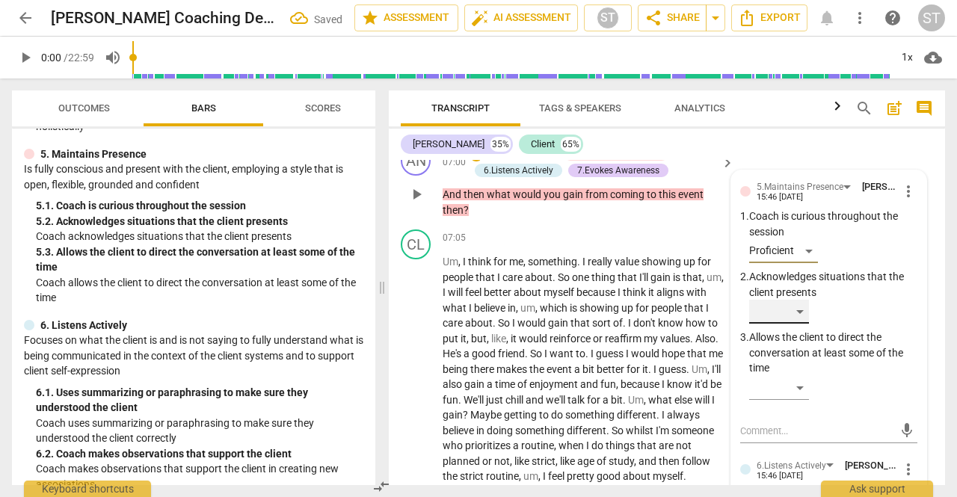
click at [804, 324] on div "​" at bounding box center [779, 312] width 60 height 24
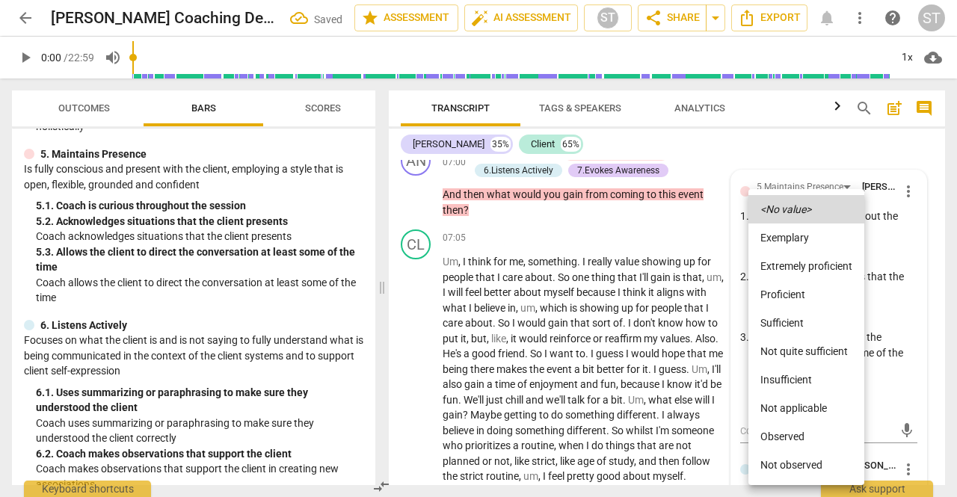
click at [801, 297] on li "Proficient" at bounding box center [806, 294] width 116 height 28
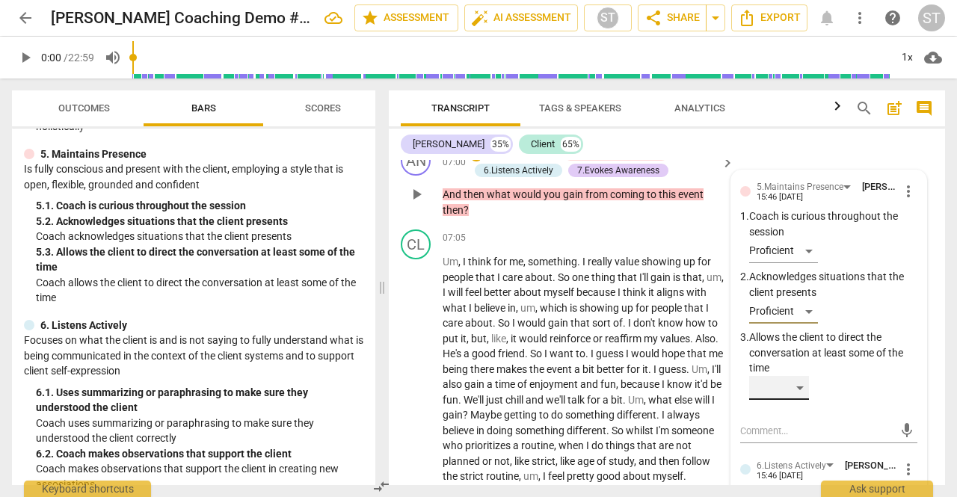
click at [801, 400] on div "​" at bounding box center [779, 388] width 60 height 24
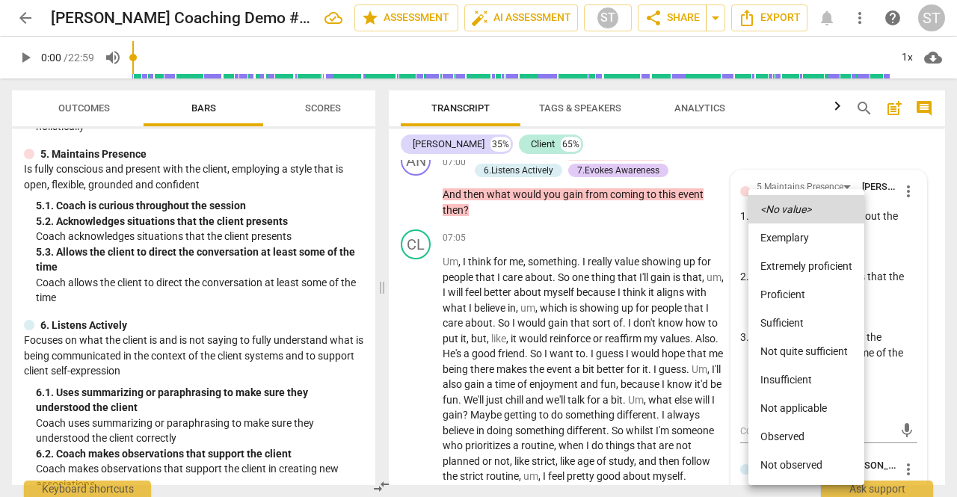
click at [803, 296] on li "Proficient" at bounding box center [806, 294] width 116 height 28
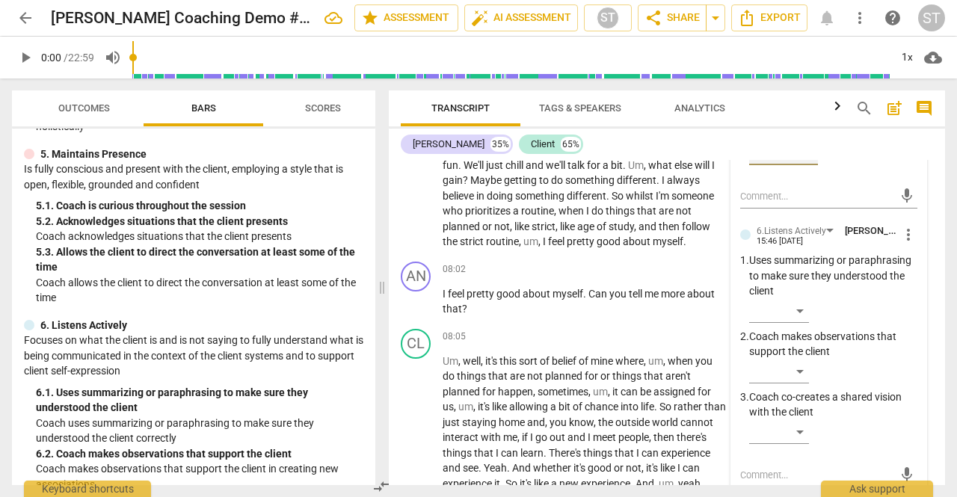
scroll to position [3220, 0]
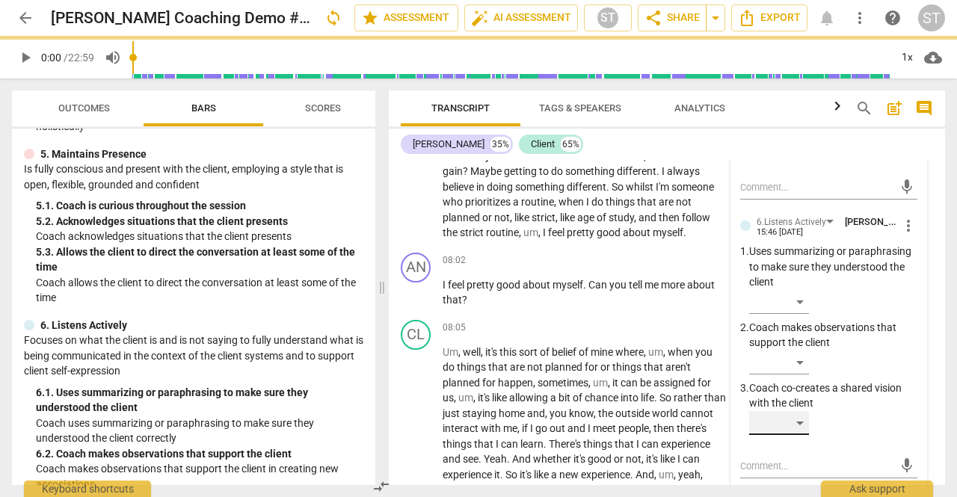
click at [805, 435] on div "​" at bounding box center [779, 423] width 60 height 24
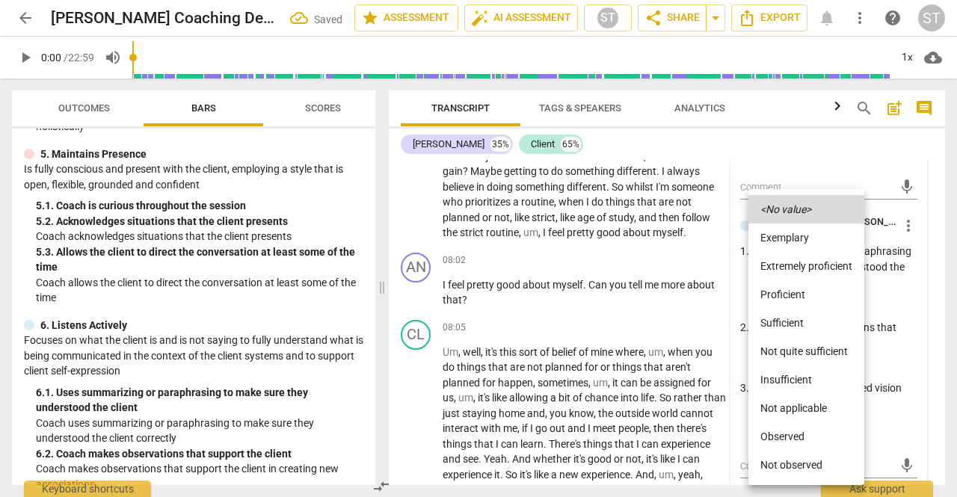
click at [807, 298] on li "Proficient" at bounding box center [806, 294] width 116 height 28
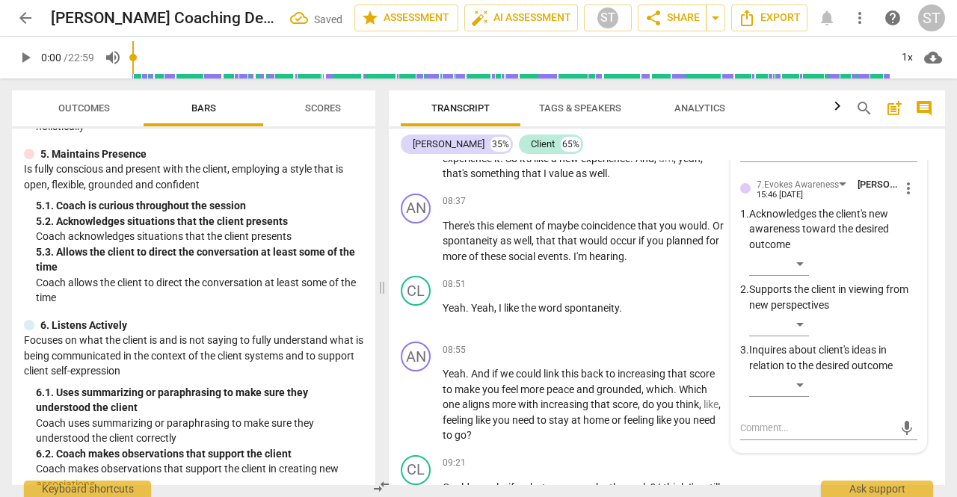
scroll to position [3539, 0]
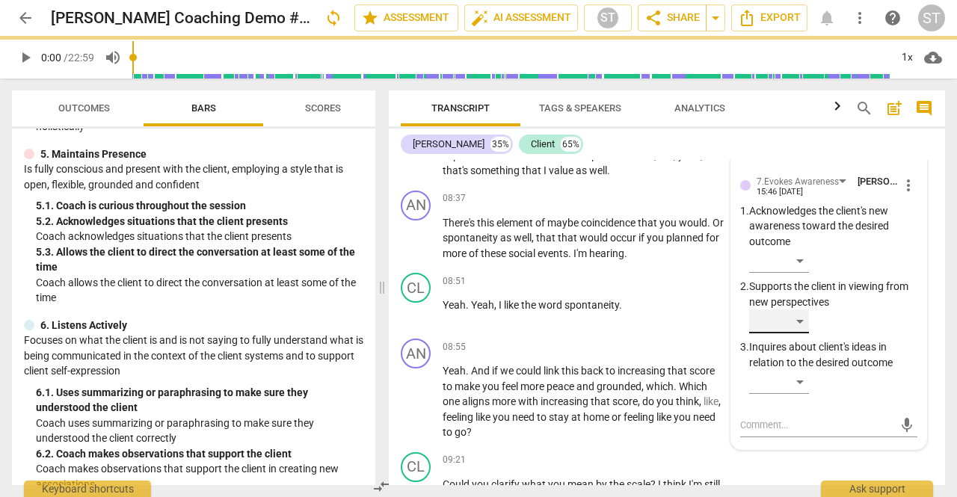
click at [800, 333] on div "​" at bounding box center [779, 321] width 60 height 24
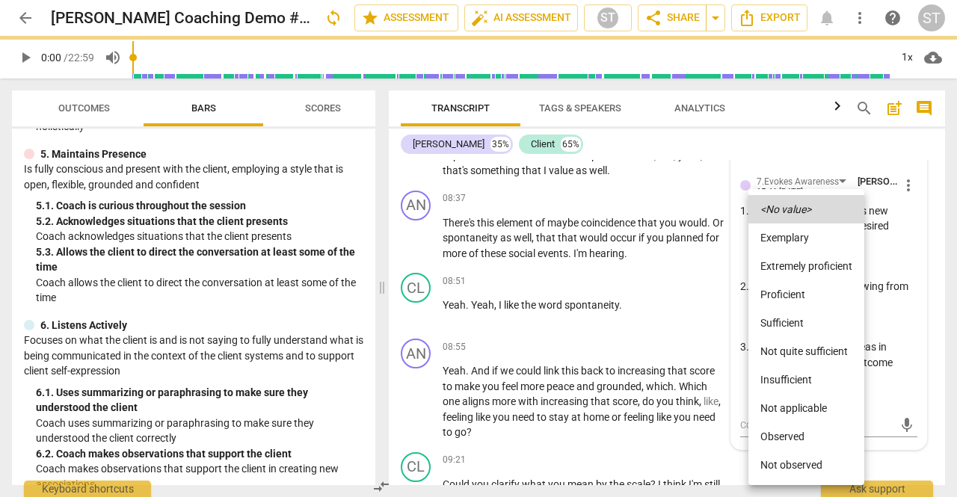
click at [804, 293] on li "Proficient" at bounding box center [806, 294] width 116 height 28
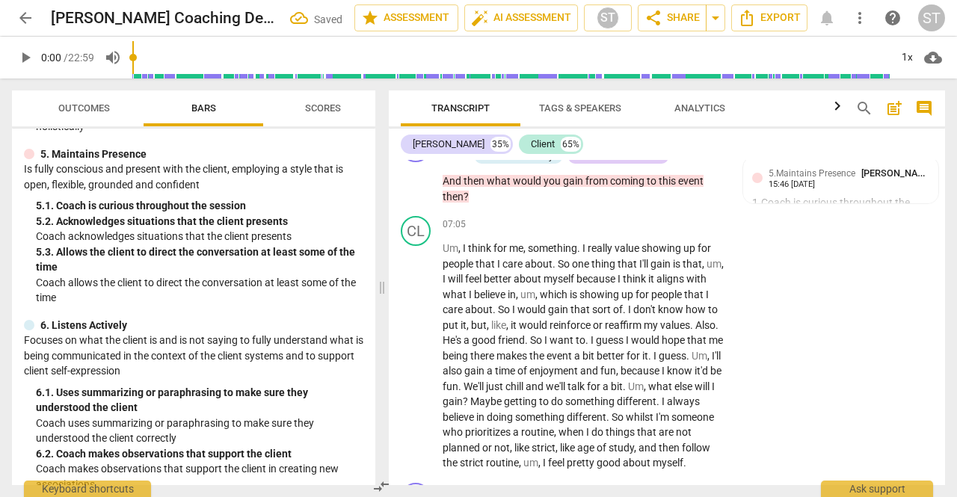
scroll to position [2953, 0]
